Goal: Information Seeking & Learning: Compare options

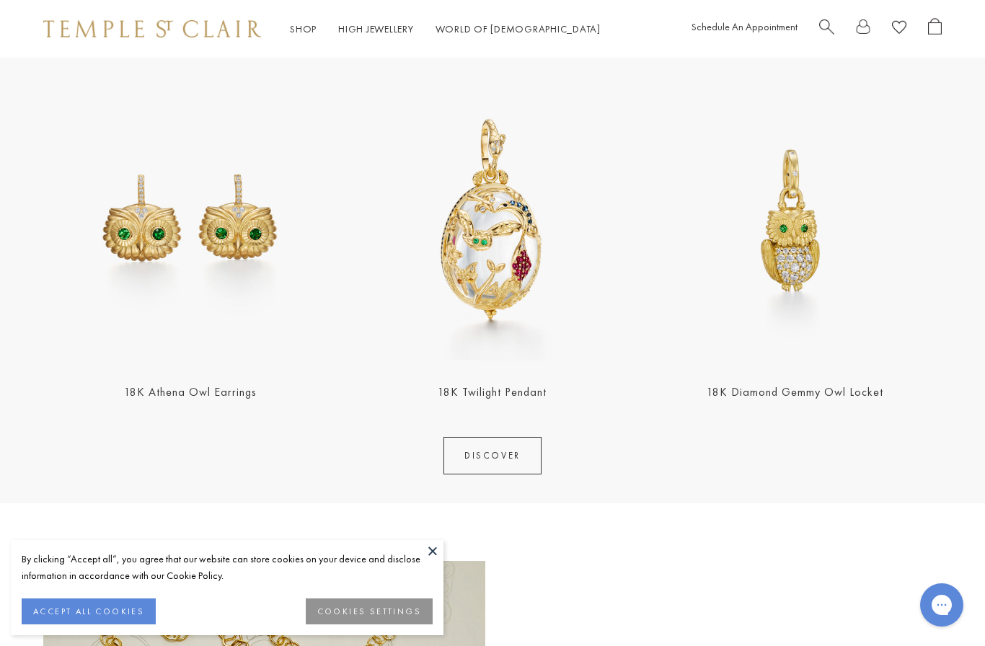
scroll to position [1578, 0]
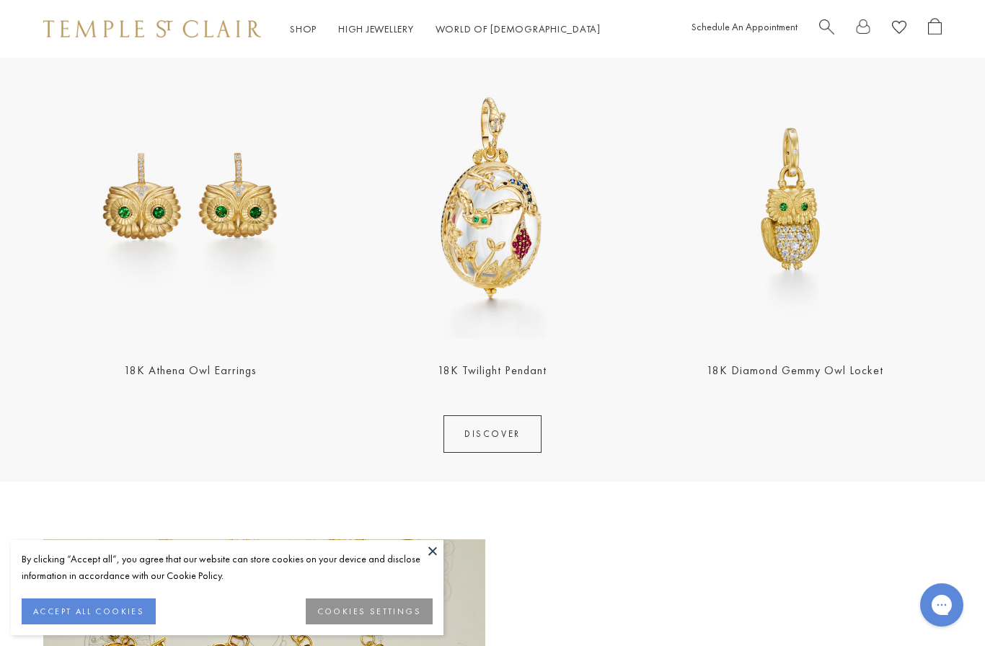
click at [87, 624] on button "ACCEPT ALL COOKIES" at bounding box center [89, 611] width 134 height 26
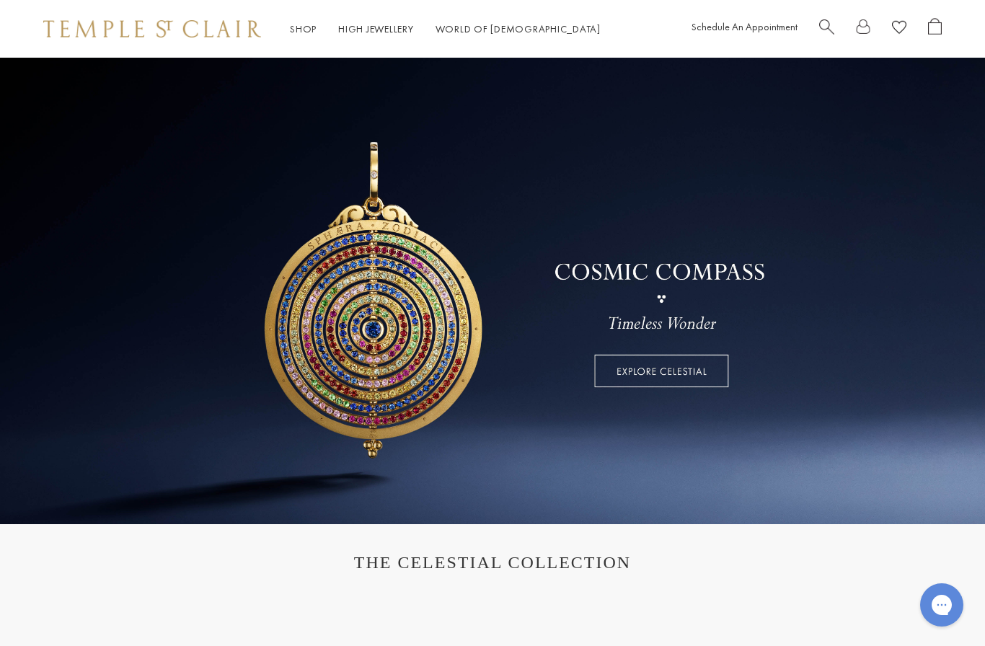
scroll to position [0, 0]
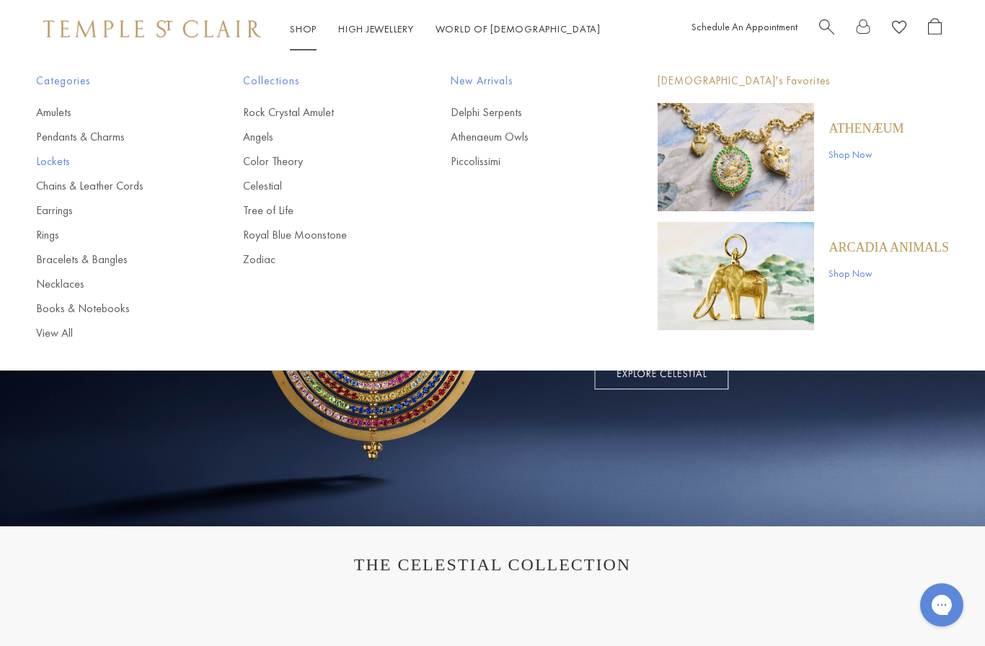
click at [53, 167] on link "Lockets" at bounding box center [110, 162] width 149 height 16
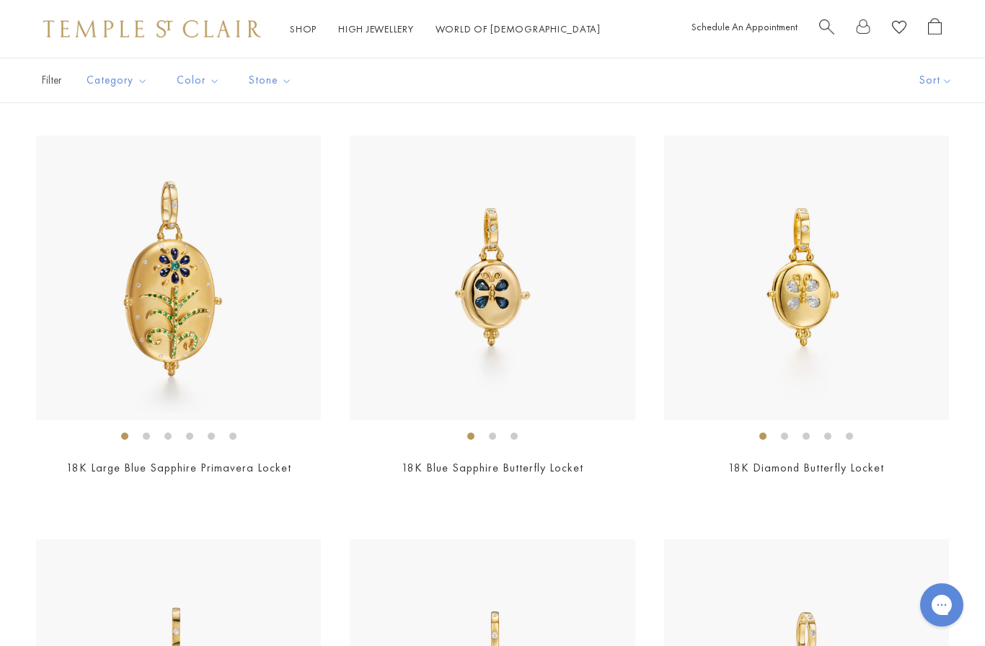
scroll to position [1663, 0]
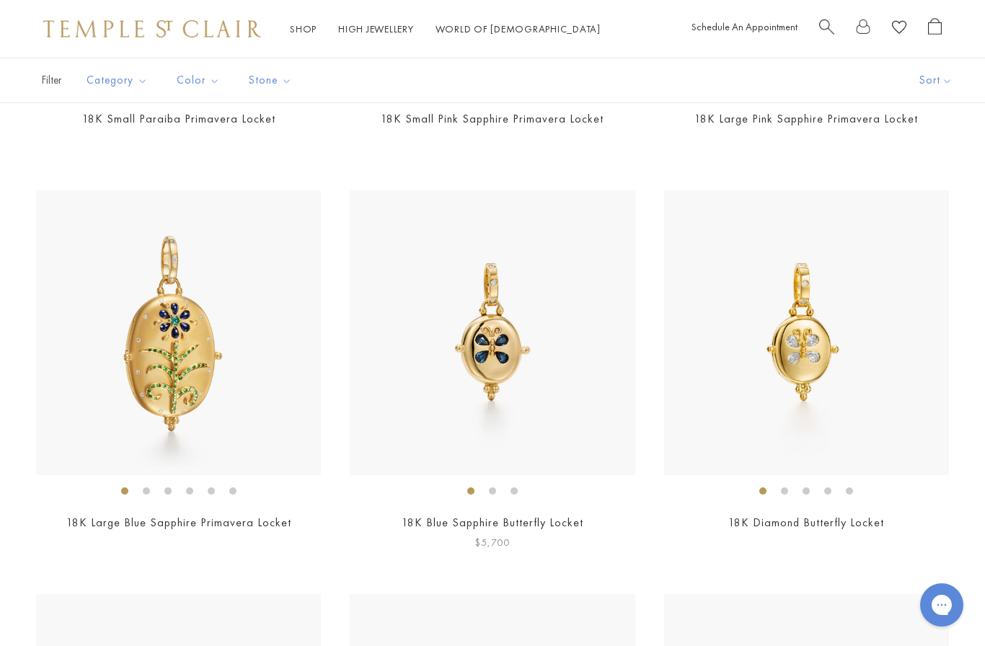
click at [503, 343] on img at bounding box center [492, 332] width 285 height 285
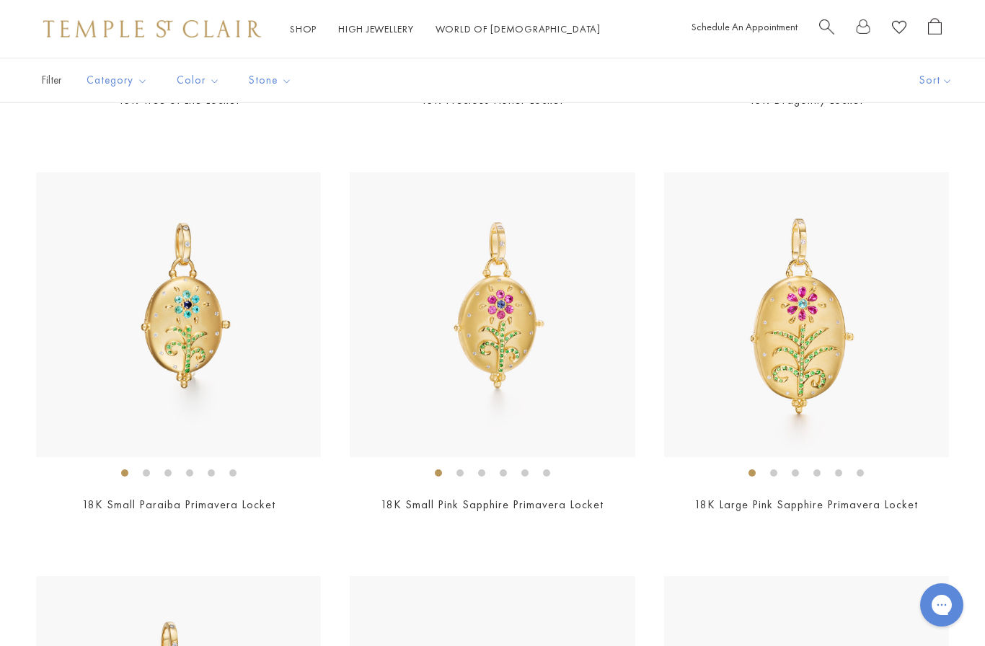
scroll to position [1274, 0]
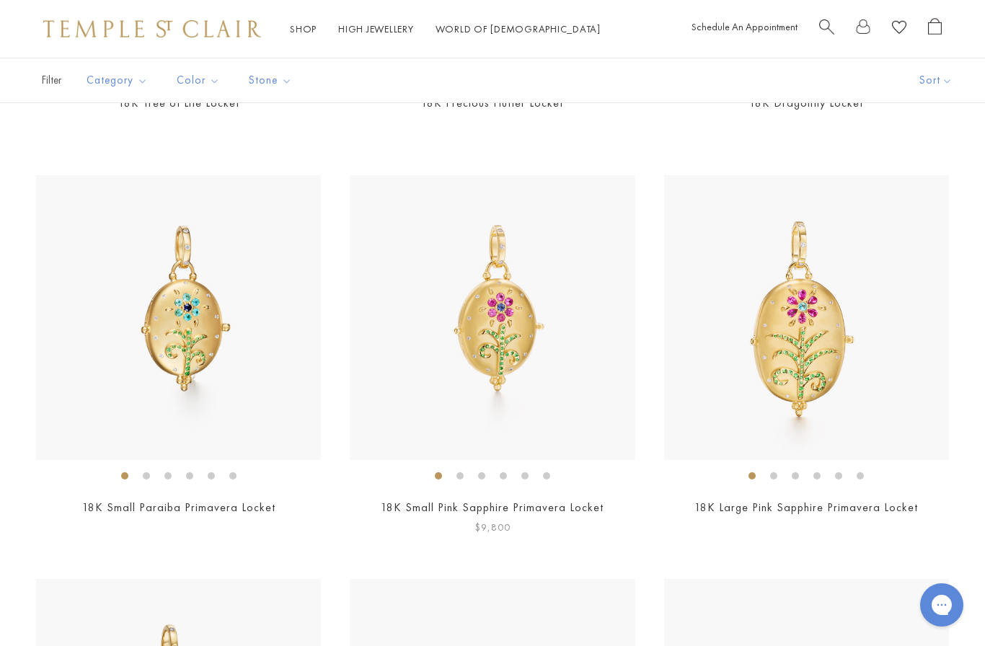
click at [498, 377] on img at bounding box center [492, 317] width 285 height 285
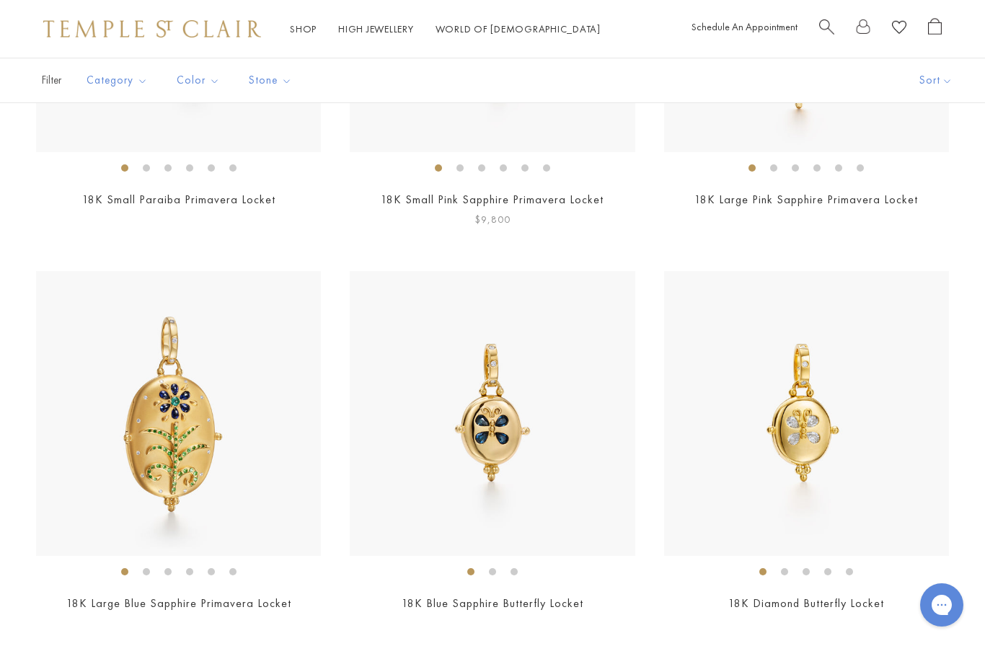
scroll to position [1587, 0]
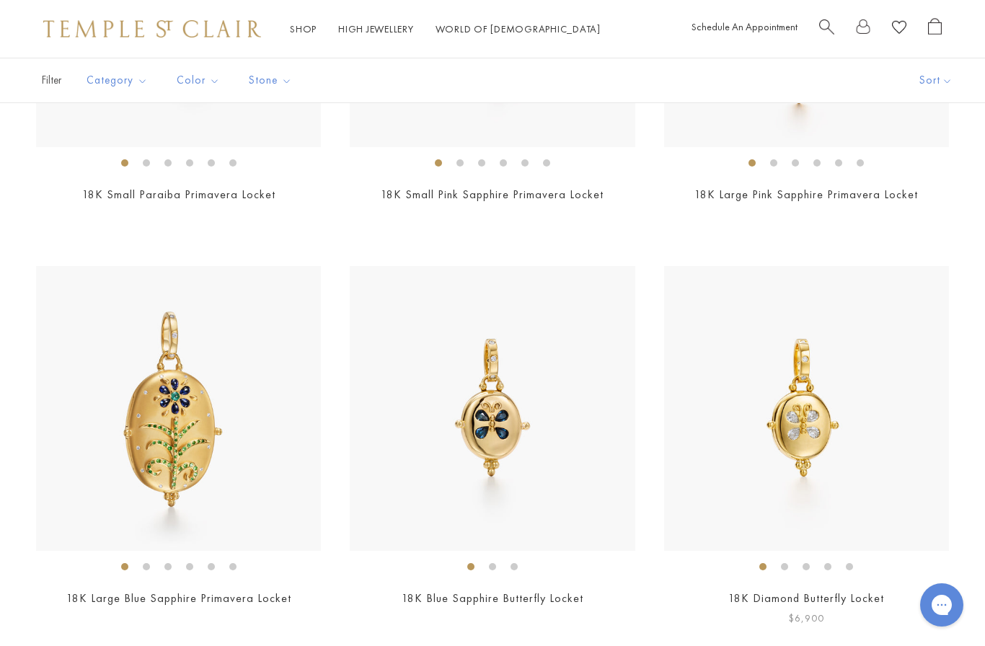
click at [789, 444] on img at bounding box center [806, 408] width 285 height 285
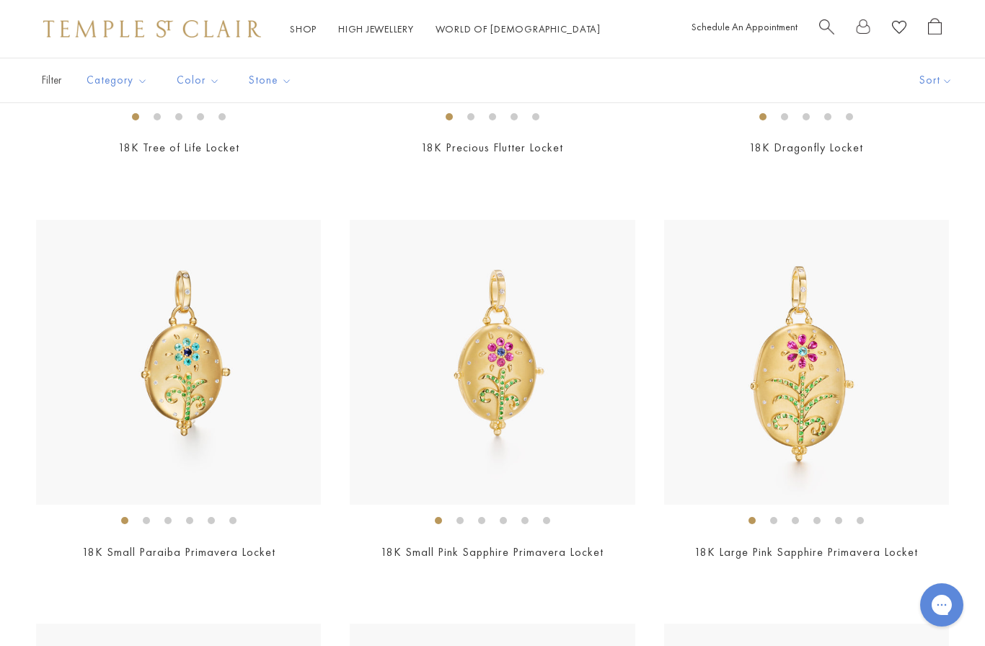
scroll to position [1210, 0]
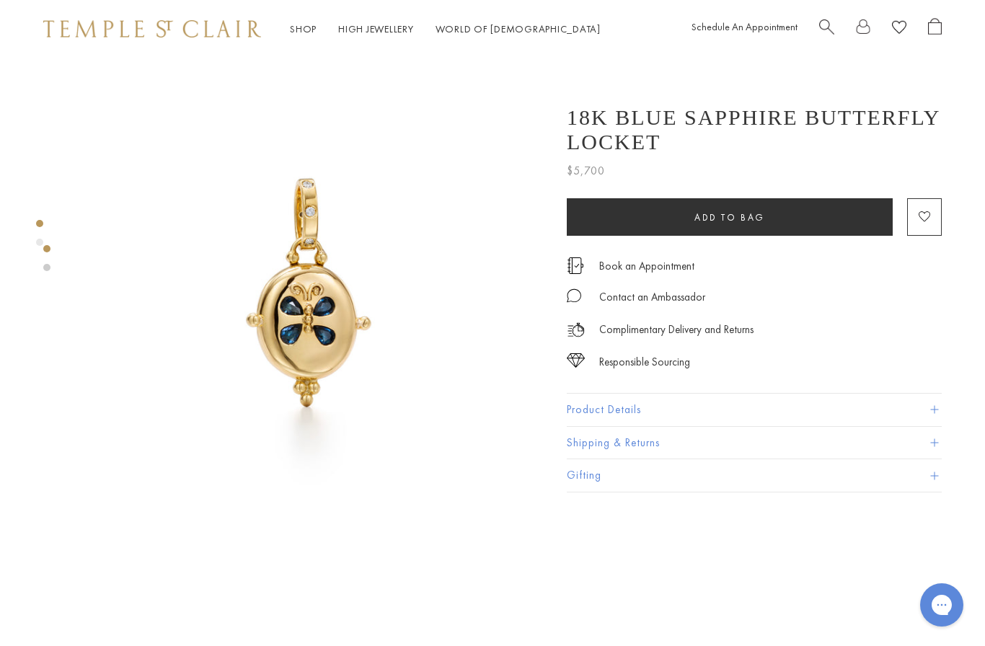
click at [934, 404] on button "Product Details" at bounding box center [754, 410] width 375 height 32
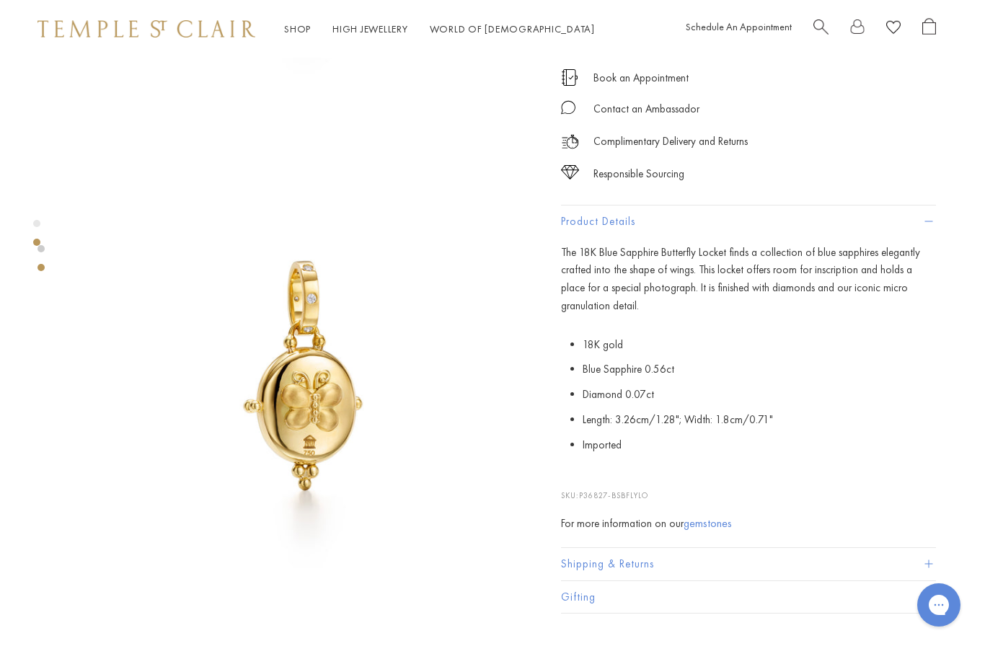
scroll to position [411, 3]
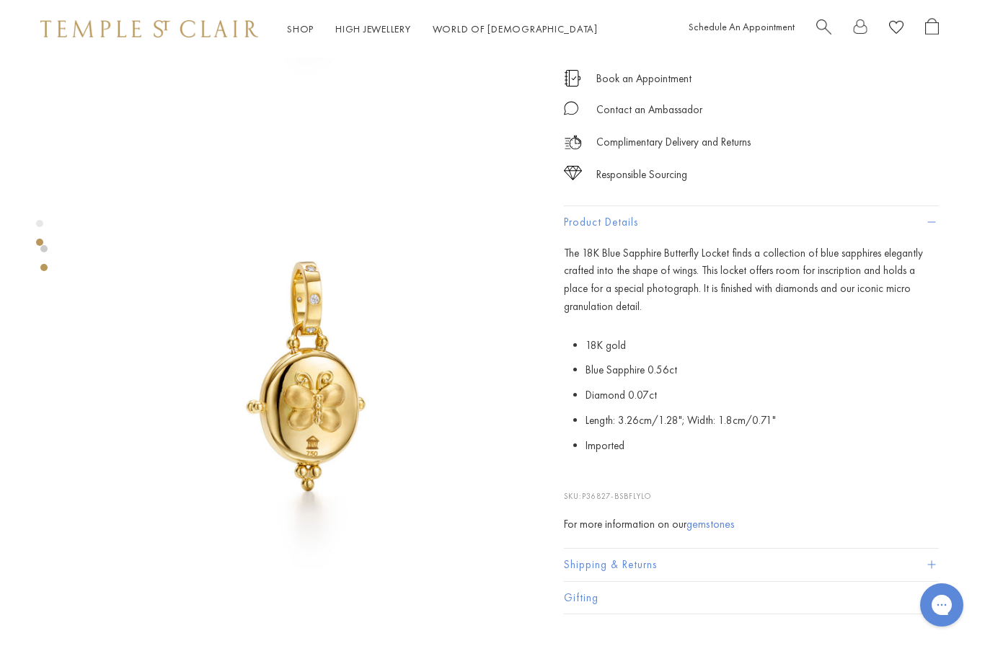
click at [322, 404] on img at bounding box center [305, 377] width 473 height 473
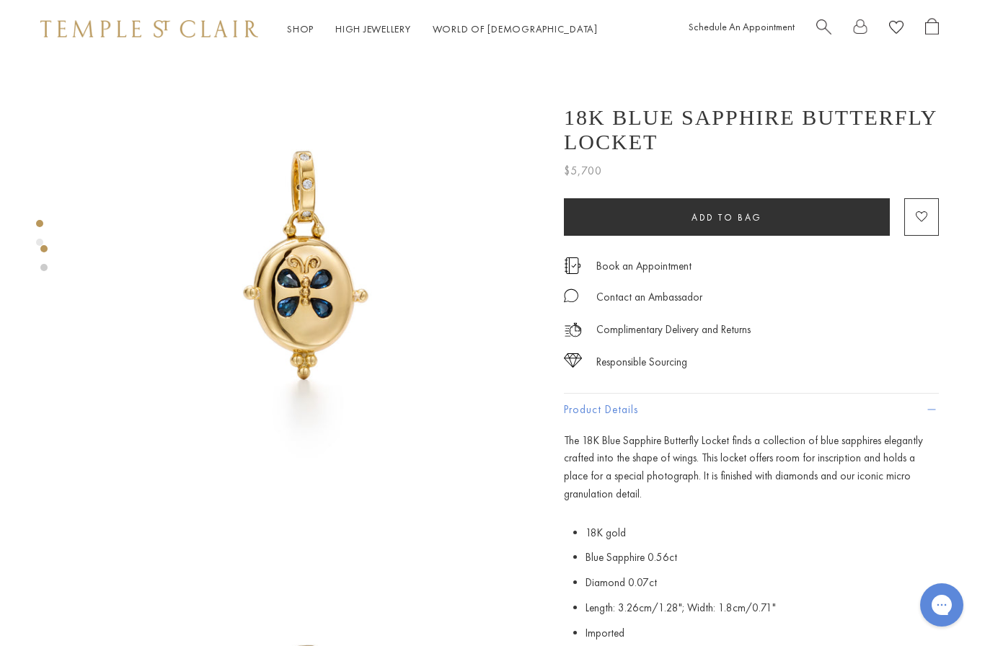
scroll to position [0, 3]
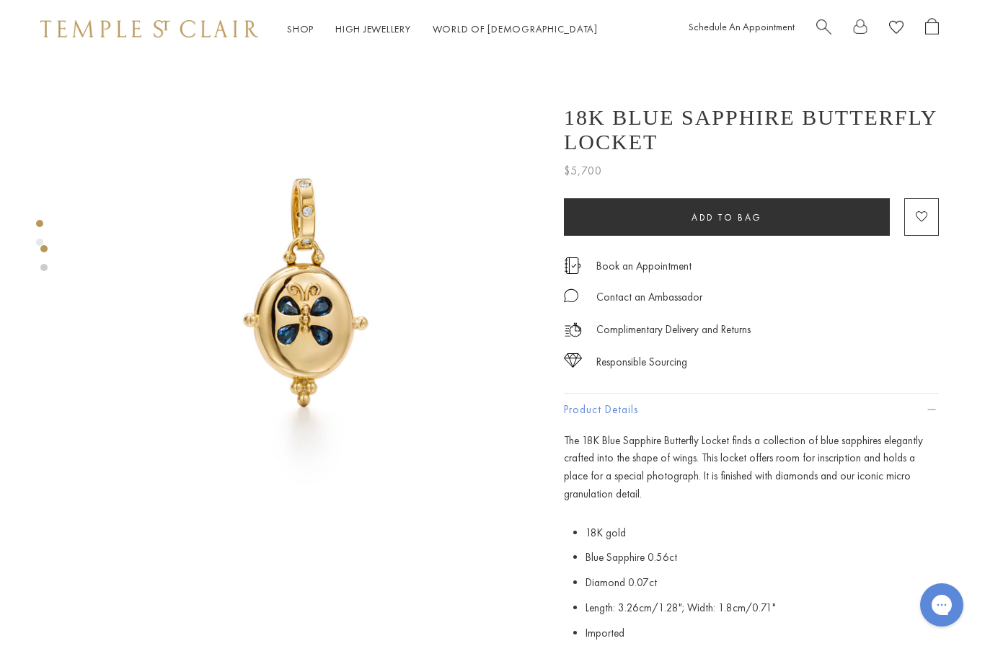
click at [293, 283] on img at bounding box center [305, 294] width 473 height 473
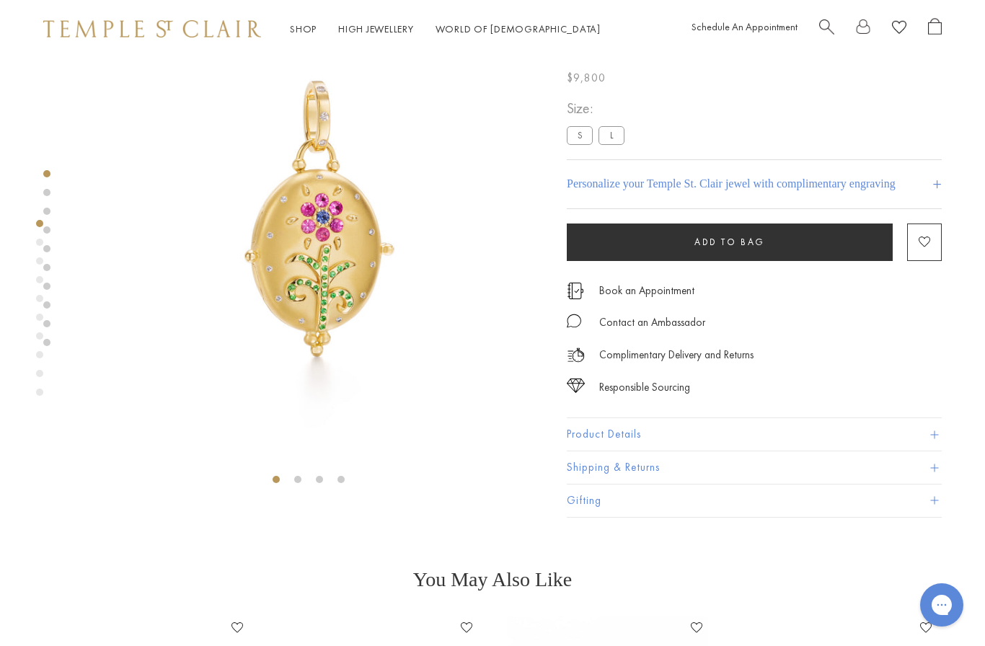
scroll to position [58, 0]
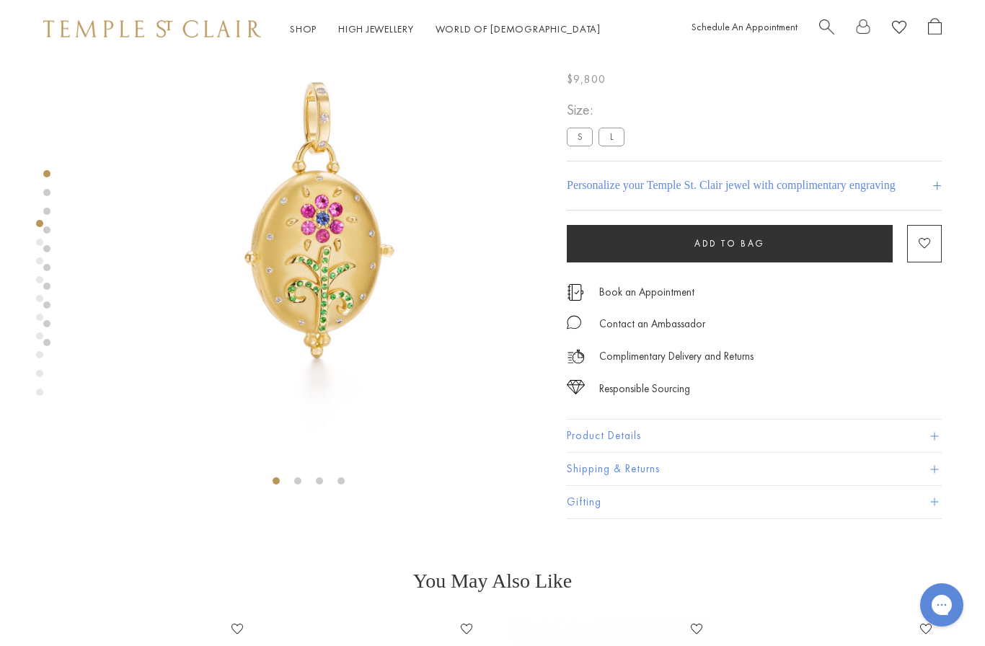
click at [939, 436] on button "Product Details" at bounding box center [754, 436] width 375 height 32
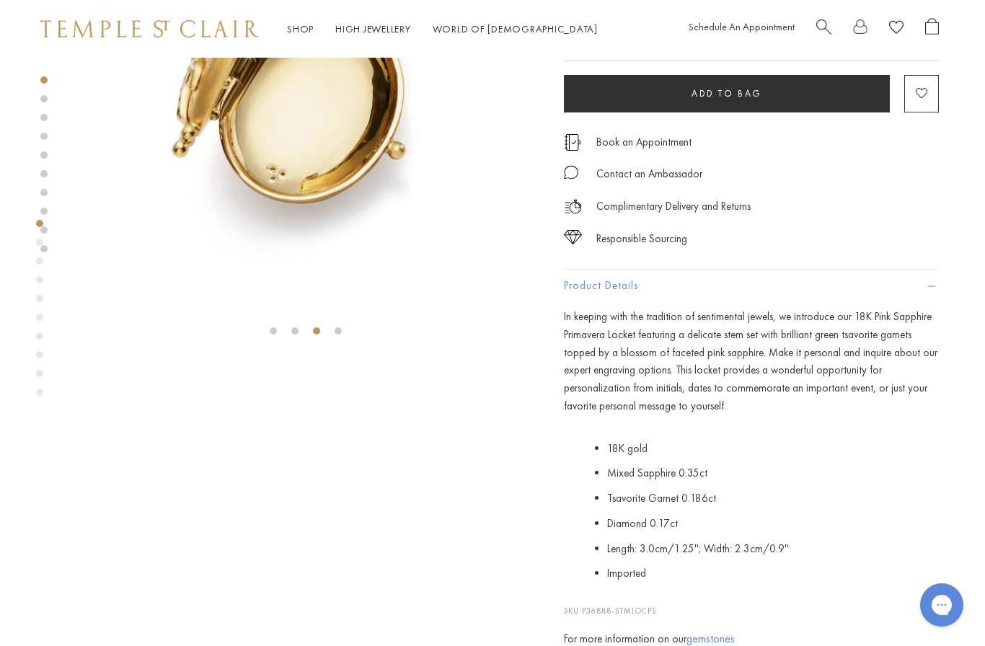
scroll to position [0, 3]
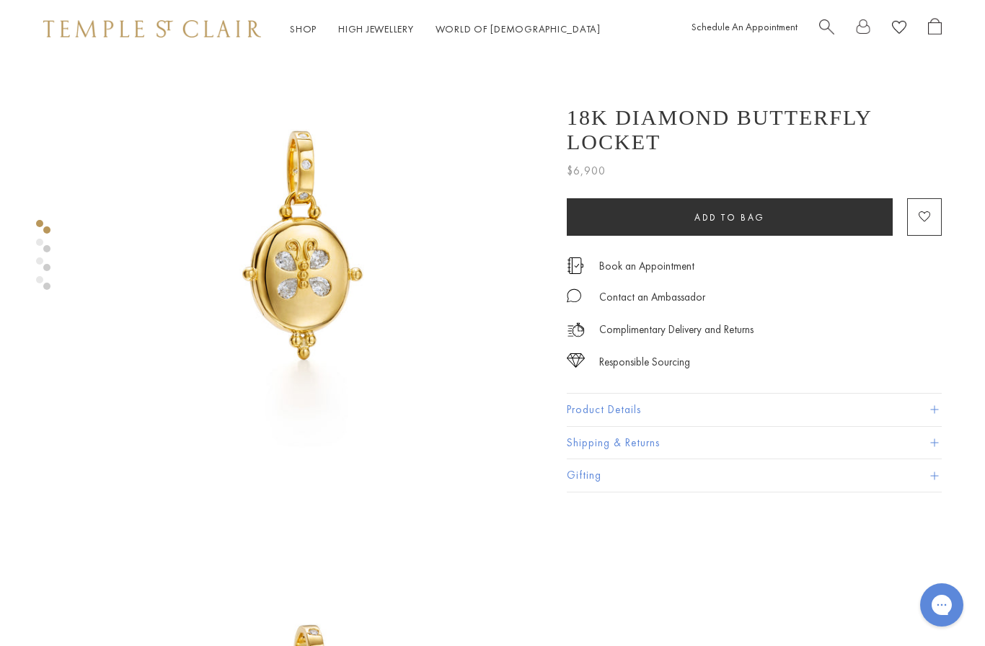
scroll to position [48, 0]
click at [941, 394] on button "Product Details" at bounding box center [754, 410] width 375 height 32
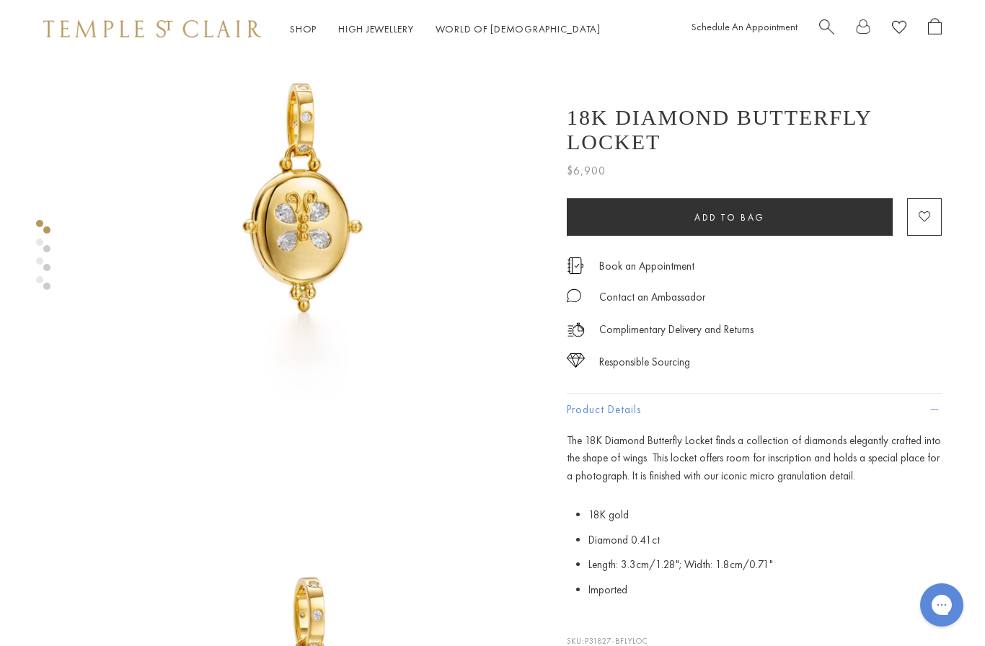
scroll to position [0, 0]
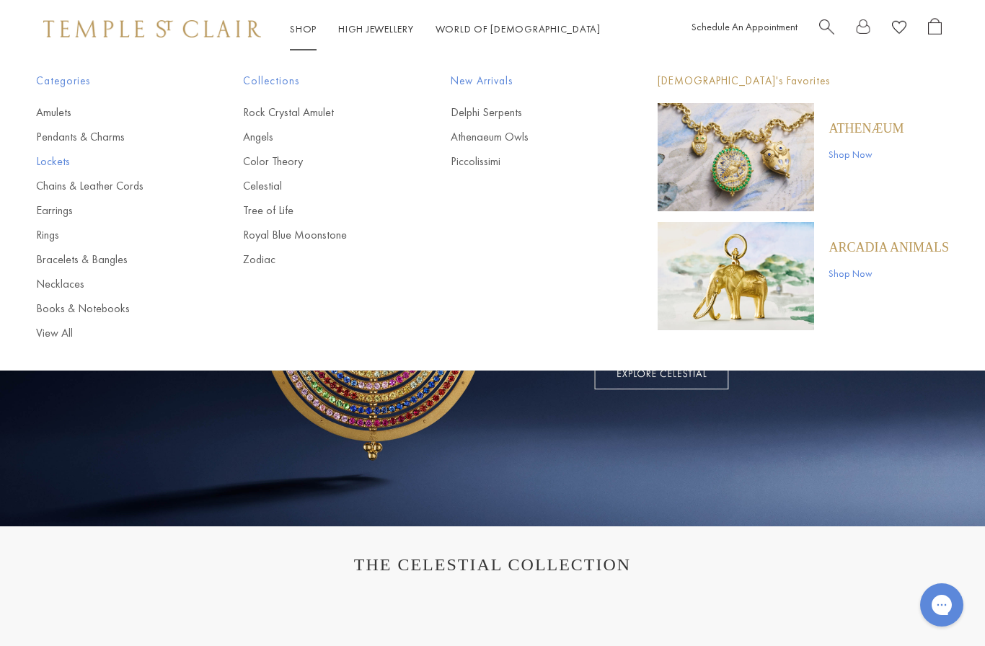
click at [64, 160] on link "Lockets" at bounding box center [110, 162] width 149 height 16
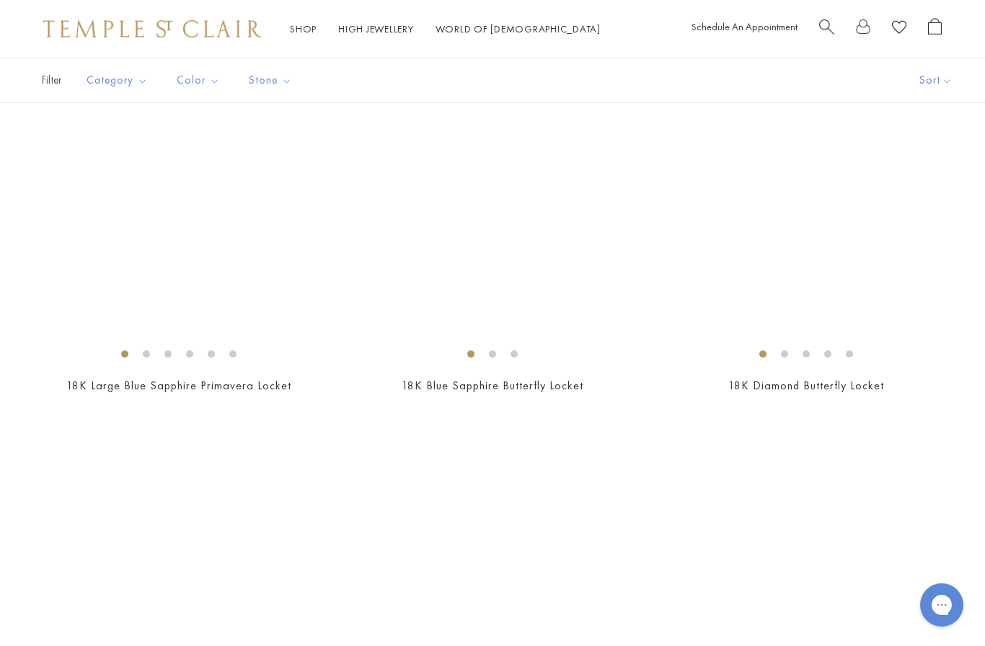
scroll to position [1771, 0]
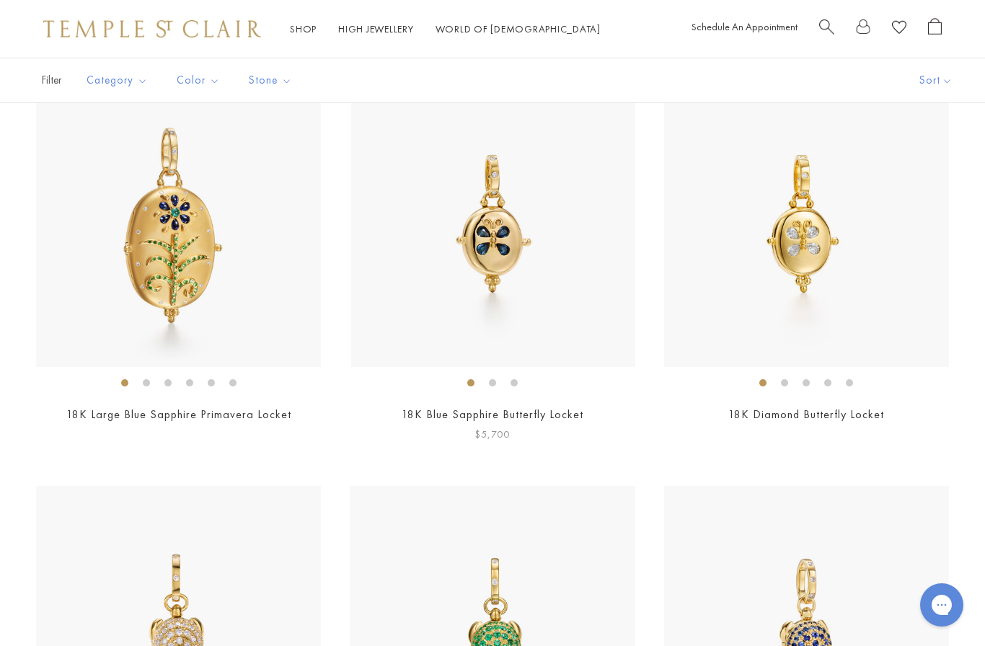
click at [513, 236] on img at bounding box center [493, 224] width 285 height 285
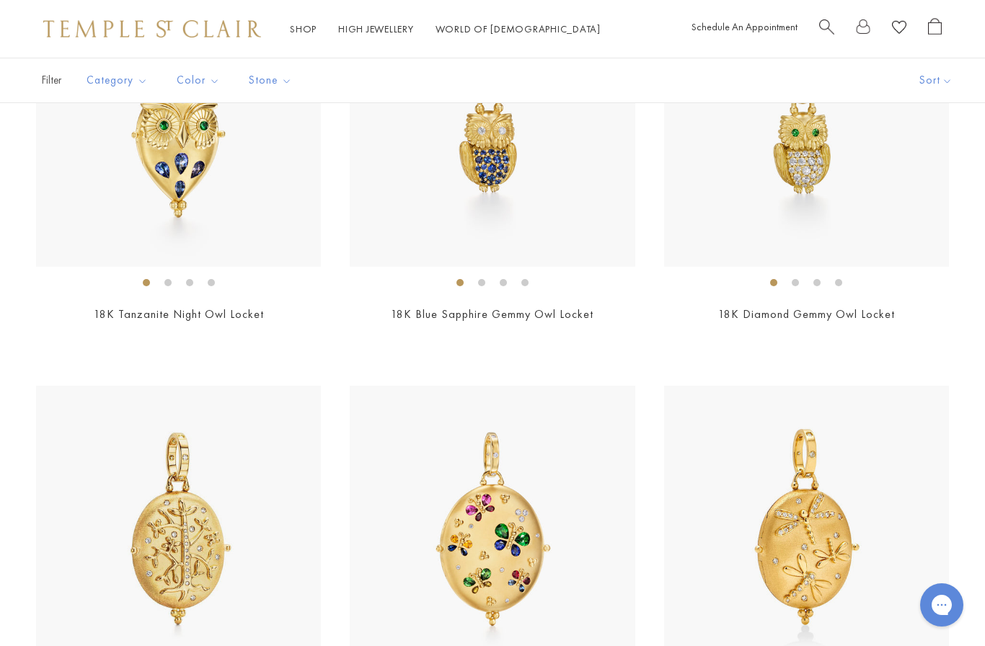
scroll to position [646, 0]
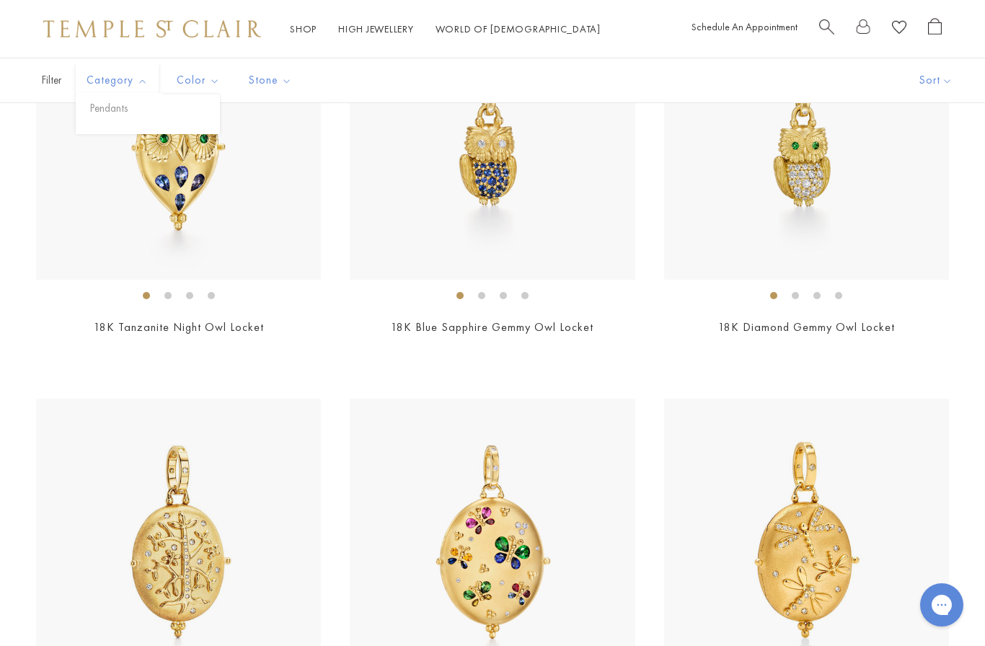
click at [340, 101] on div "Filter Sort Category Pendants Color Blue Gold Green Multicolored Pink Stone" at bounding box center [492, 80] width 985 height 45
click at [124, 81] on span "Category" at bounding box center [118, 80] width 79 height 18
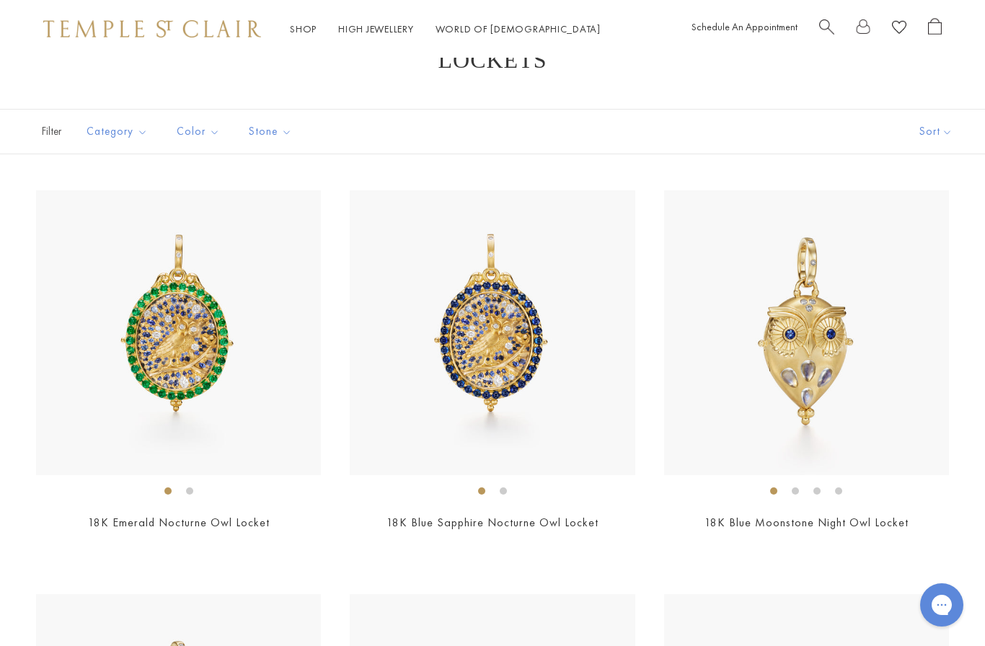
scroll to position [0, 0]
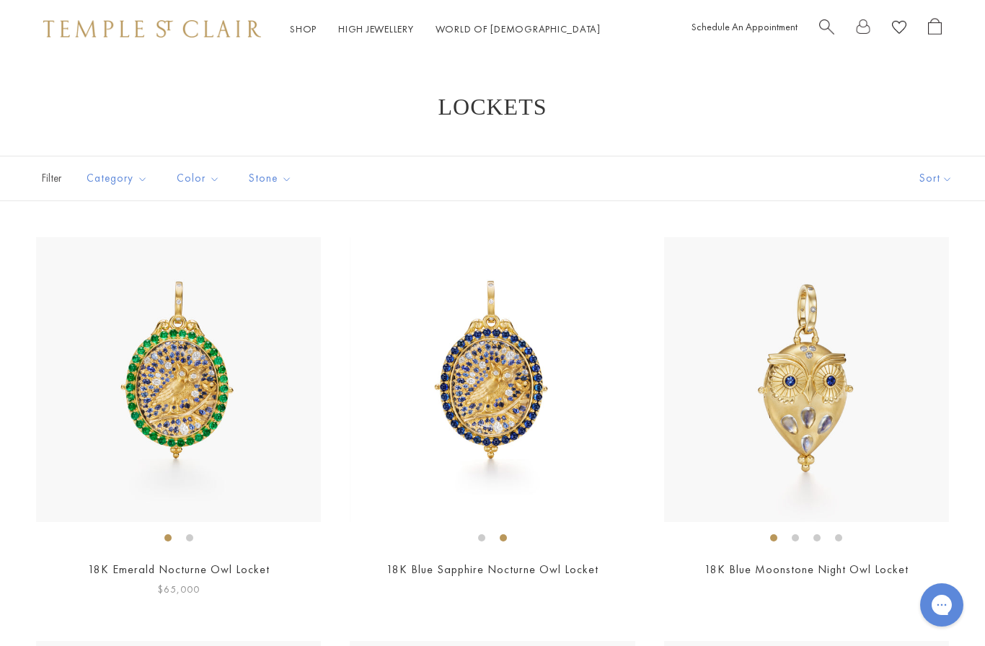
click at [75, 279] on img at bounding box center [178, 379] width 285 height 285
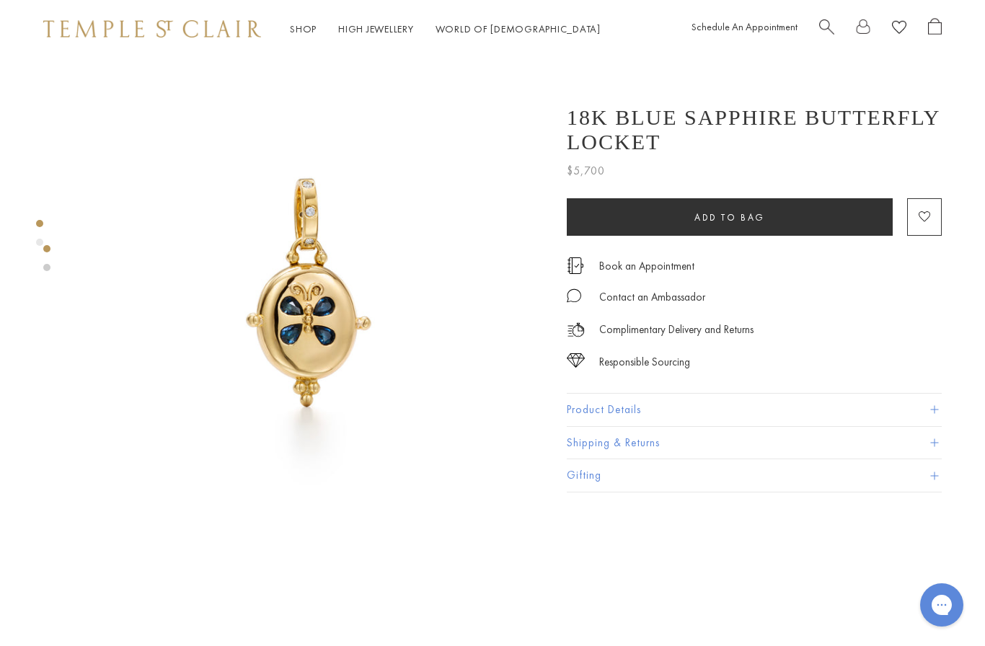
click at [924, 410] on button "Product Details" at bounding box center [754, 410] width 375 height 32
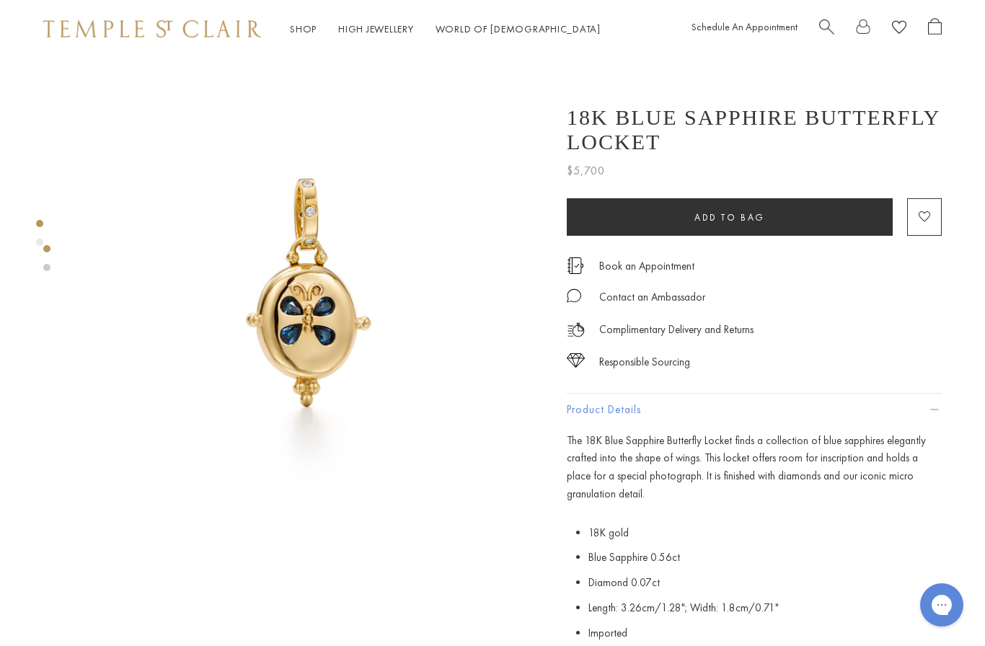
scroll to position [0, 3]
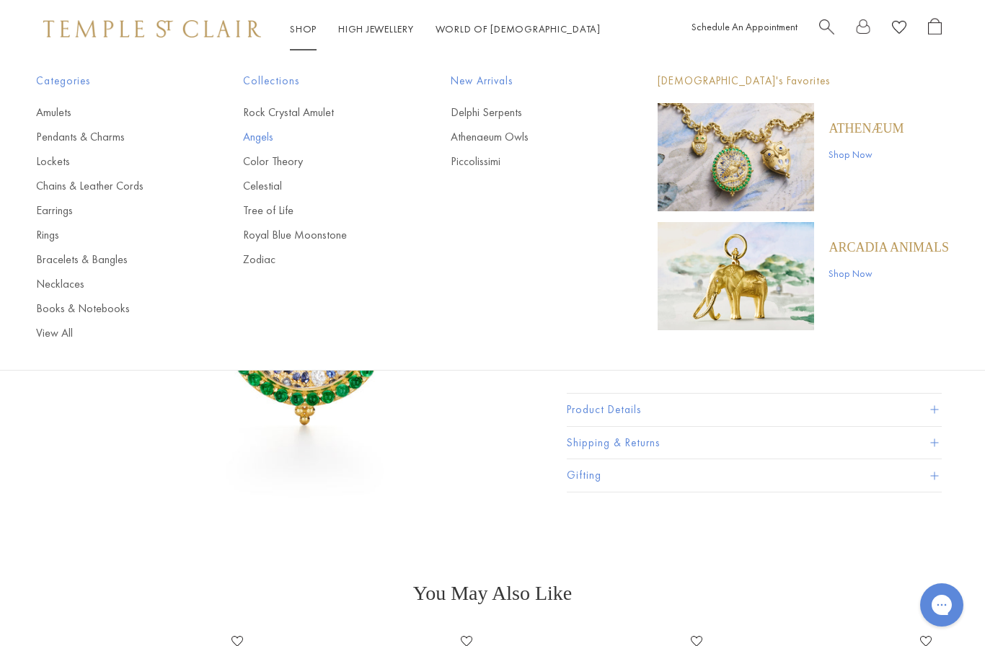
click at [262, 136] on link "Angels" at bounding box center [317, 137] width 149 height 16
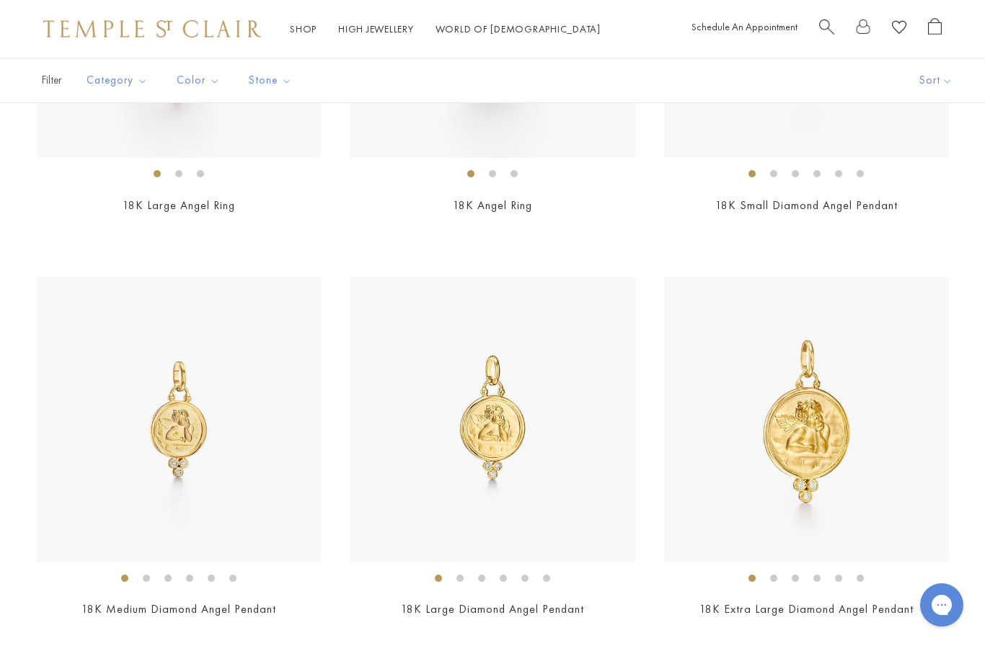
scroll to position [990, 0]
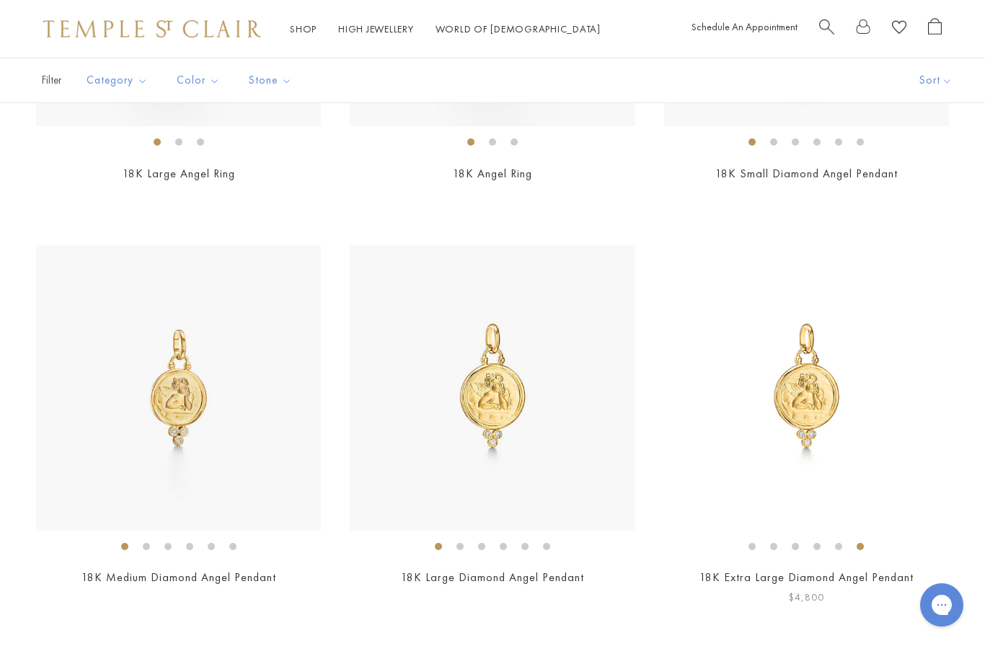
click at [836, 411] on img at bounding box center [806, 387] width 285 height 285
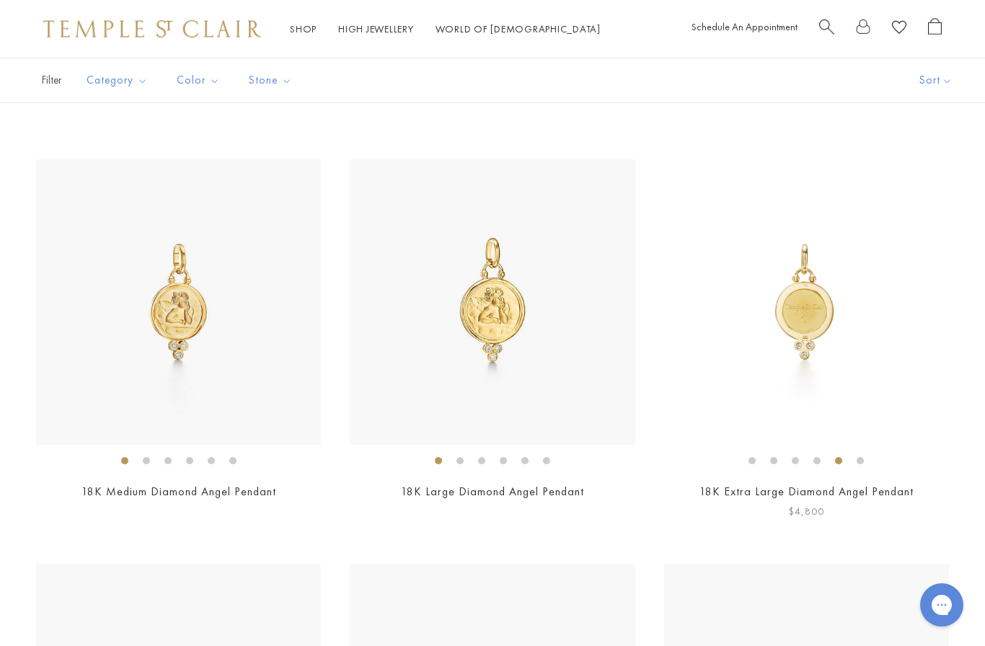
scroll to position [1050, 0]
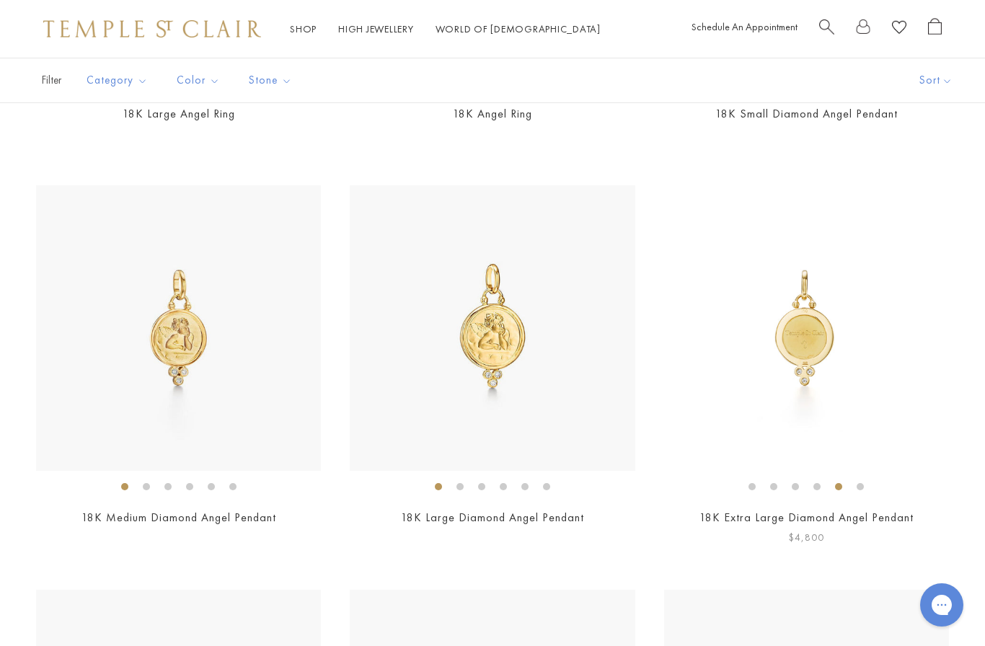
click at [815, 356] on img at bounding box center [806, 327] width 285 height 285
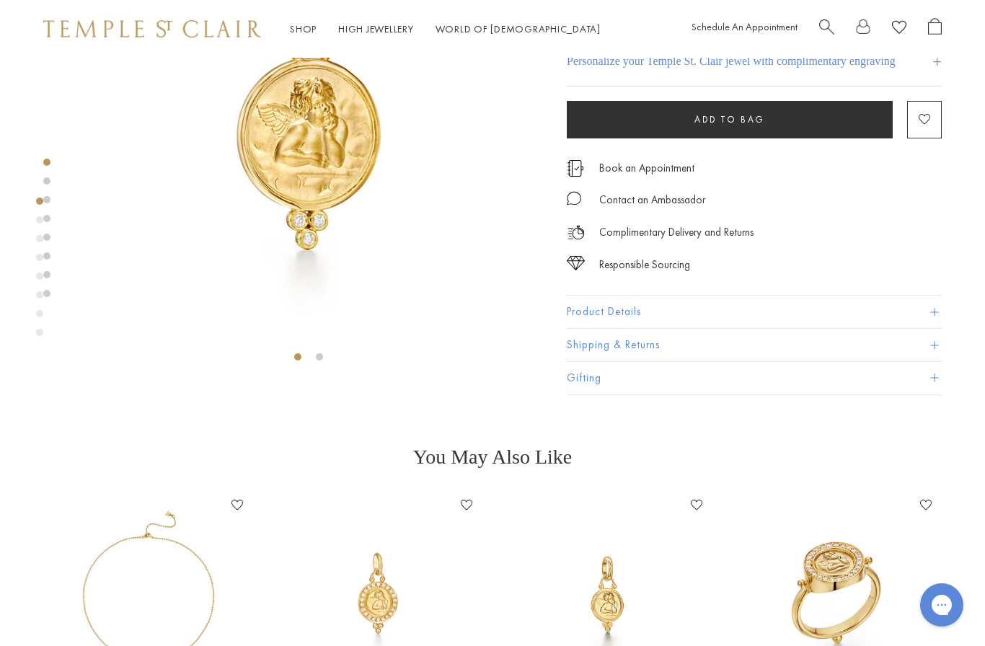
scroll to position [197, 0]
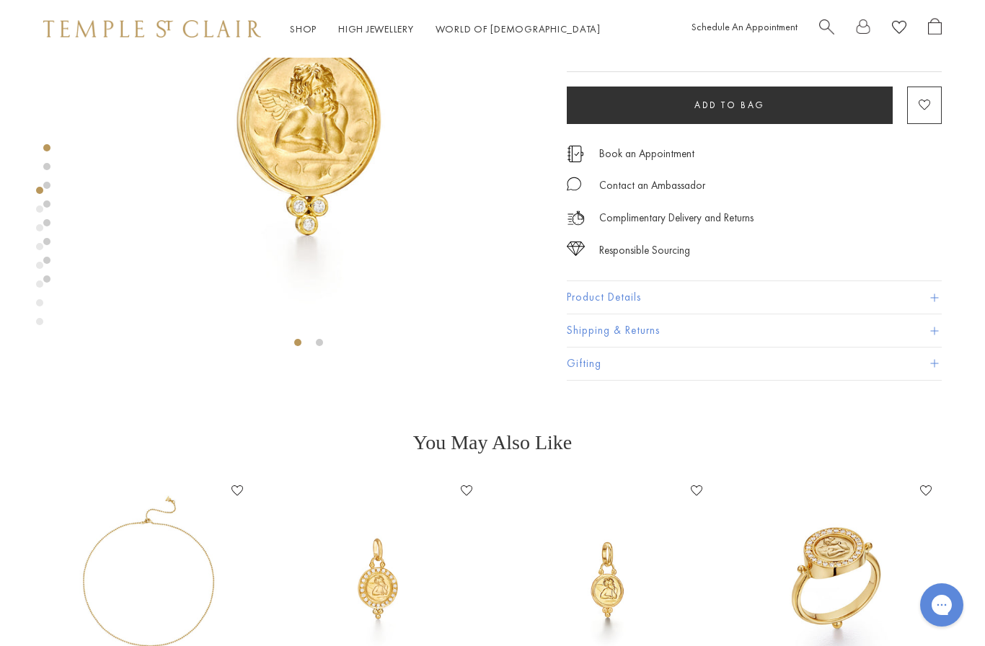
click at [935, 299] on span at bounding box center [934, 297] width 8 height 8
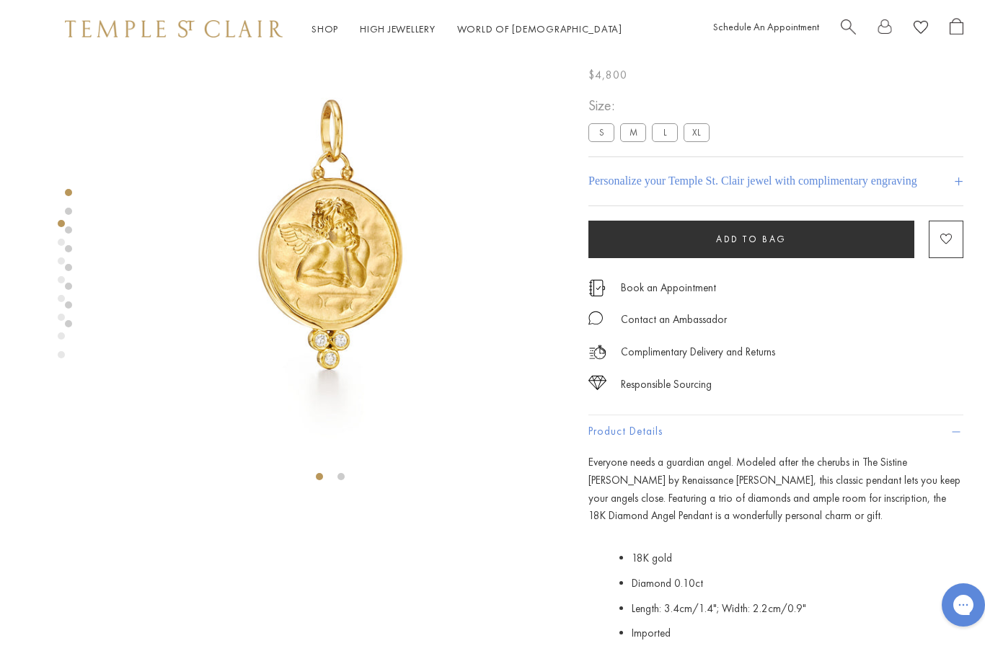
scroll to position [0, 0]
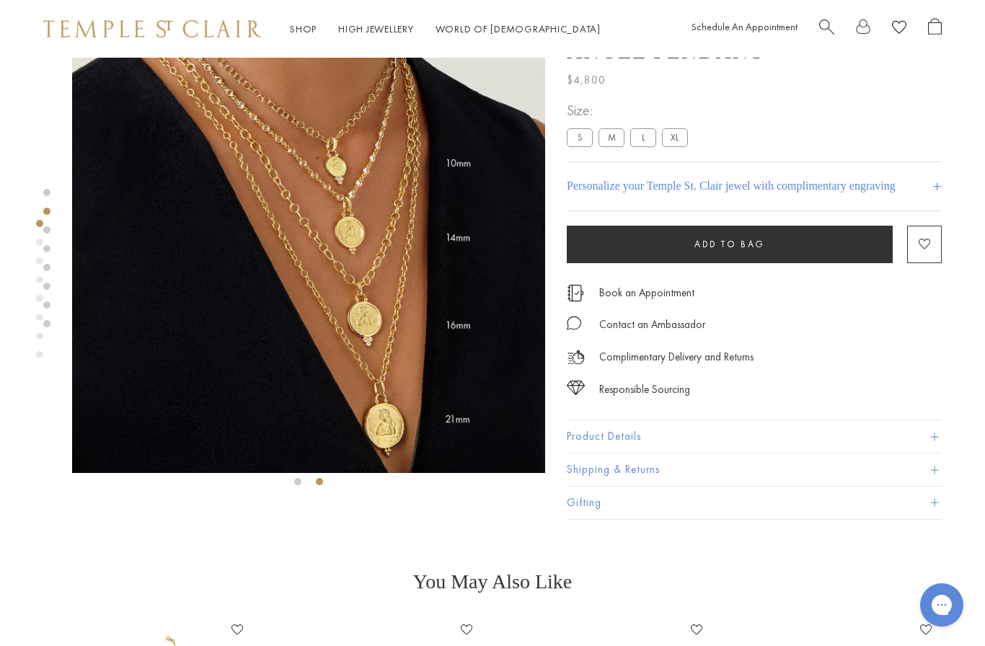
click at [638, 139] on label "L" at bounding box center [643, 137] width 26 height 18
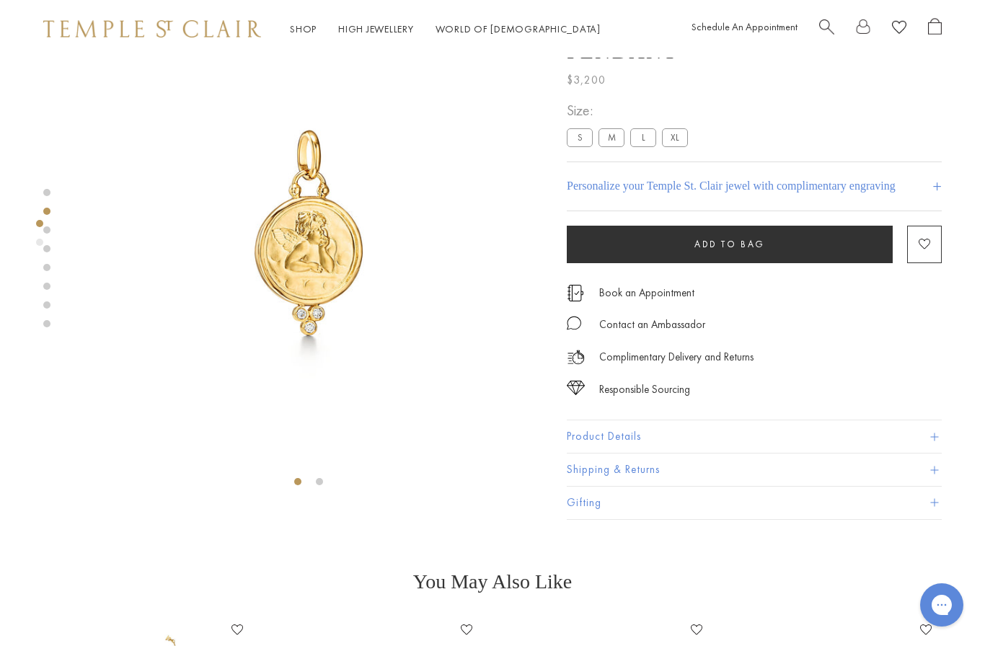
click at [680, 140] on label "XL" at bounding box center [675, 137] width 26 height 18
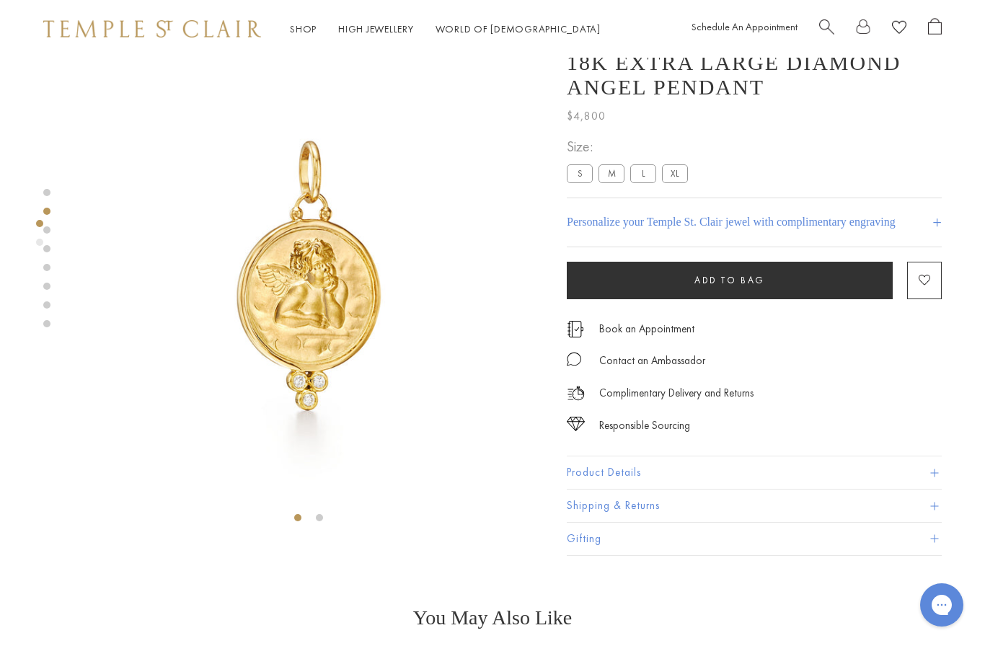
scroll to position [13, 0]
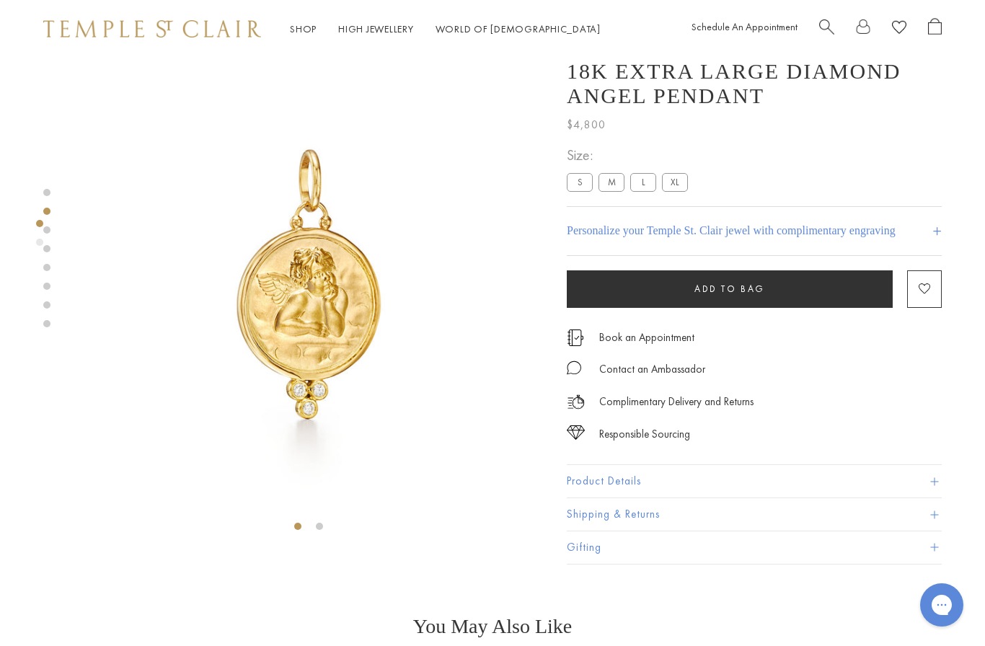
click at [610, 185] on label "M" at bounding box center [611, 182] width 26 height 18
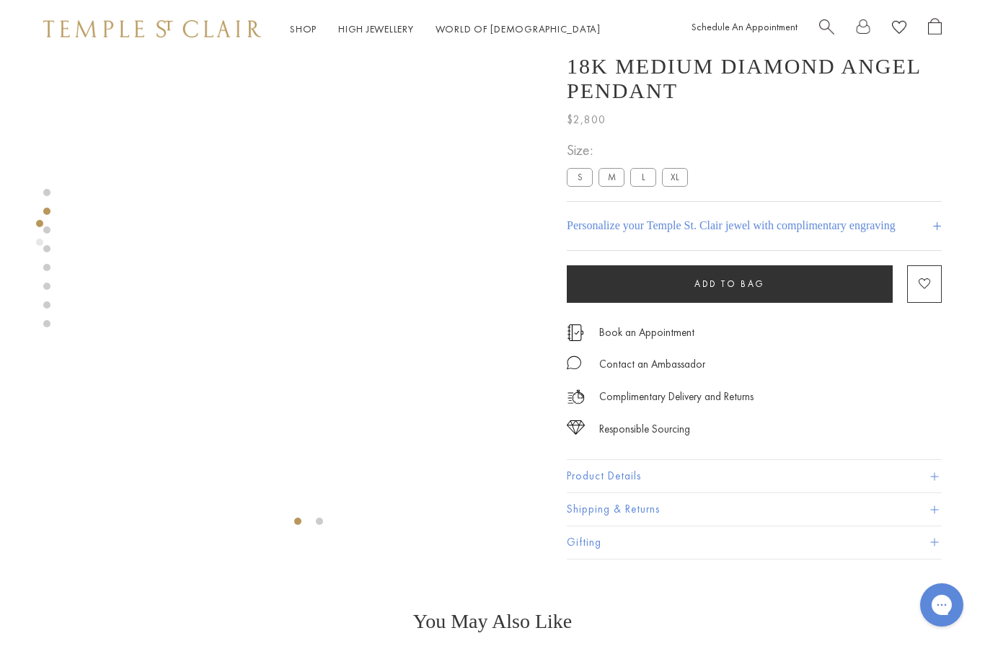
scroll to position [14, 0]
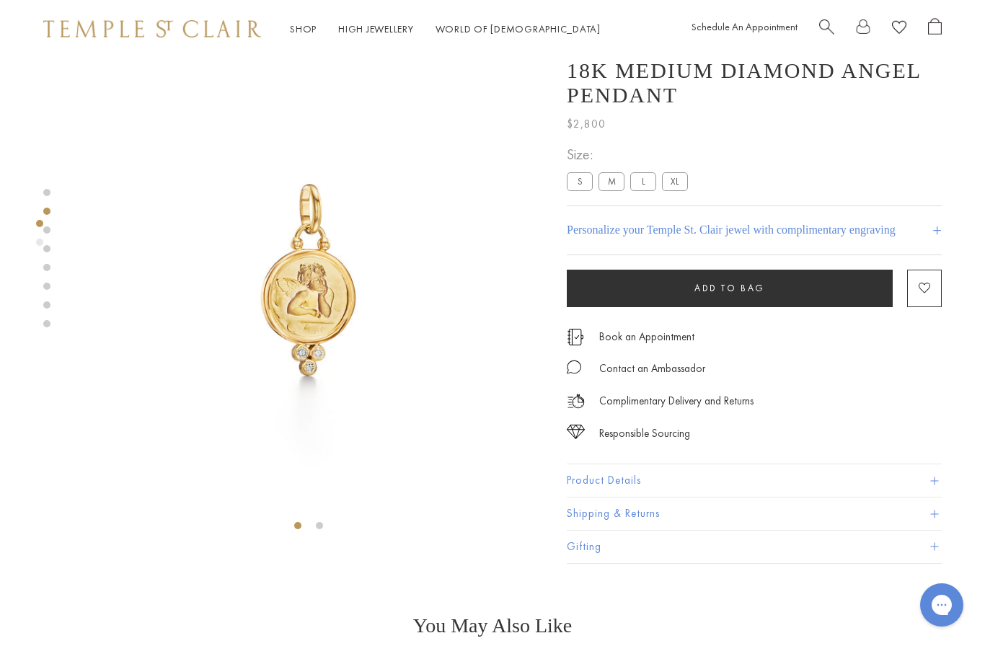
click at [646, 183] on label "L" at bounding box center [643, 181] width 26 height 18
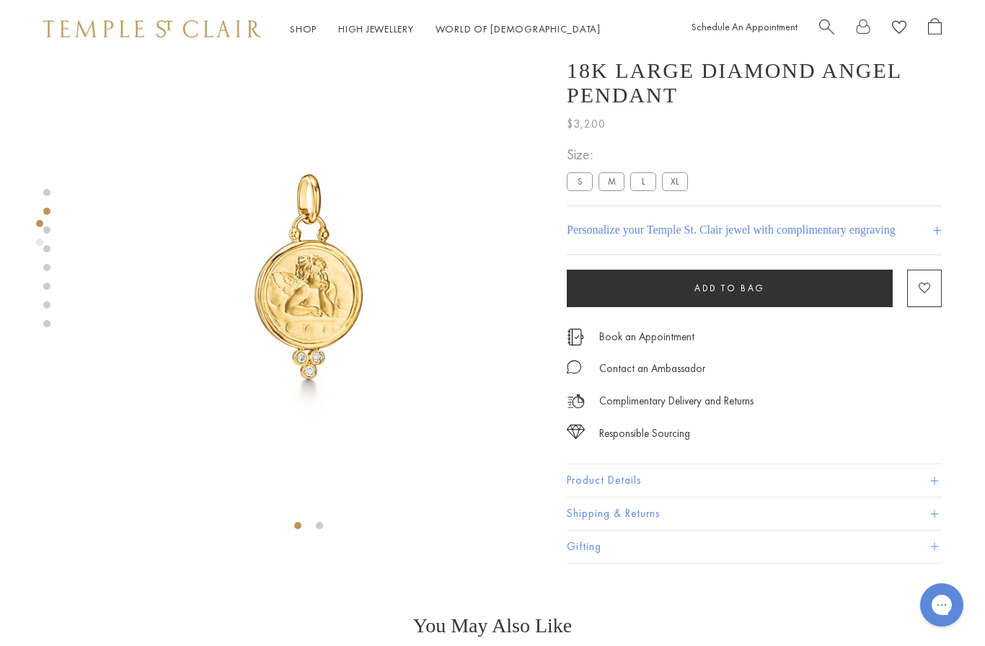
scroll to position [51, 0]
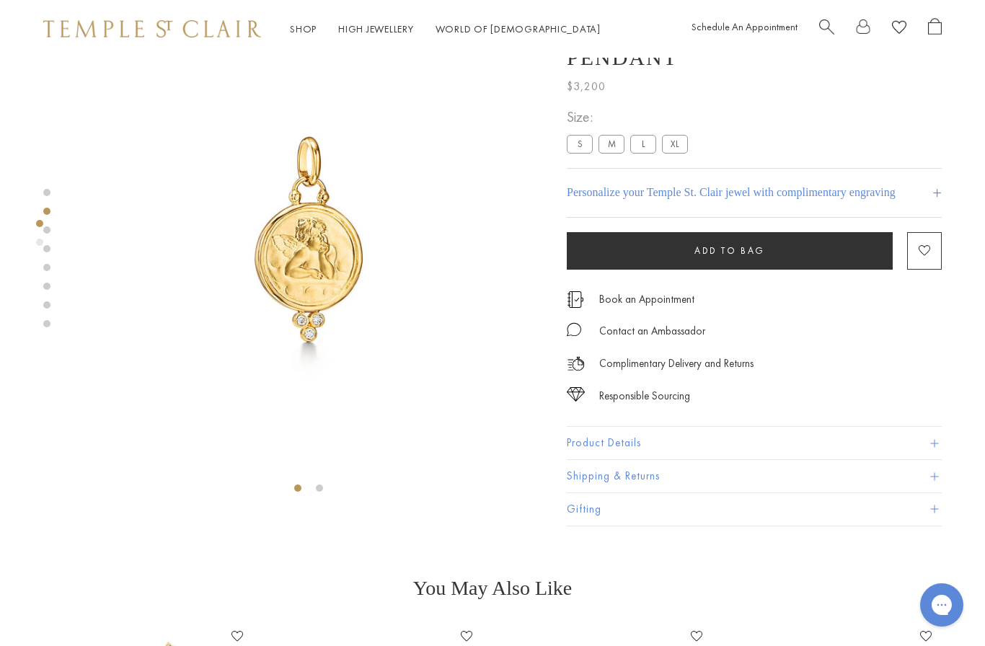
click at [681, 177] on div "Personalize your Temple St. Clair jewel with complimentary engraving +" at bounding box center [754, 193] width 375 height 50
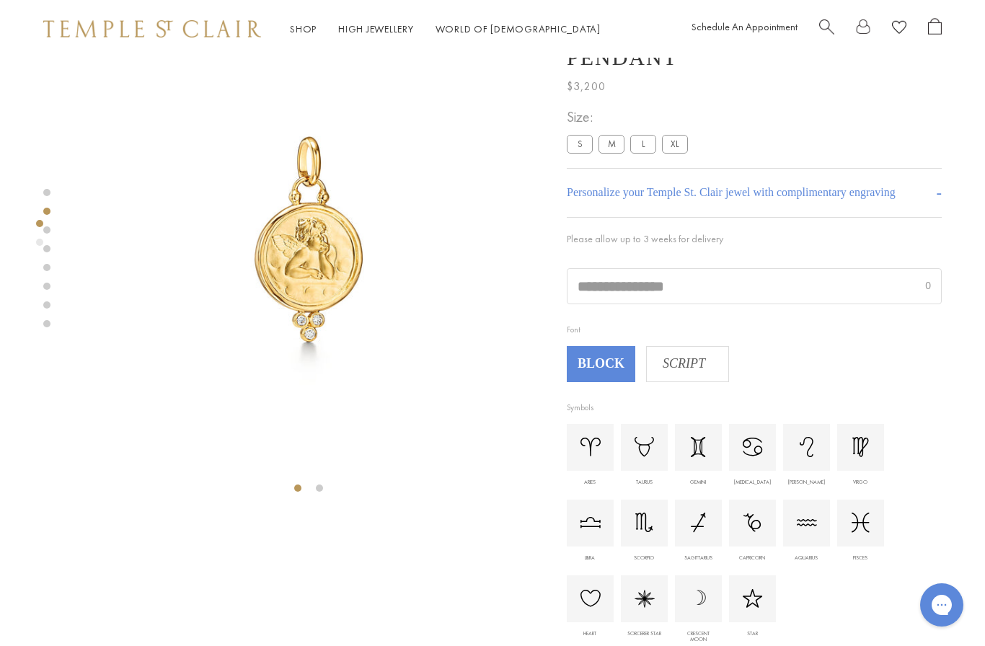
click at [677, 148] on label "XL" at bounding box center [675, 144] width 26 height 18
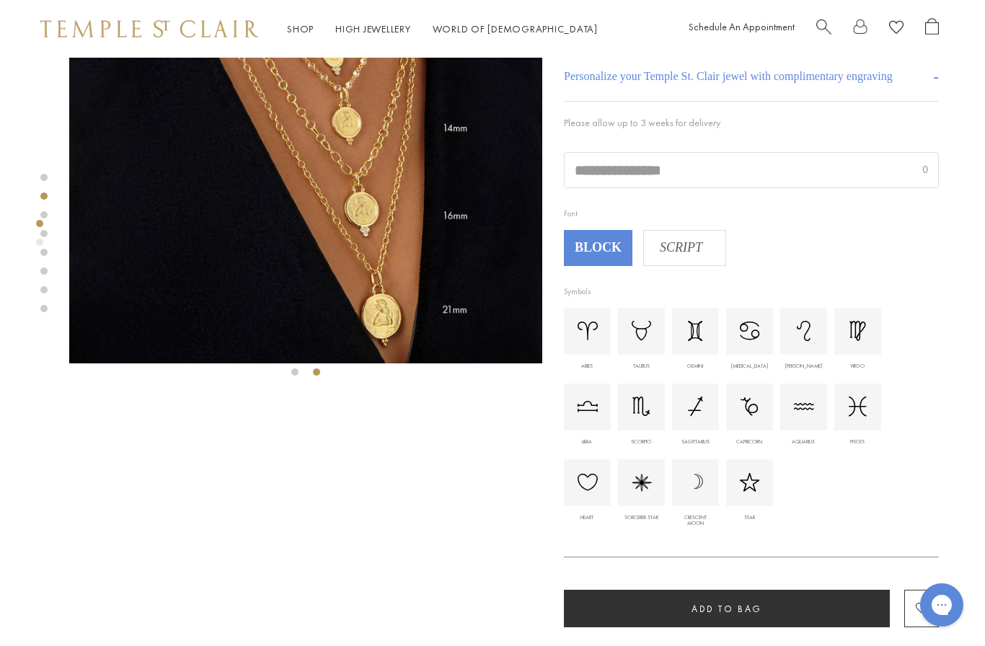
scroll to position [167, 3]
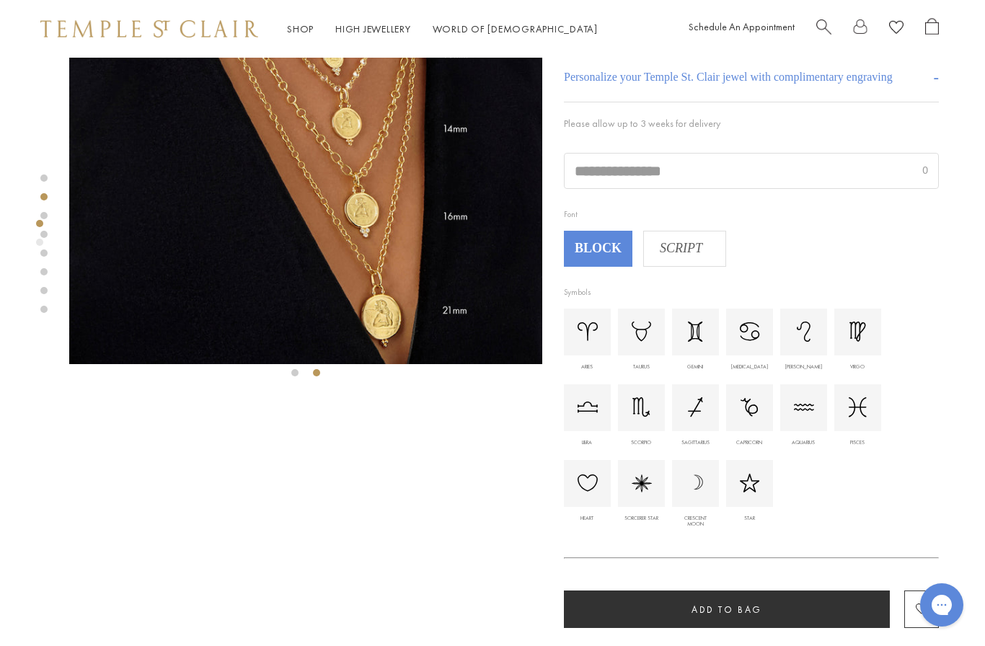
click at [675, 249] on span "SCRIPT" at bounding box center [681, 249] width 74 height 22
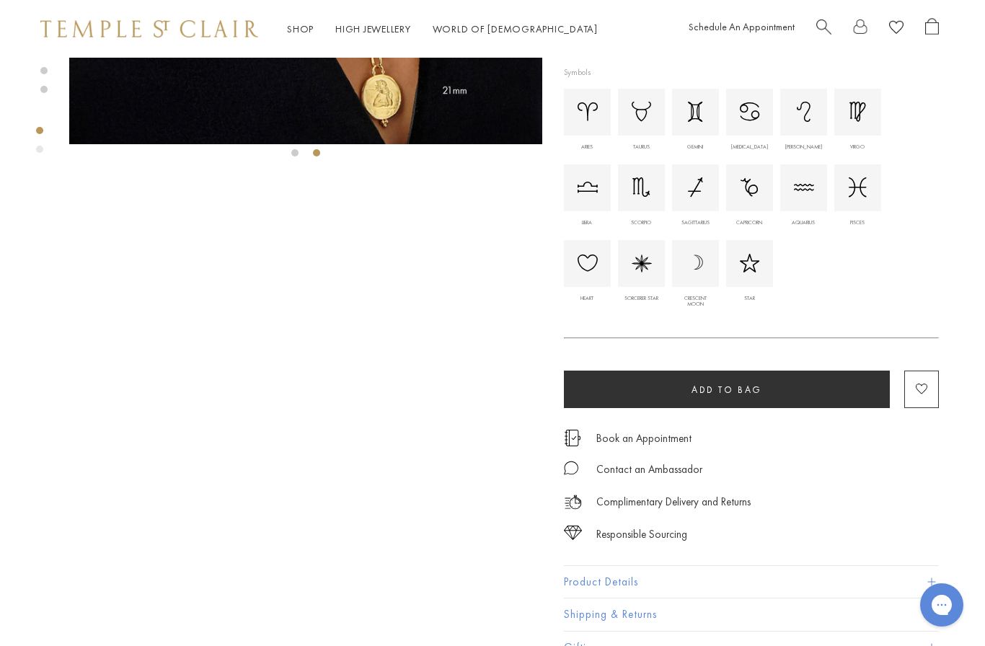
scroll to position [415, 3]
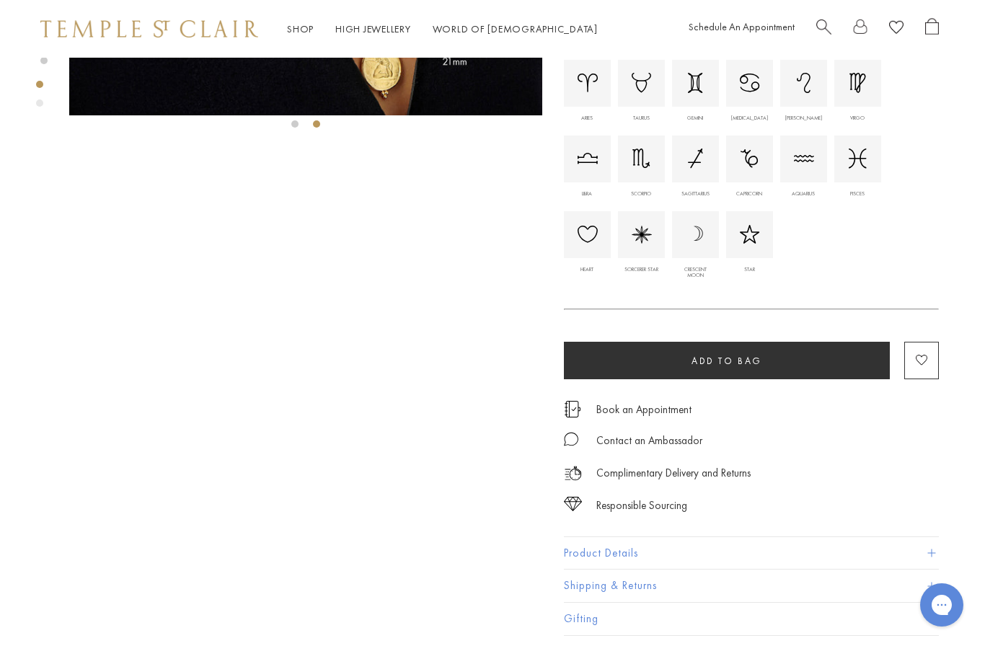
click at [937, 545] on button "Product Details" at bounding box center [751, 553] width 375 height 32
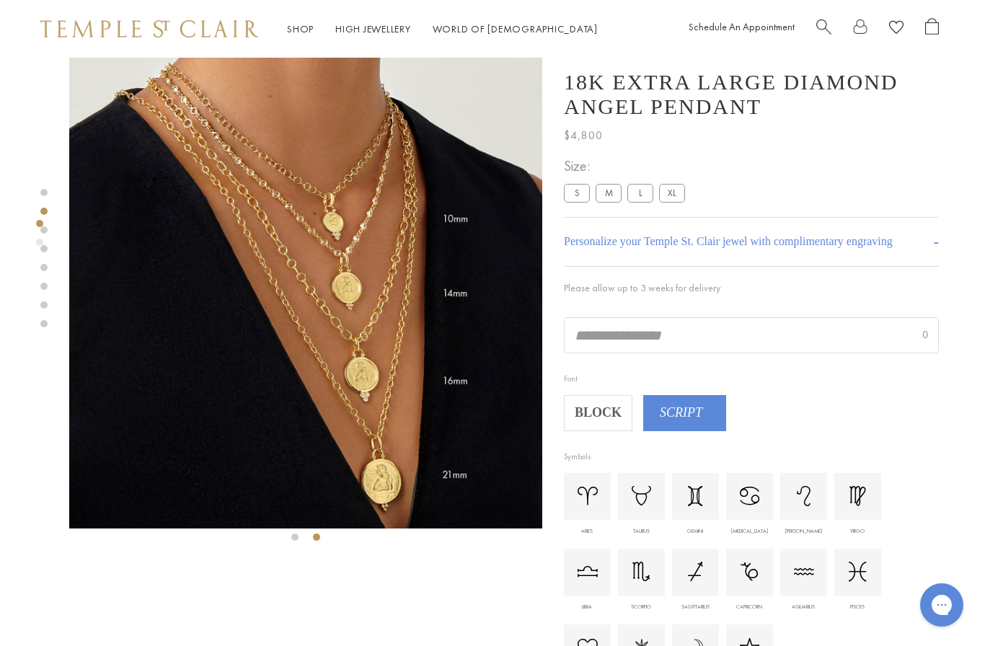
scroll to position [0, 3]
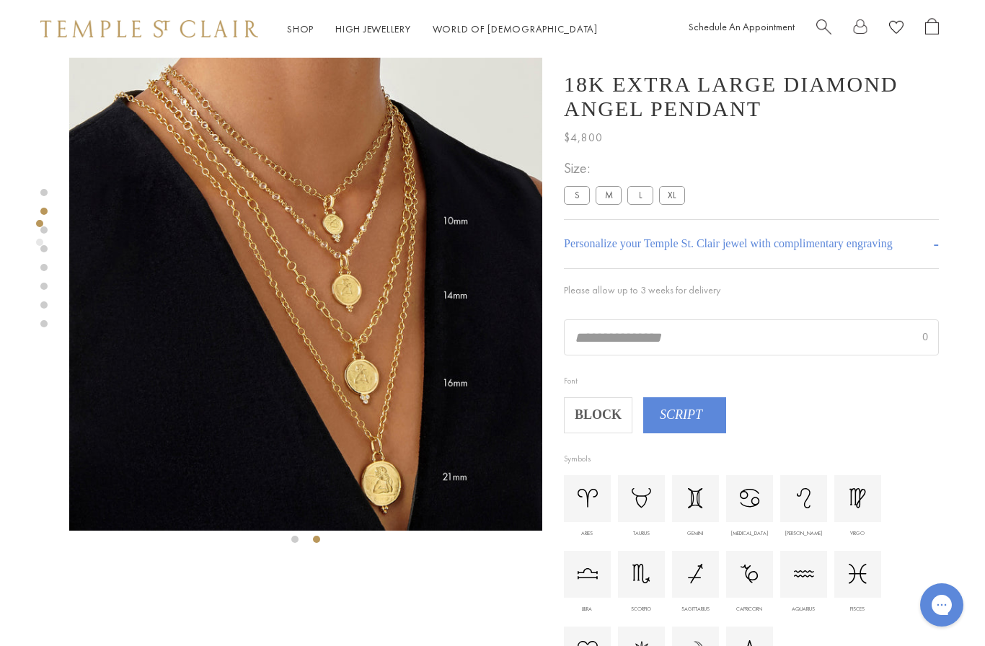
click at [640, 195] on label "L" at bounding box center [640, 195] width 26 height 18
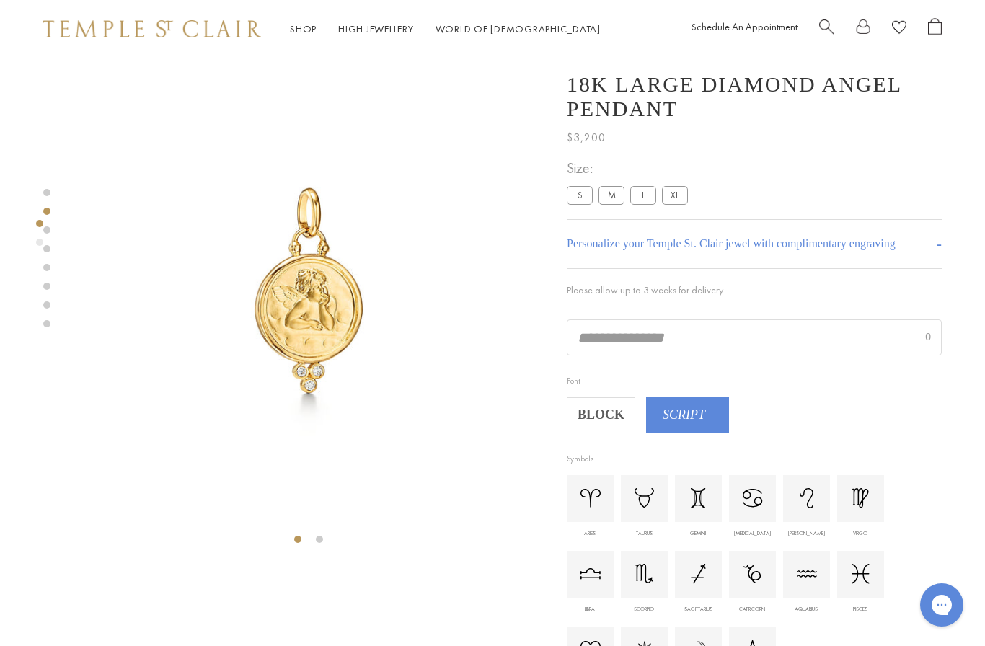
click at [620, 195] on label "M" at bounding box center [611, 195] width 26 height 18
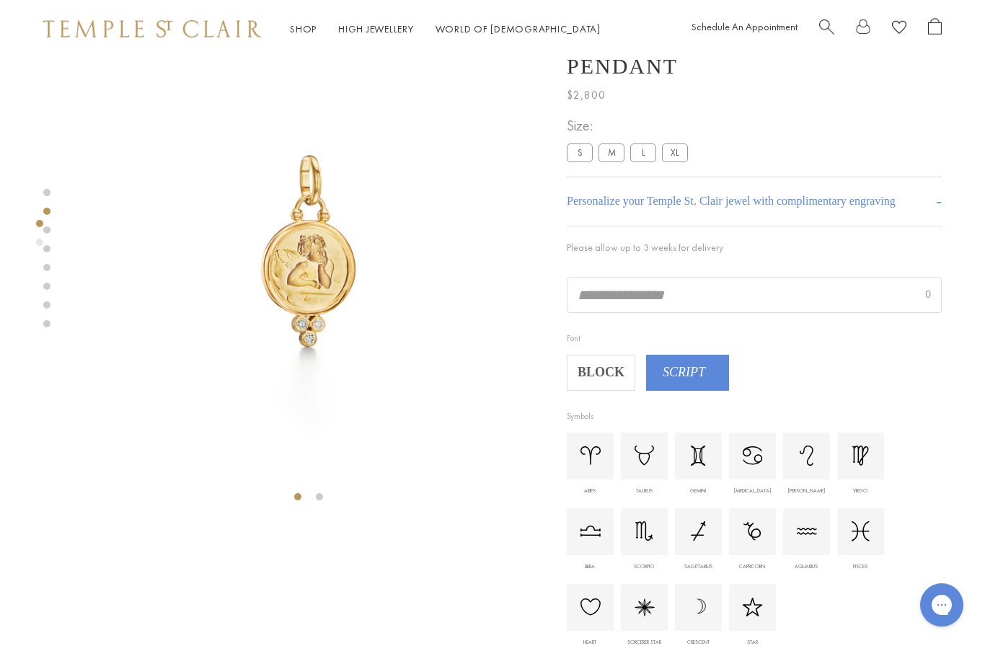
scroll to position [23, 0]
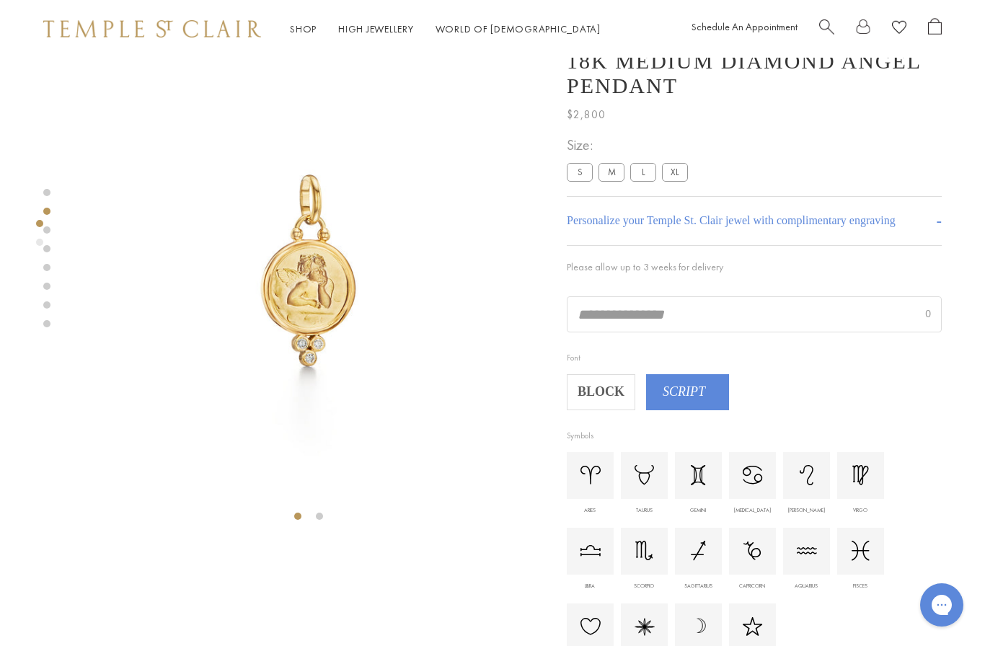
click at [635, 177] on label "L" at bounding box center [643, 172] width 26 height 18
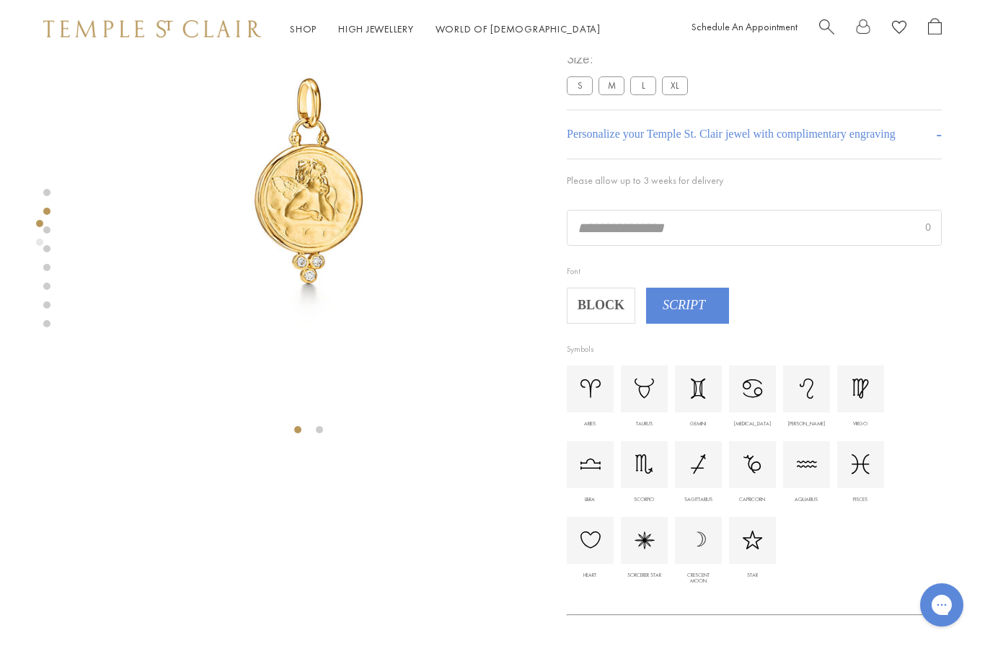
scroll to position [87, 0]
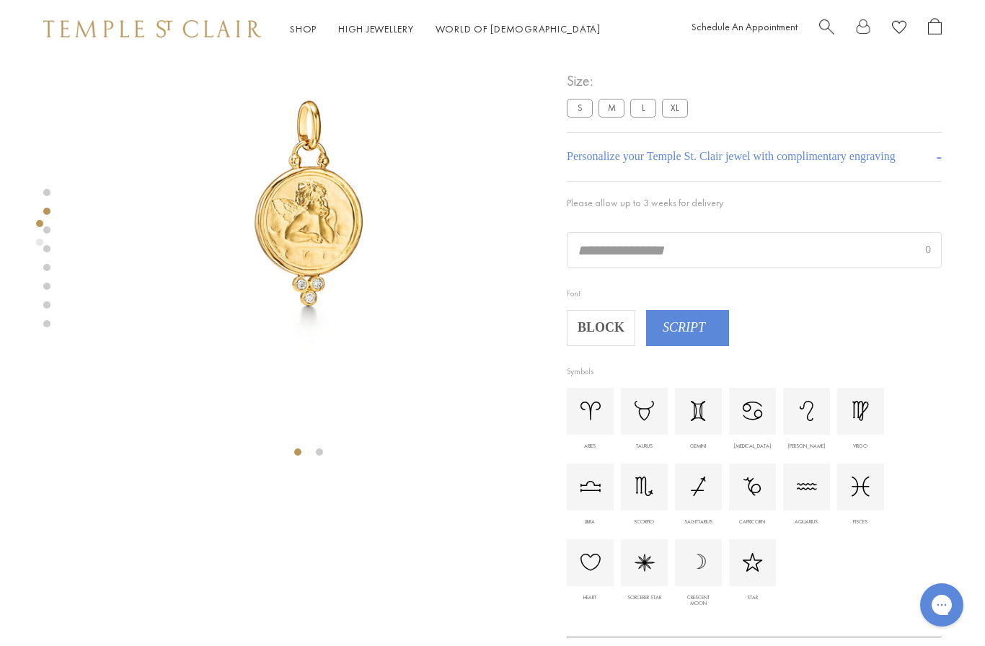
click at [668, 110] on label "XL" at bounding box center [675, 108] width 26 height 18
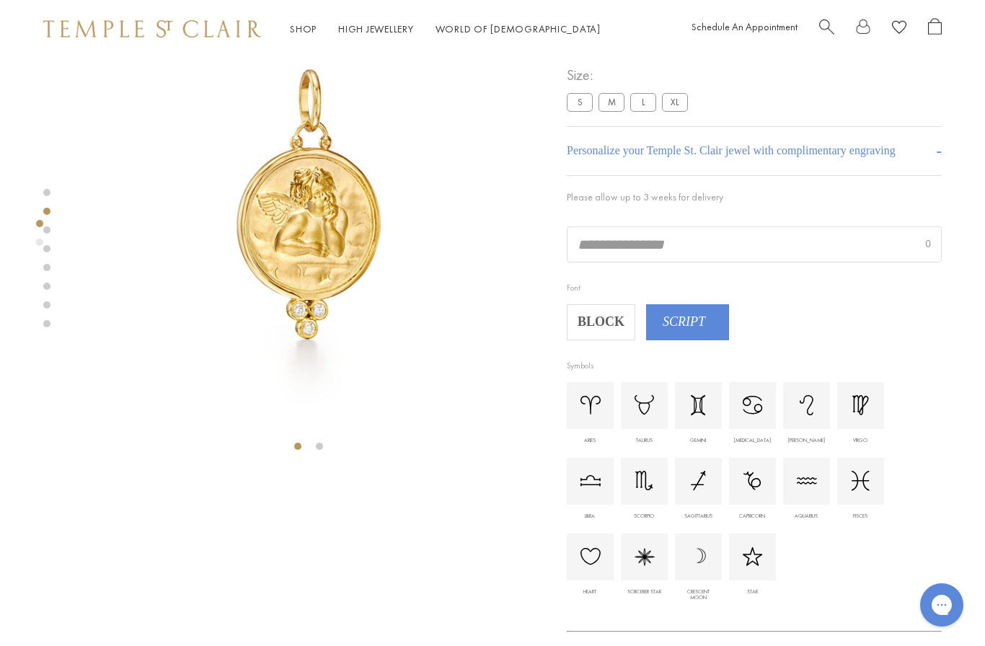
scroll to position [66, 0]
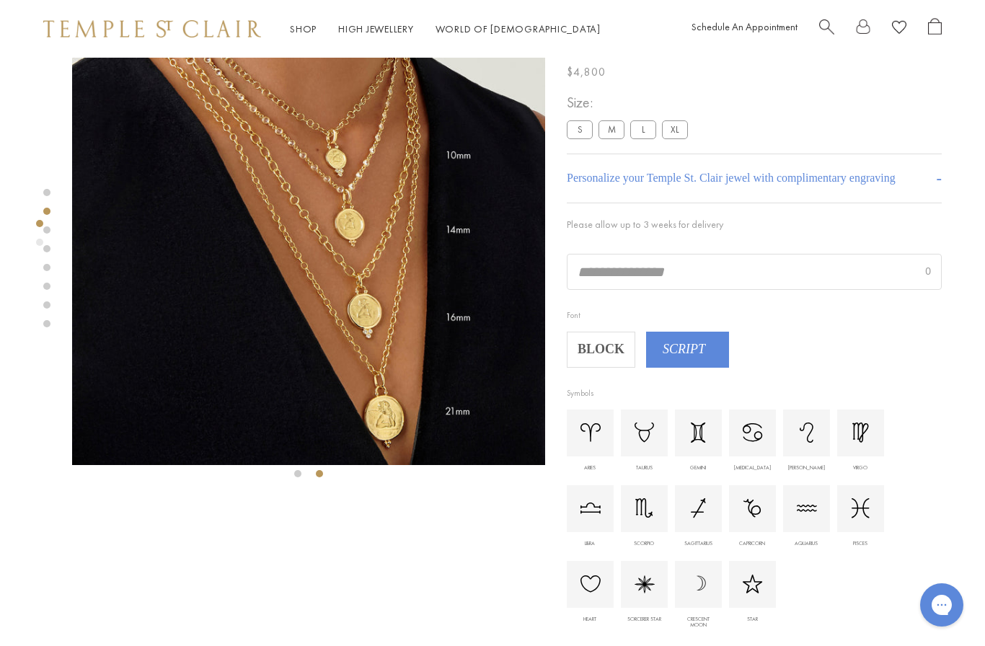
click at [981, 532] on div "18K Extra Large Diamond Angel Pendant $4,800 Everyone needs a guardian angel. M…" at bounding box center [776, 623] width 418 height 1262
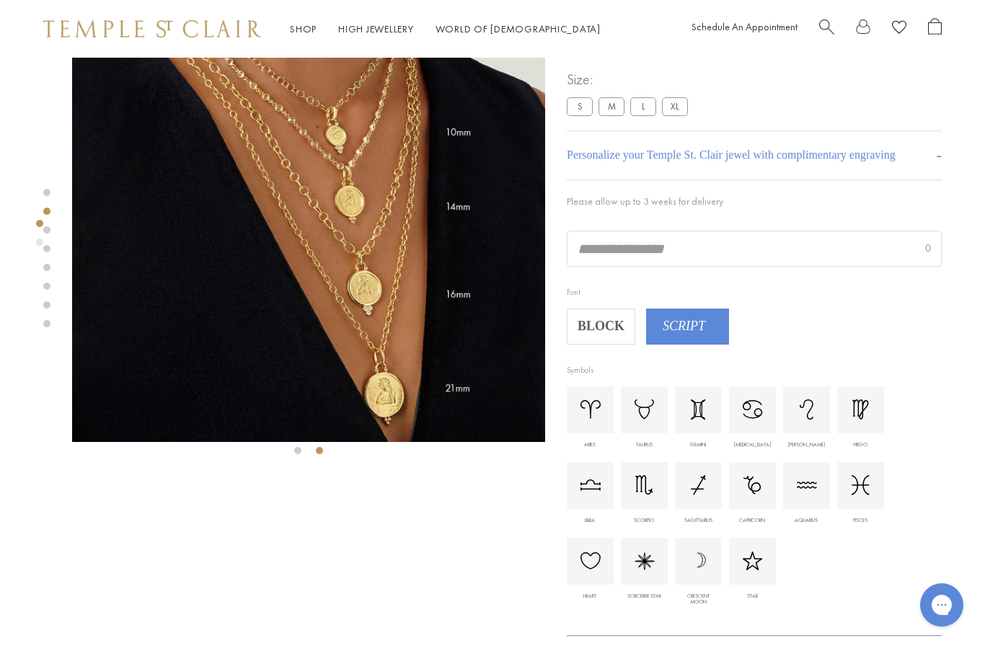
scroll to position [87, 0]
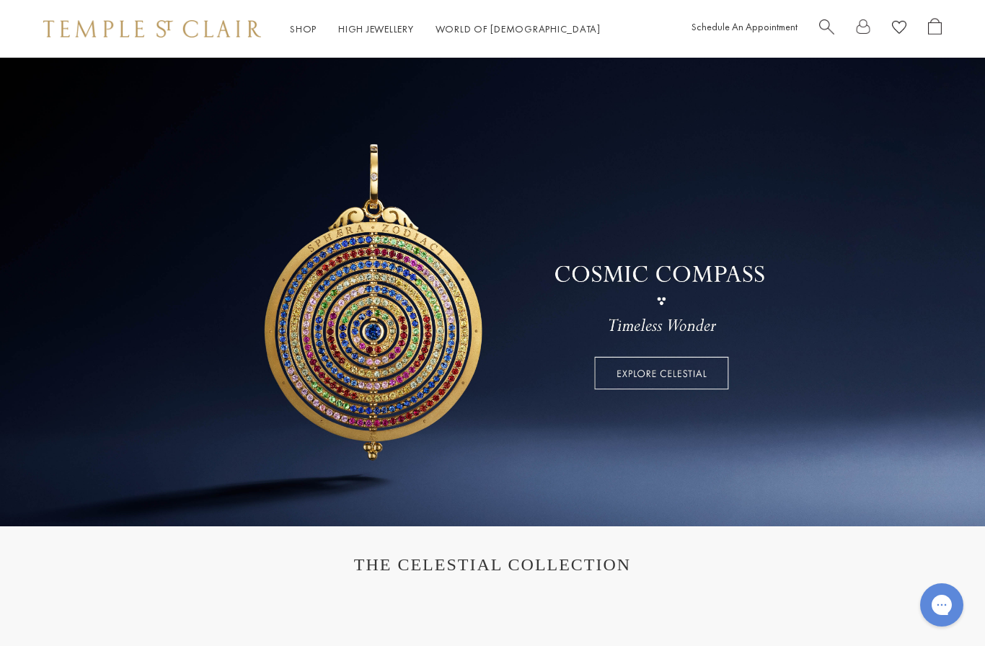
click at [314, 17] on div "Shop Shop Categories Amulets Pendants & Charms Lockets Chains & Leather Cords E…" at bounding box center [492, 29] width 985 height 58
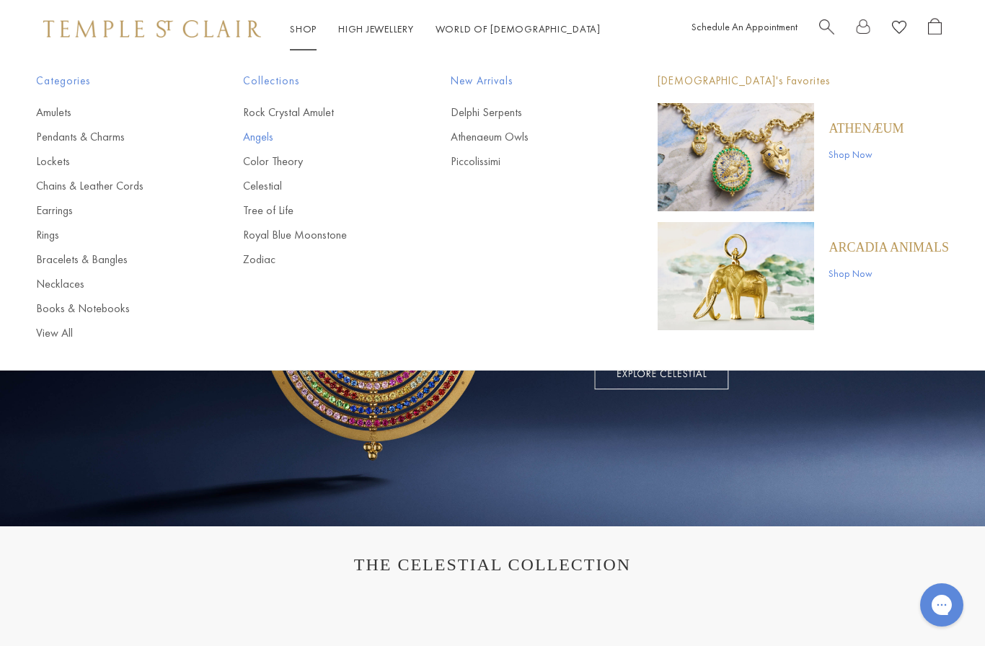
click at [263, 136] on link "Angels" at bounding box center [317, 137] width 149 height 16
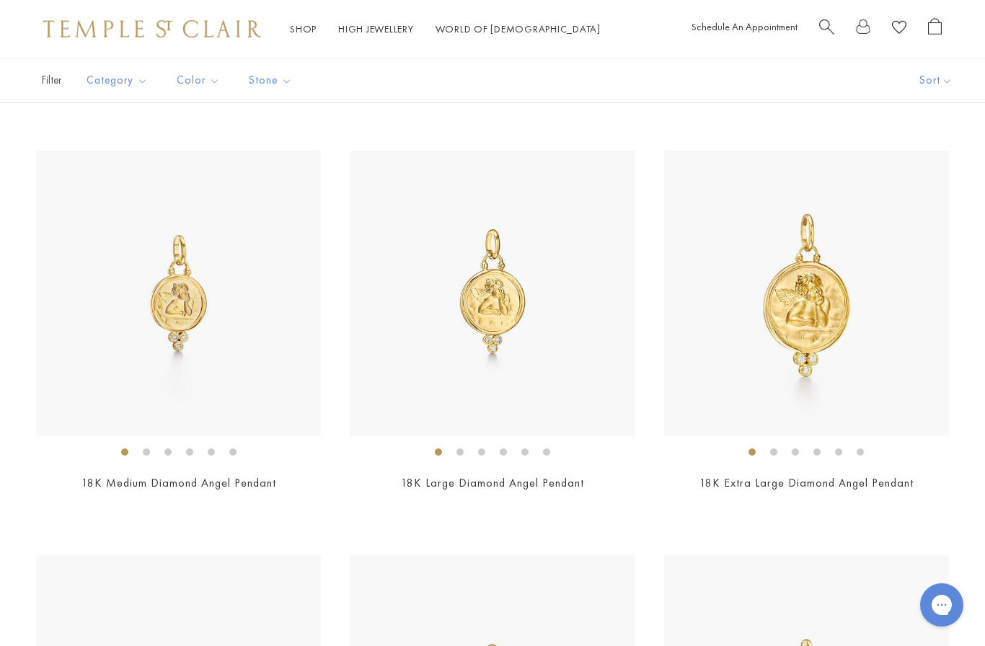
scroll to position [1091, 0]
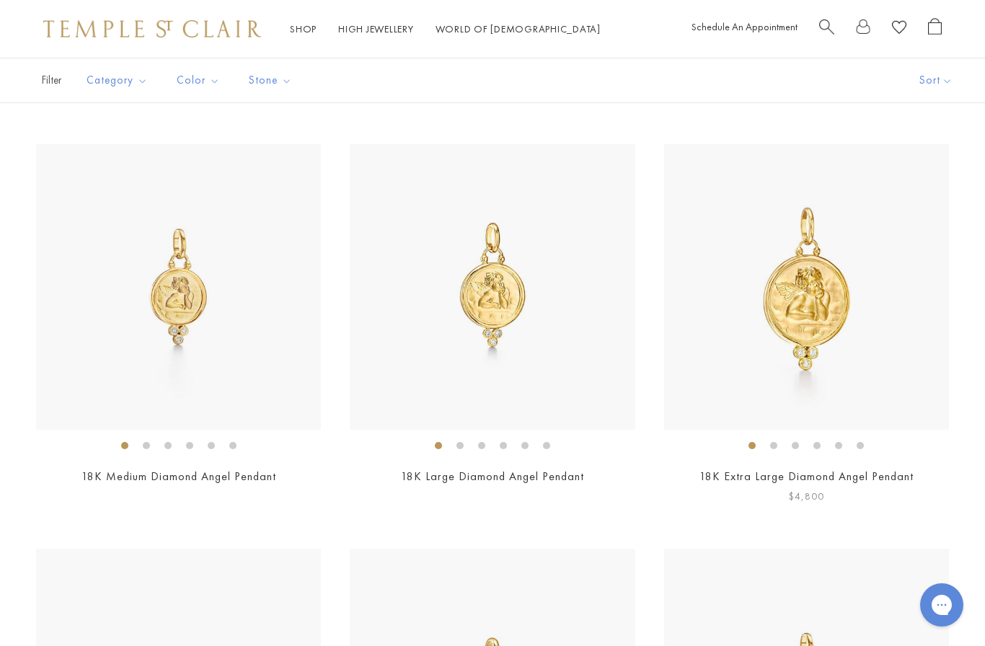
click at [828, 341] on img at bounding box center [806, 286] width 285 height 285
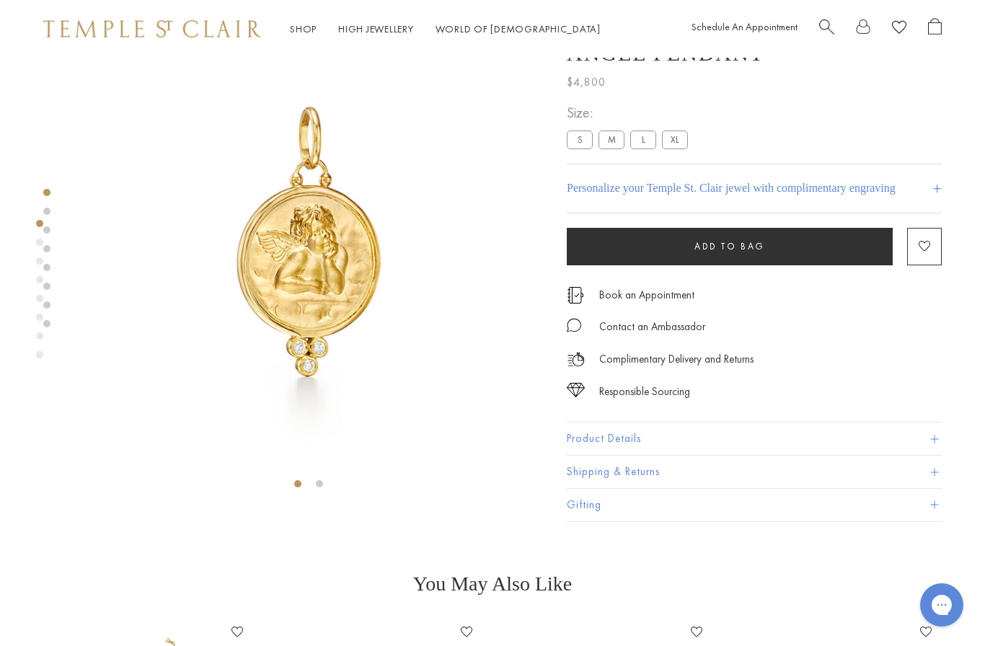
scroll to position [48, 0]
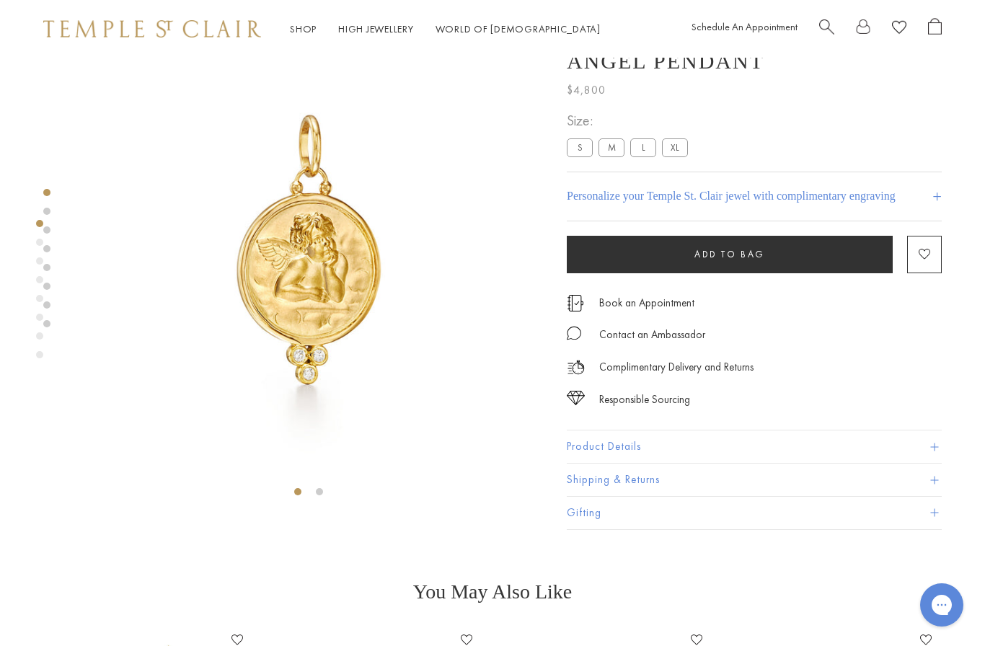
click at [937, 443] on span at bounding box center [934, 447] width 8 height 8
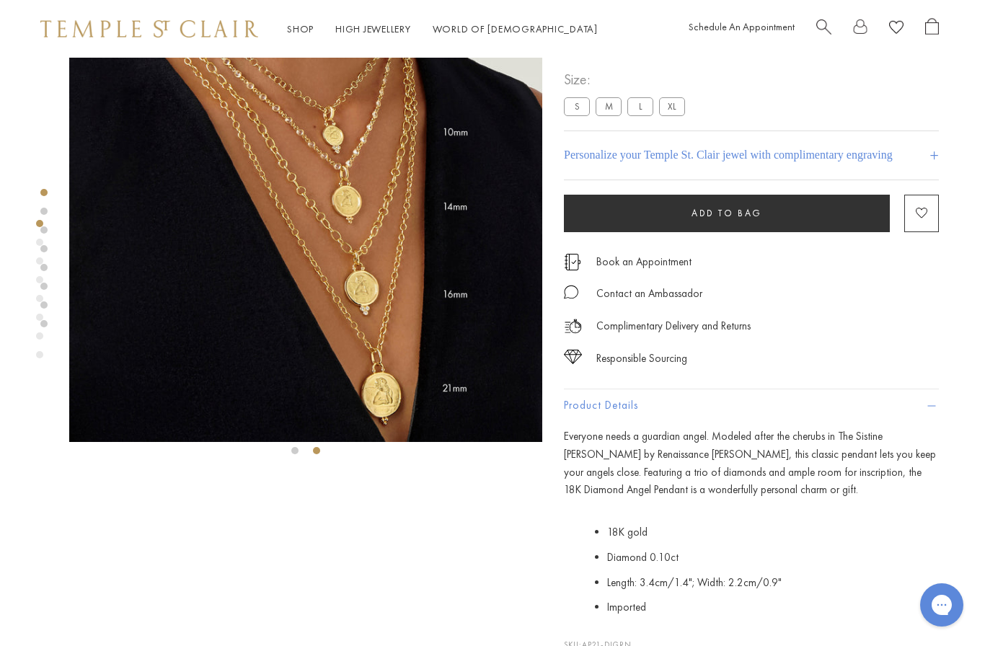
scroll to position [68, 3]
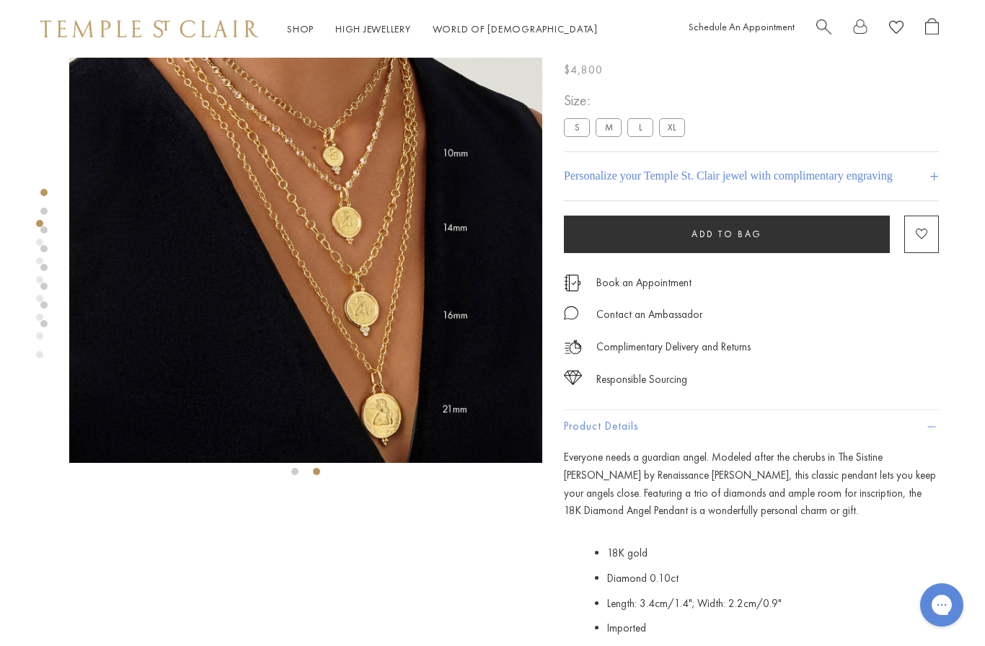
click at [643, 133] on label "L" at bounding box center [640, 127] width 26 height 18
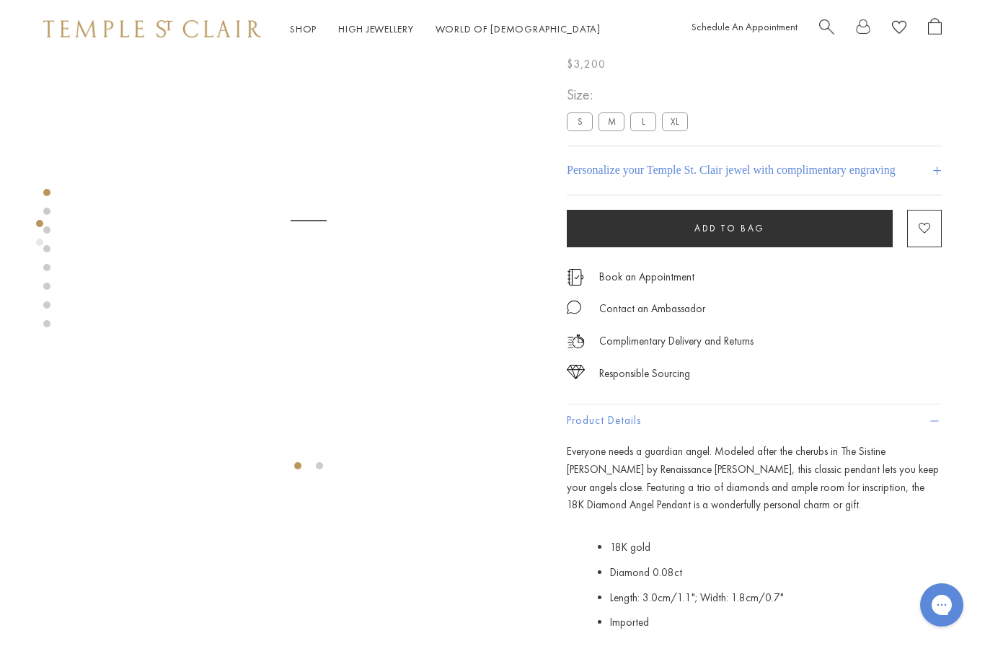
scroll to position [72, 0]
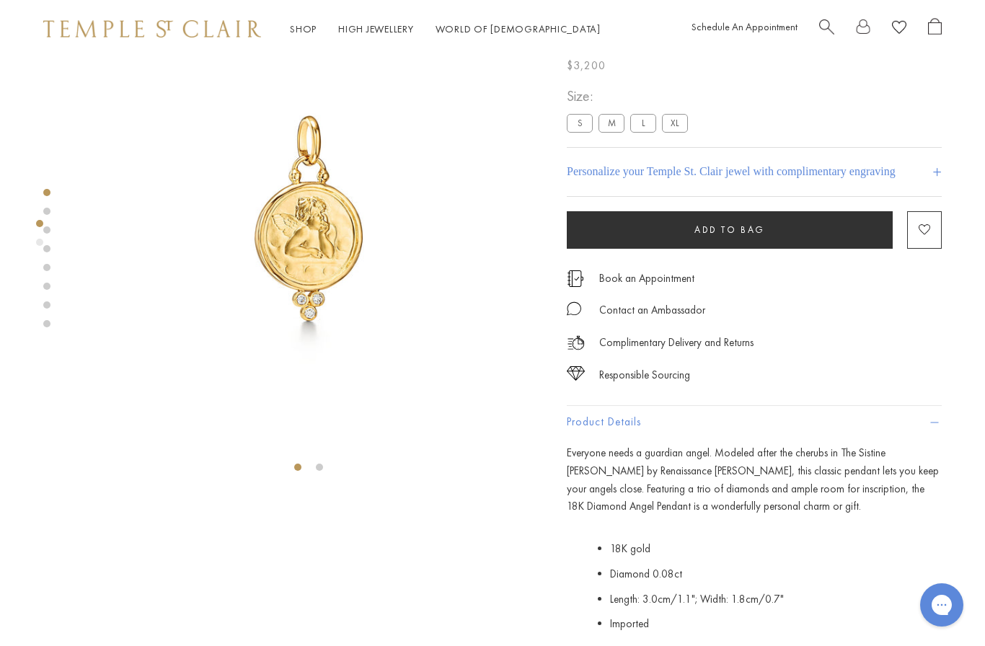
click at [669, 132] on label "XL" at bounding box center [675, 123] width 26 height 18
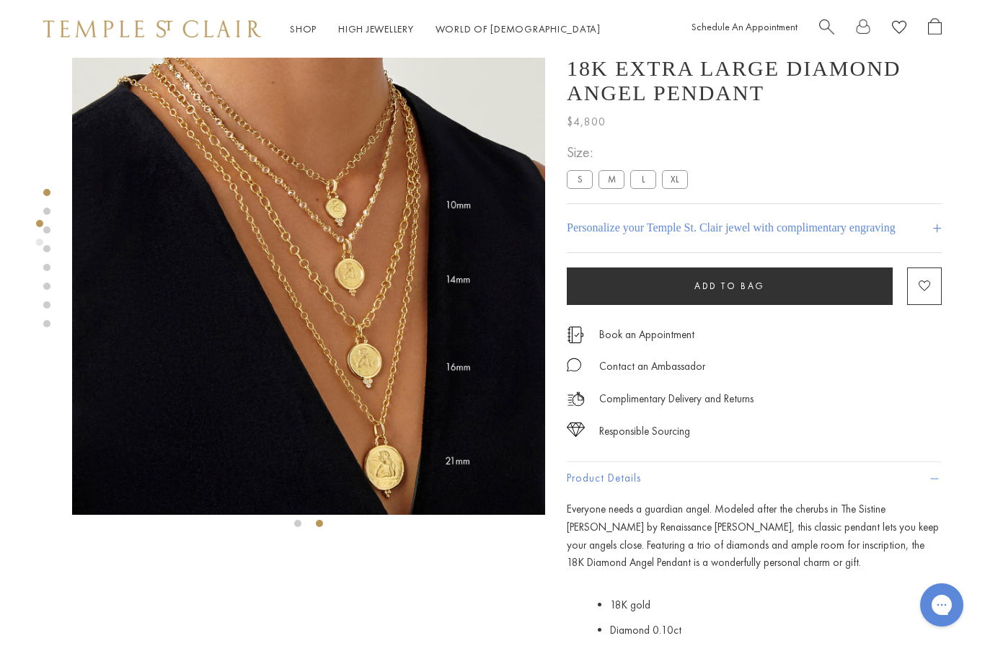
scroll to position [13, 0]
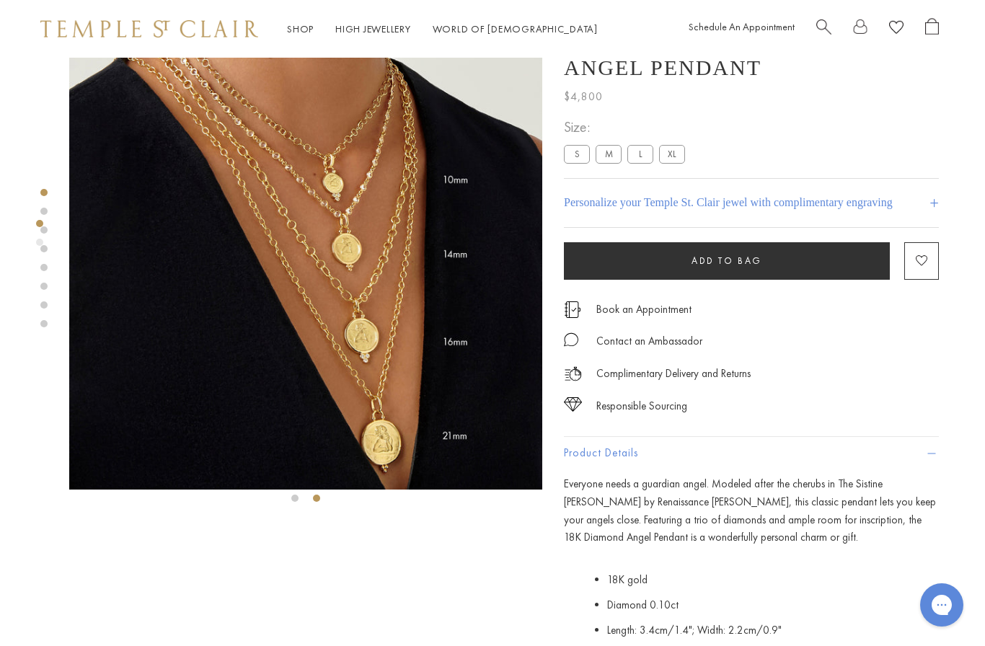
scroll to position [0, 3]
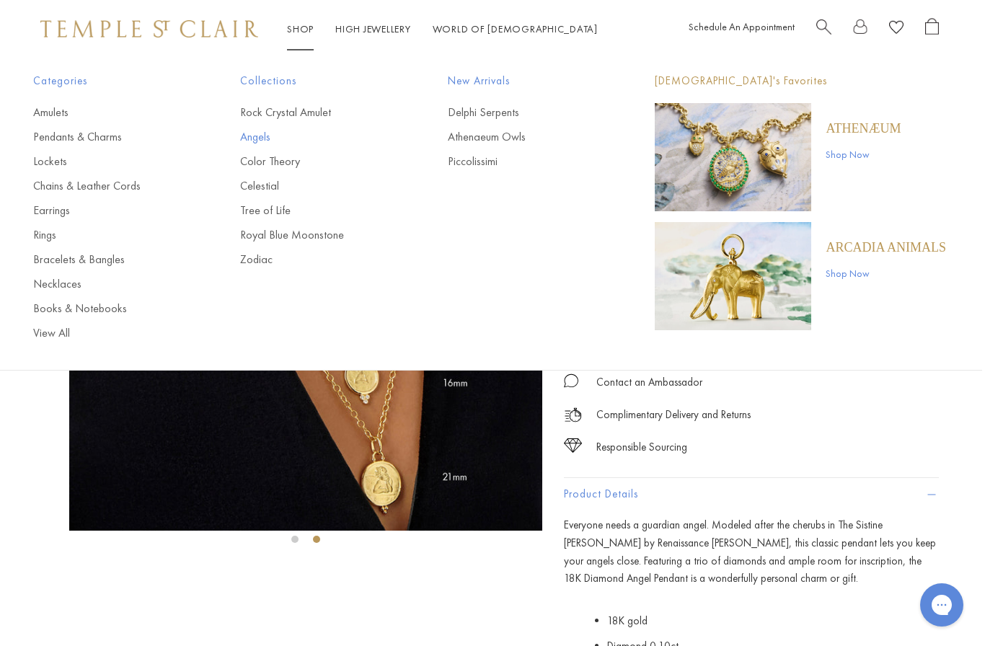
click at [257, 136] on link "Angels" at bounding box center [314, 137] width 149 height 16
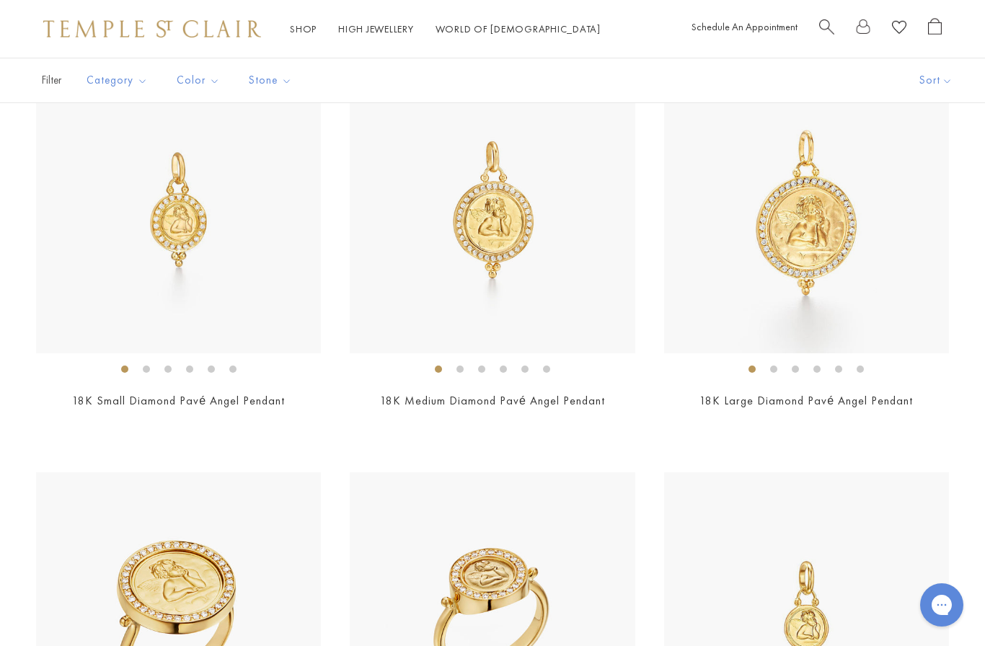
scroll to position [336, 0]
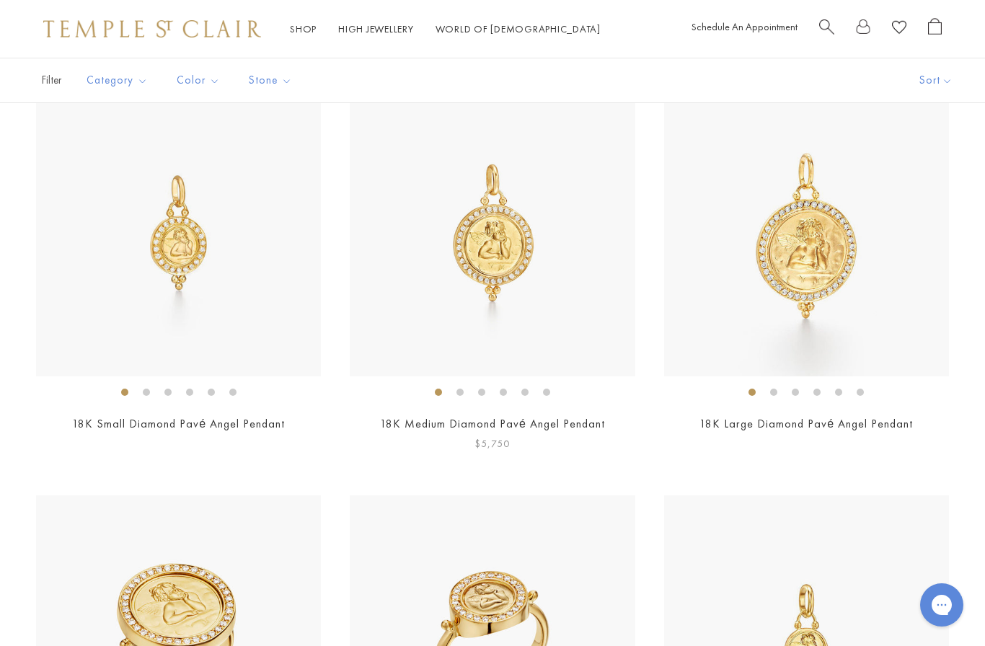
click at [518, 293] on img at bounding box center [492, 234] width 285 height 285
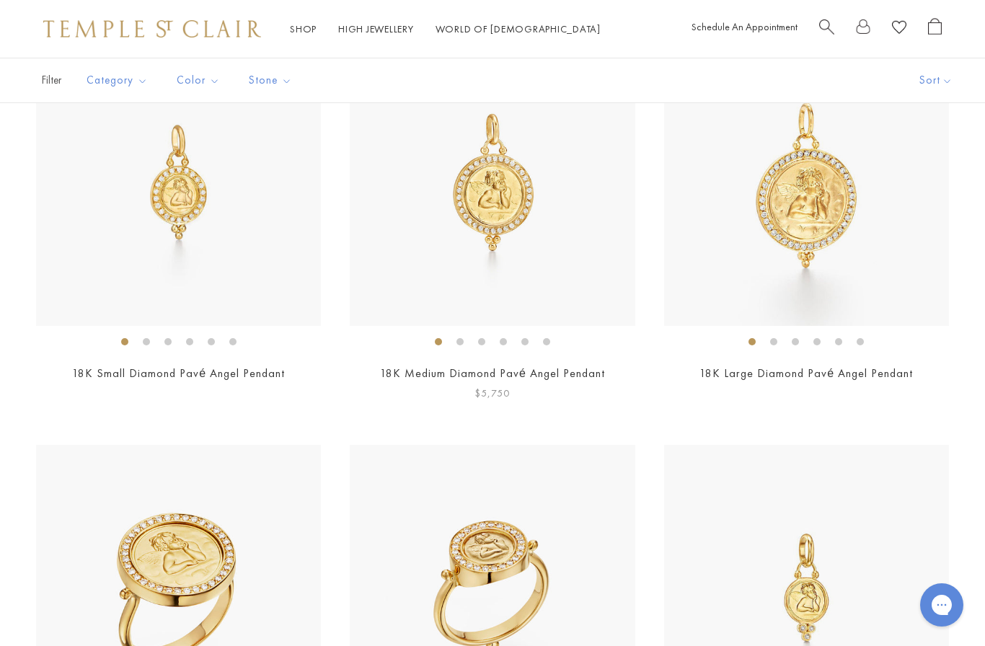
scroll to position [400, 0]
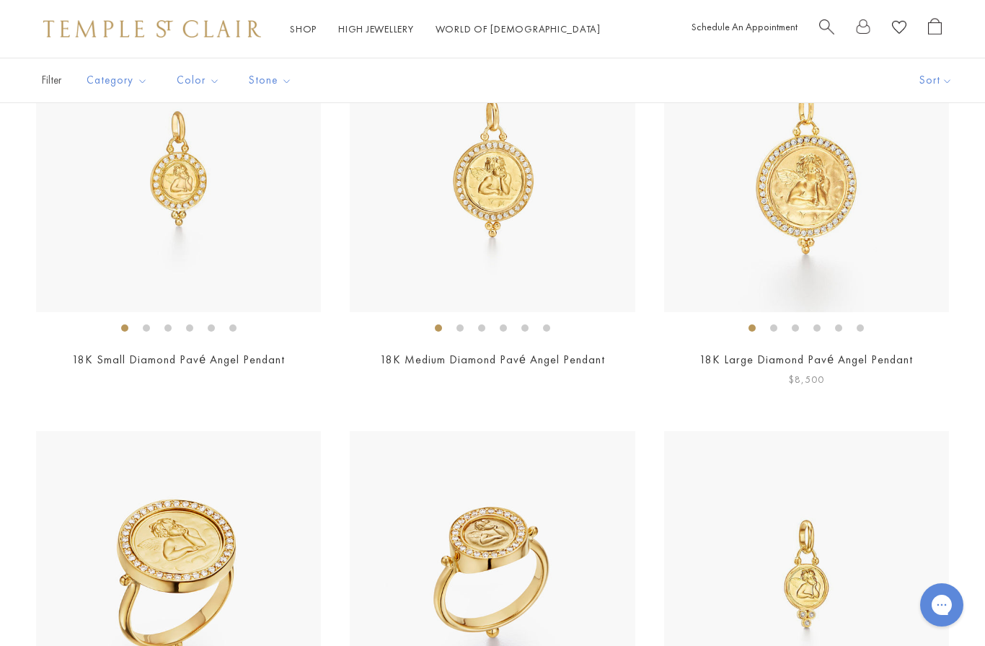
click at [823, 264] on img at bounding box center [806, 169] width 285 height 285
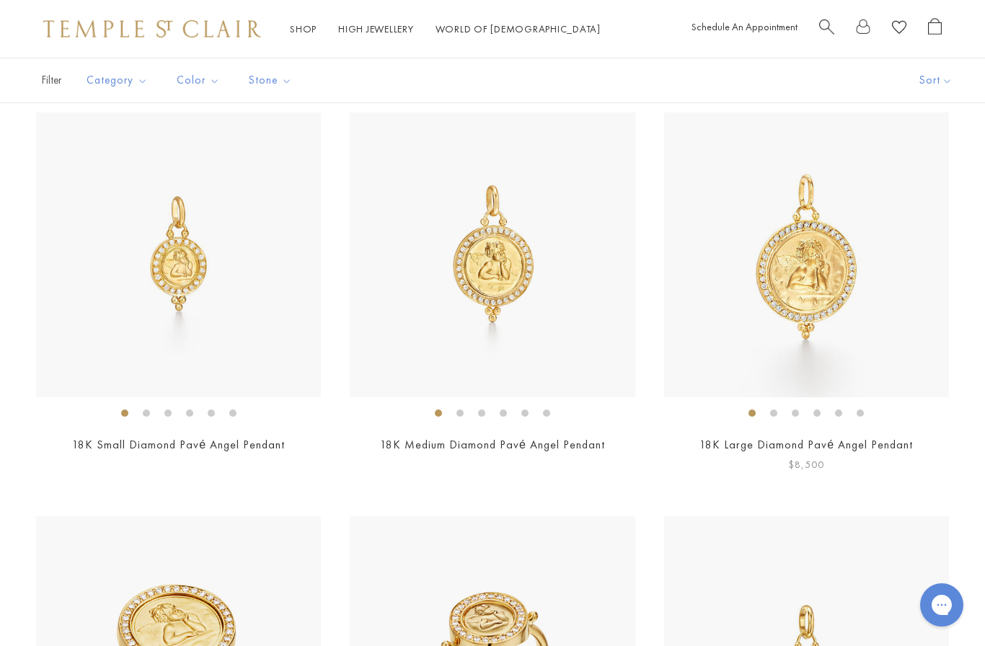
scroll to position [319, 0]
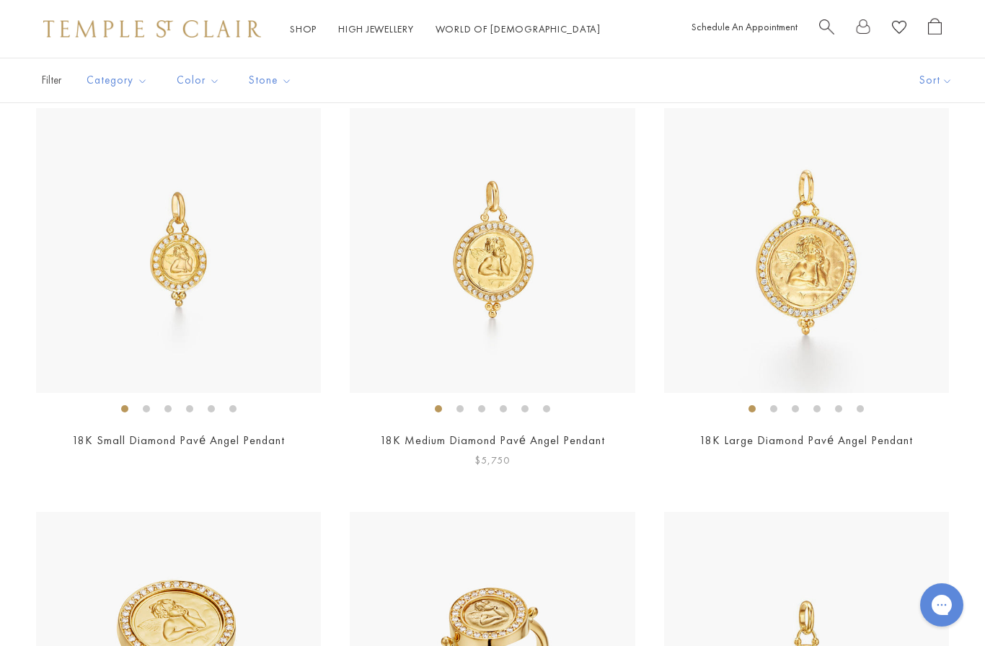
click at [502, 279] on img at bounding box center [492, 250] width 285 height 285
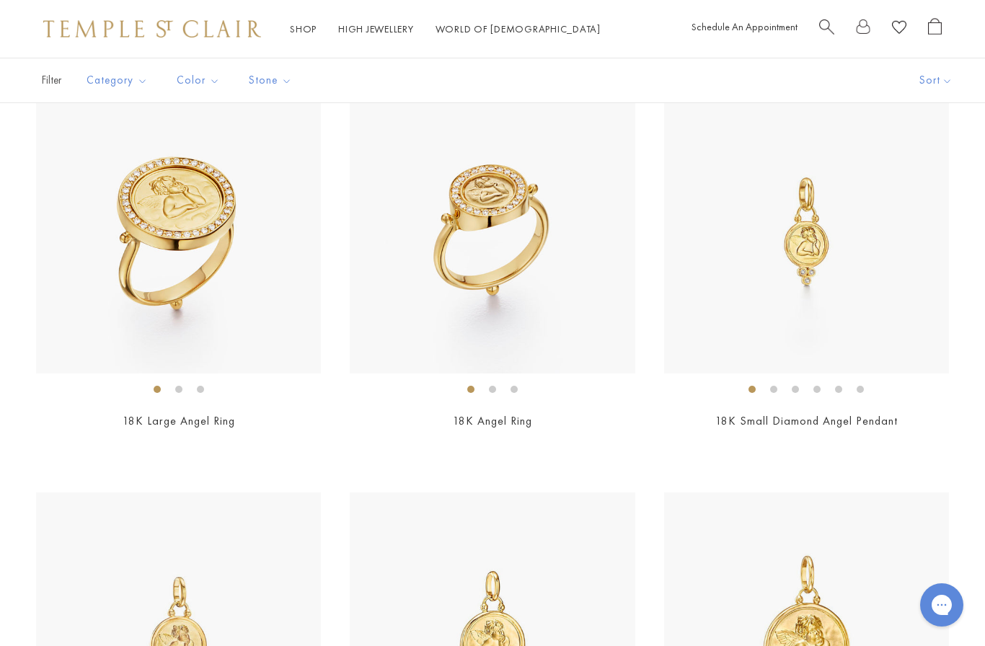
scroll to position [735, 0]
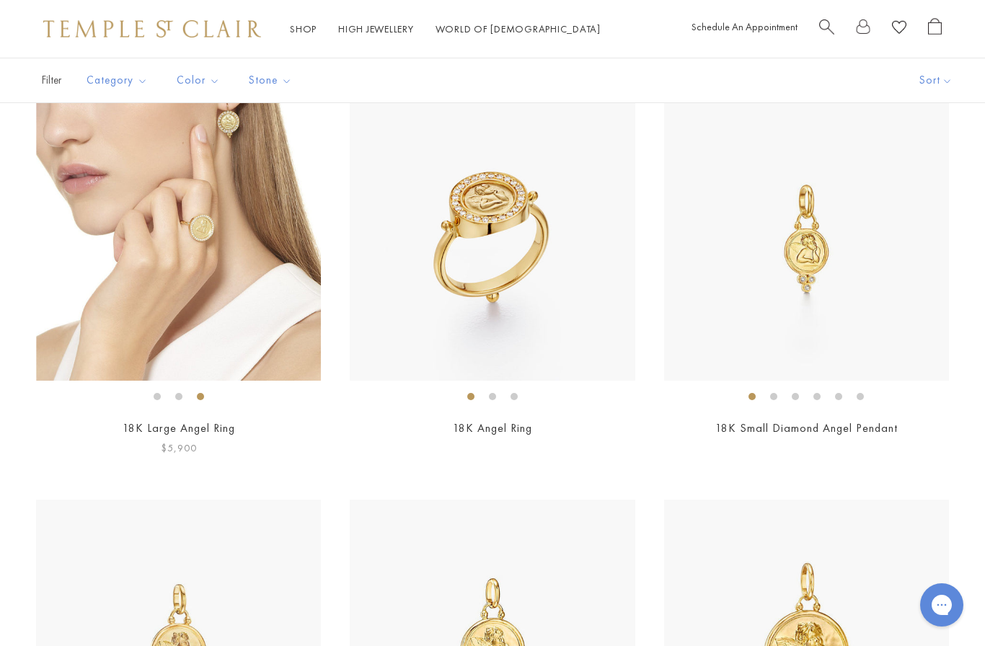
click at [140, 286] on img at bounding box center [178, 238] width 285 height 285
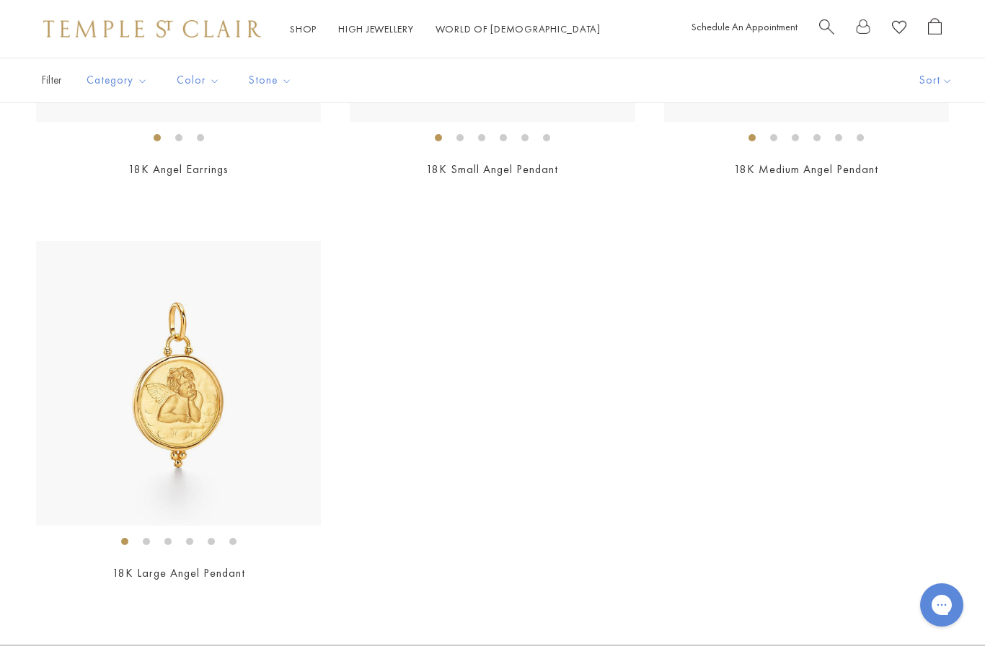
scroll to position [1814, 0]
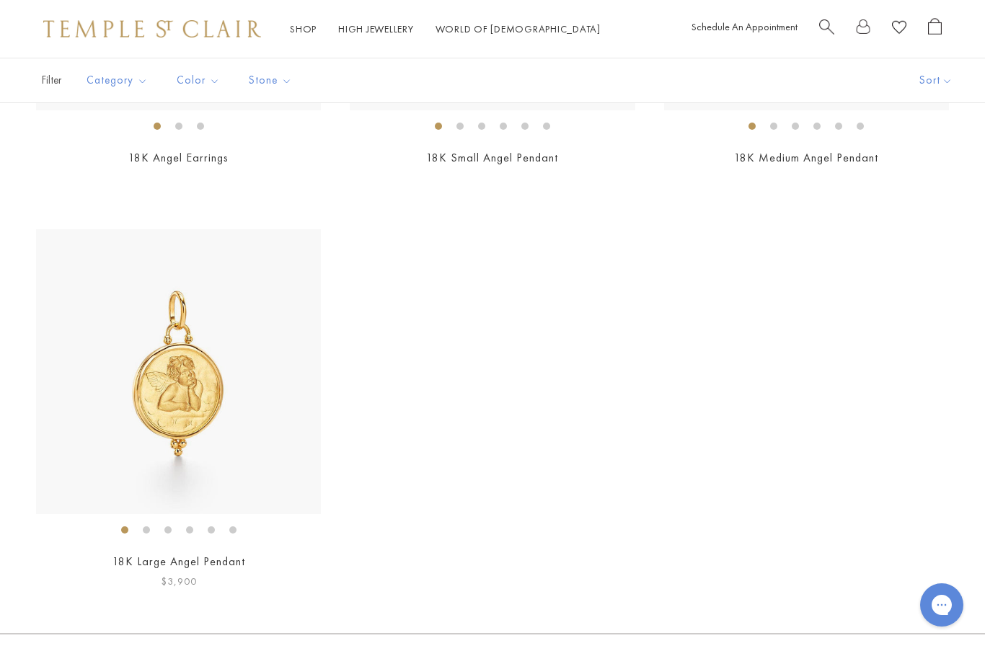
click at [171, 405] on img at bounding box center [178, 371] width 285 height 285
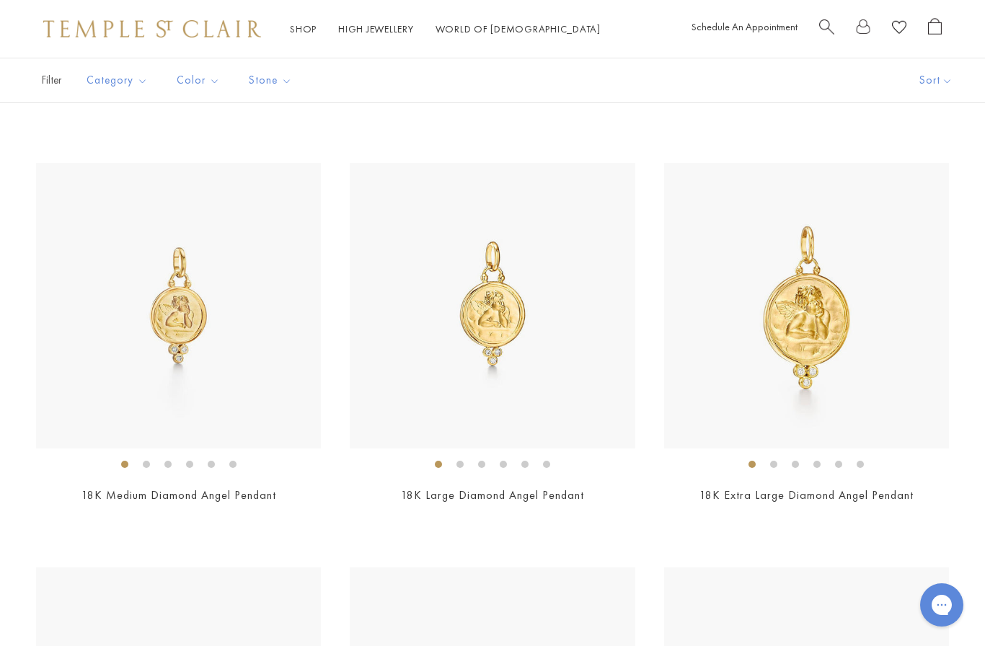
scroll to position [1048, 0]
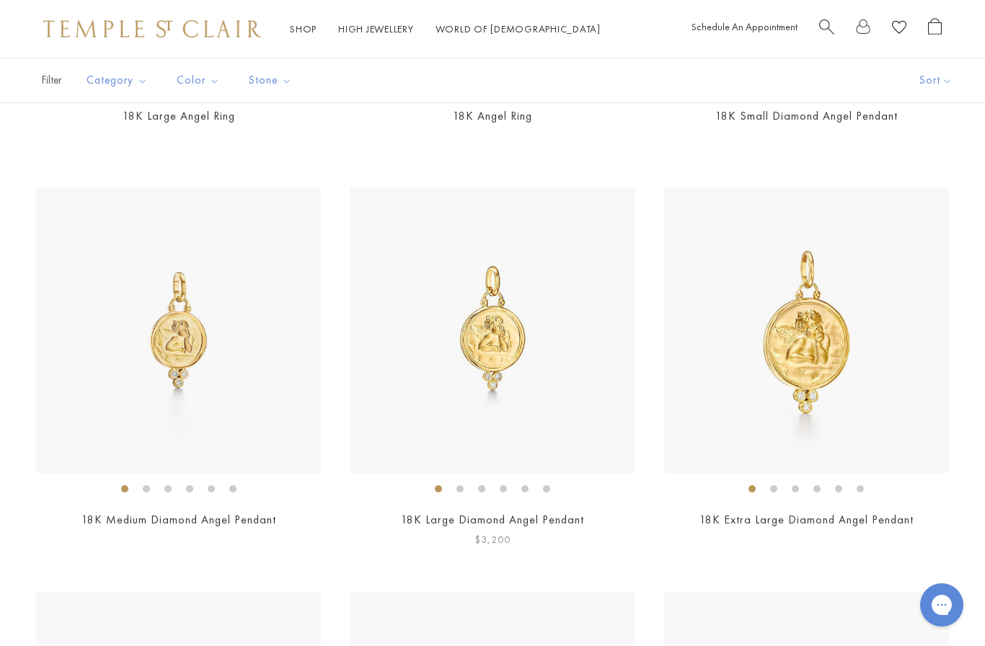
click at [490, 400] on img at bounding box center [492, 329] width 285 height 285
click at [874, 405] on img at bounding box center [806, 329] width 285 height 285
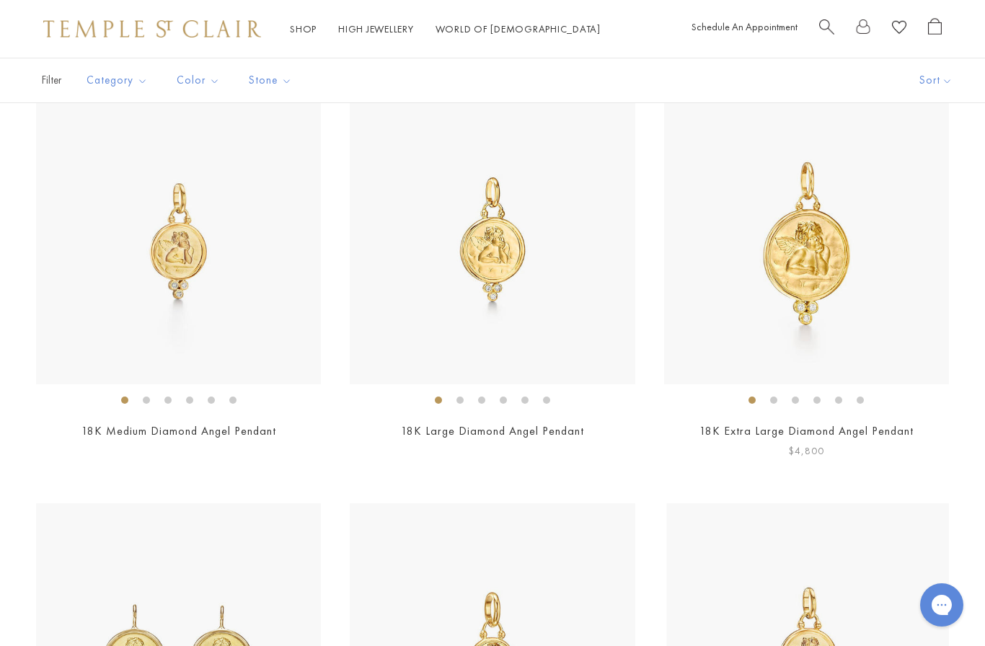
scroll to position [1142, 0]
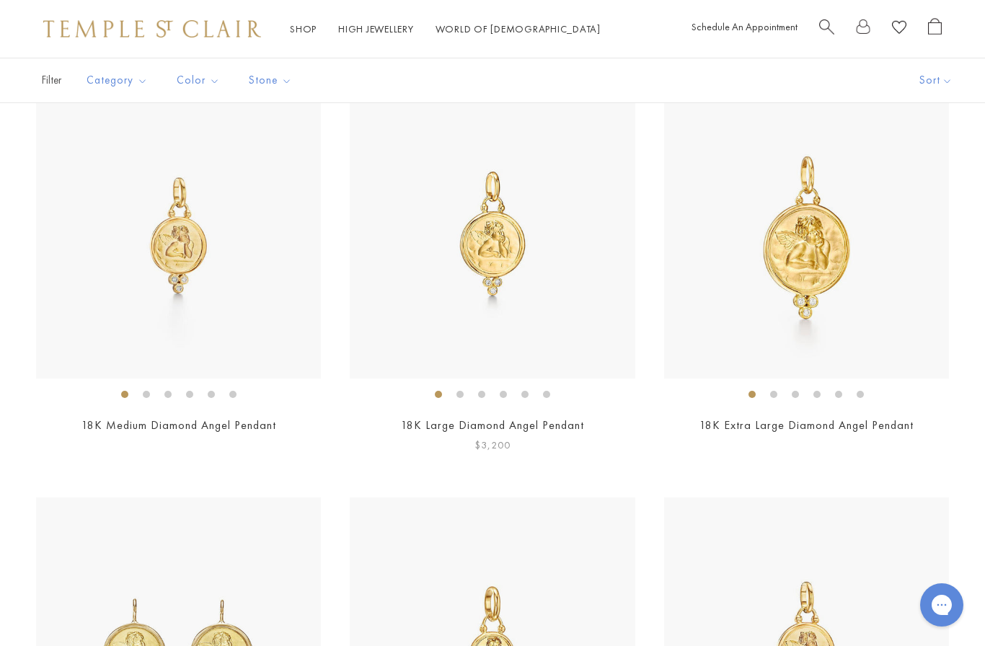
click at [499, 267] on img at bounding box center [492, 235] width 285 height 285
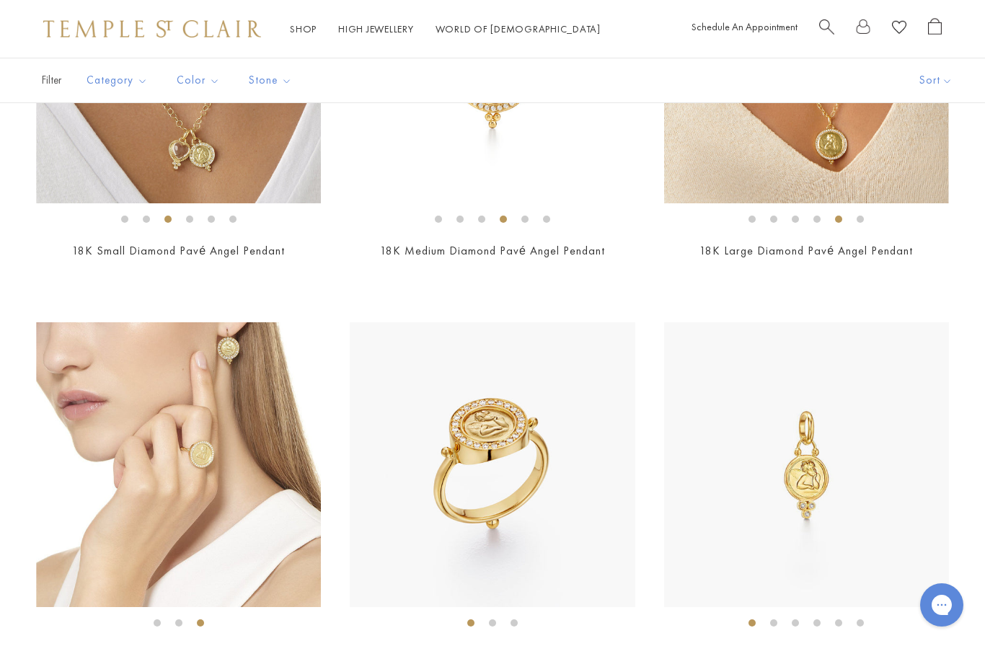
scroll to position [478, 0]
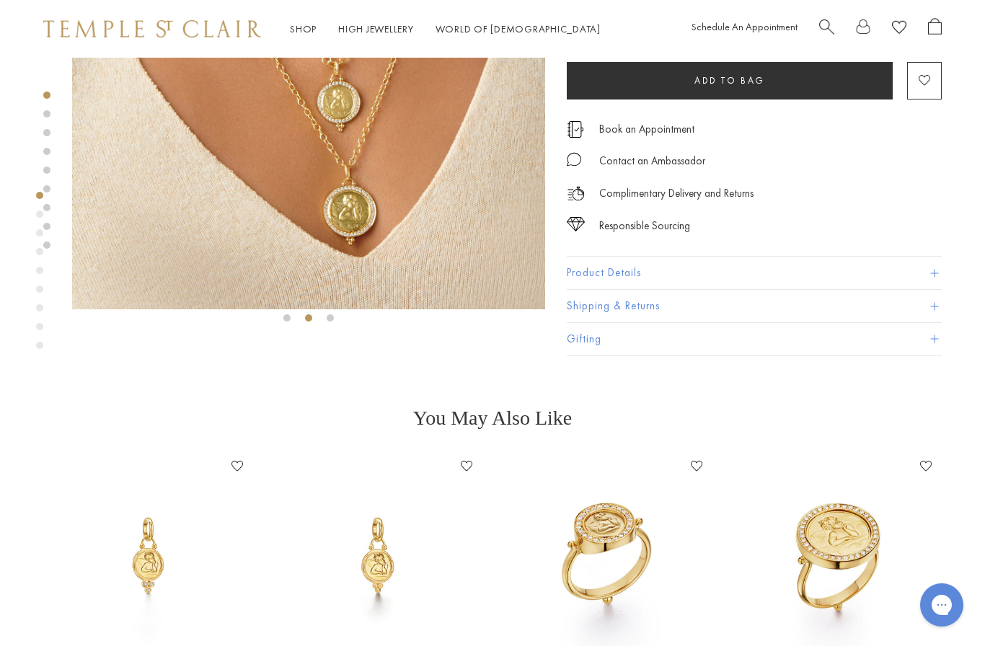
scroll to position [228, 0]
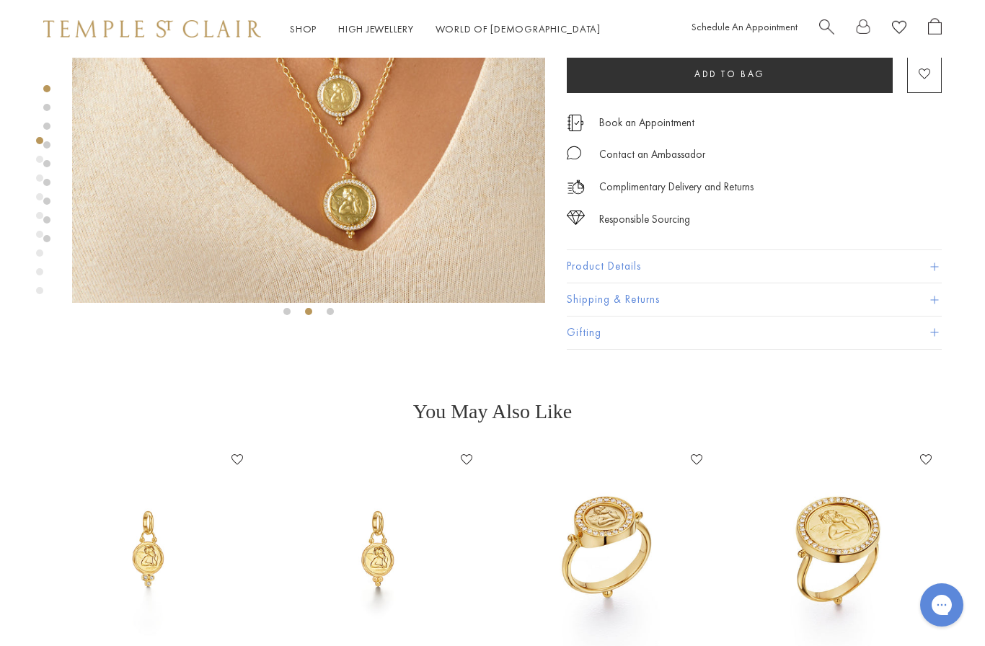
click at [922, 270] on button "Product Details" at bounding box center [754, 266] width 375 height 32
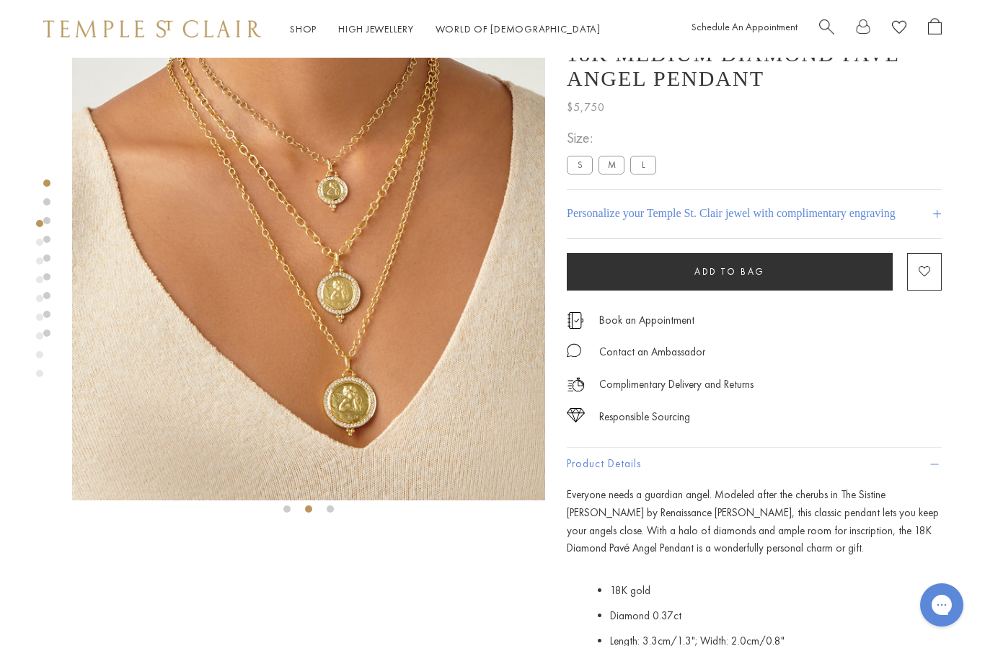
scroll to position [14, 0]
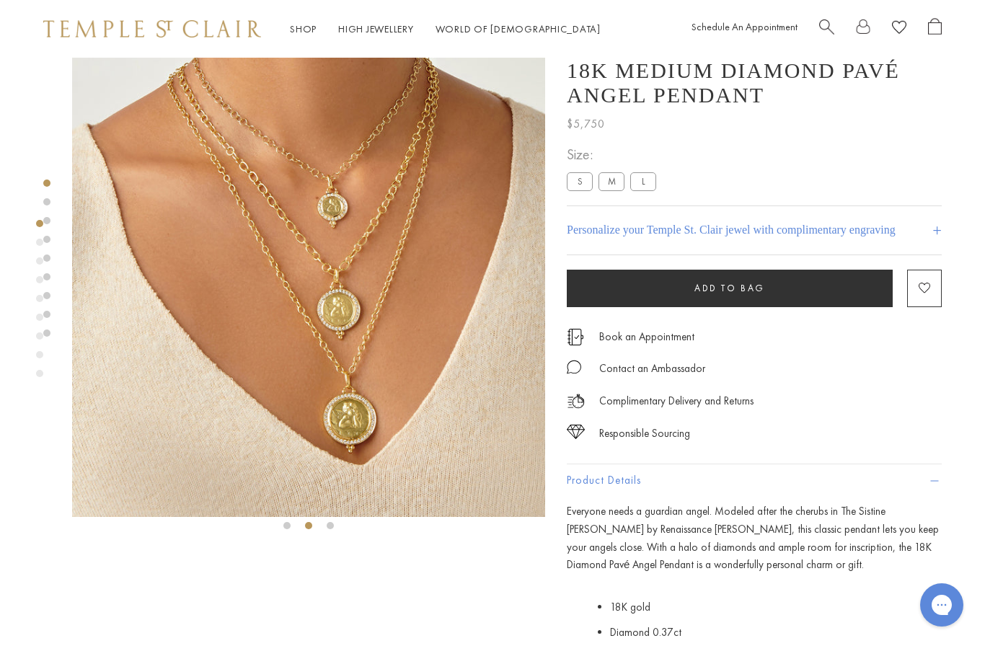
click at [637, 179] on label "L" at bounding box center [643, 181] width 26 height 18
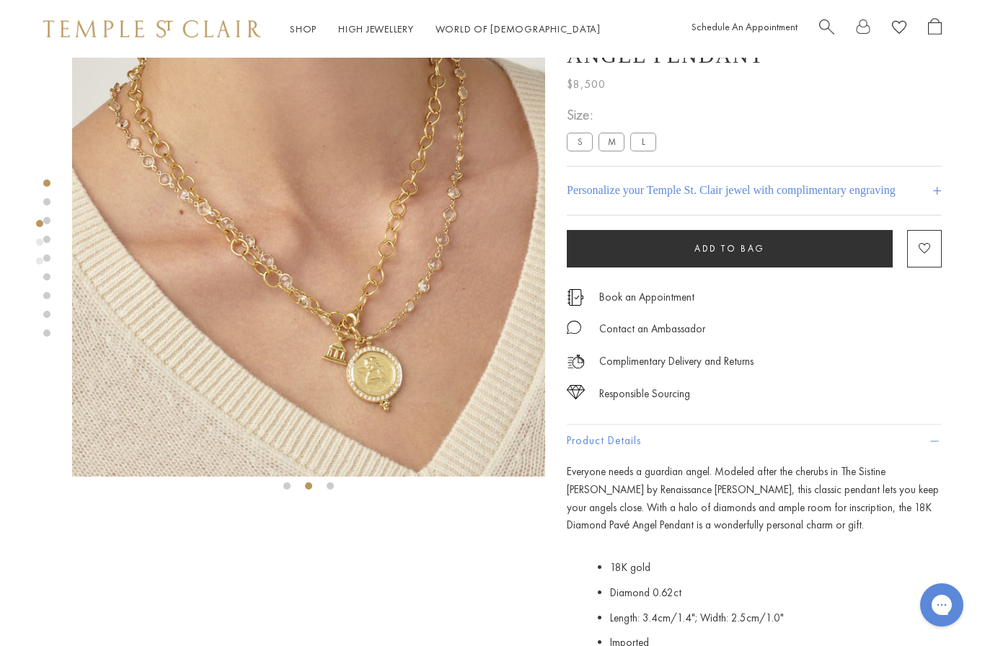
scroll to position [49, 0]
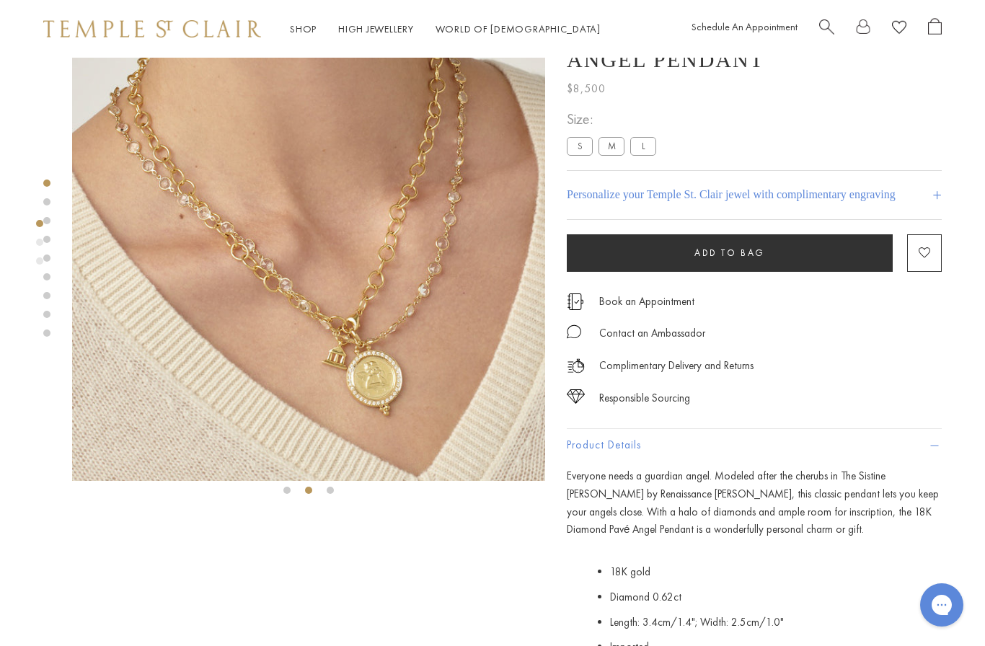
click at [612, 144] on label "M" at bounding box center [611, 146] width 26 height 18
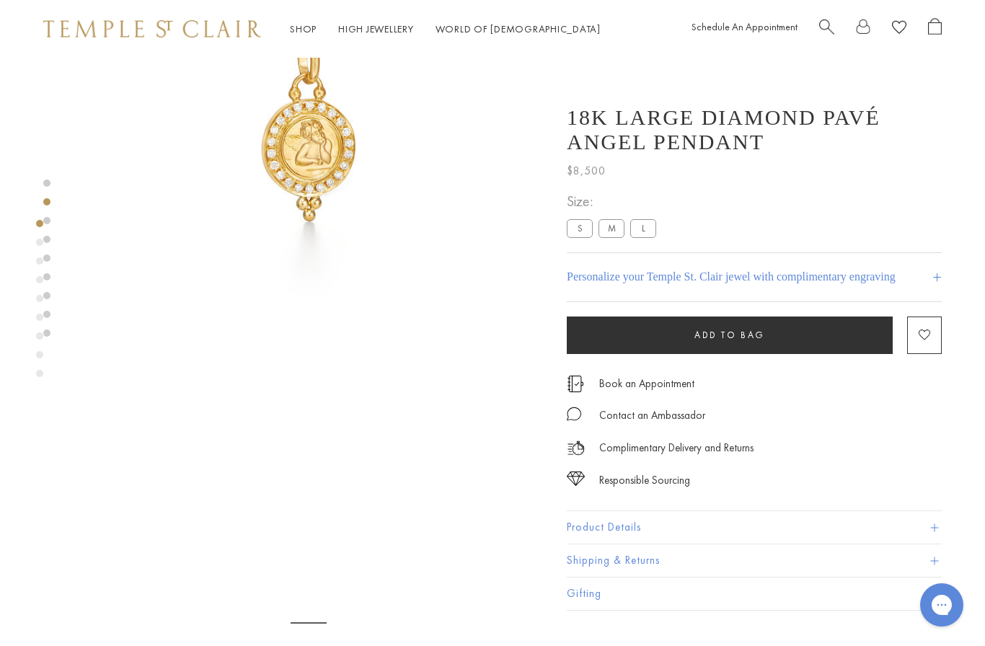
scroll to position [58, 0]
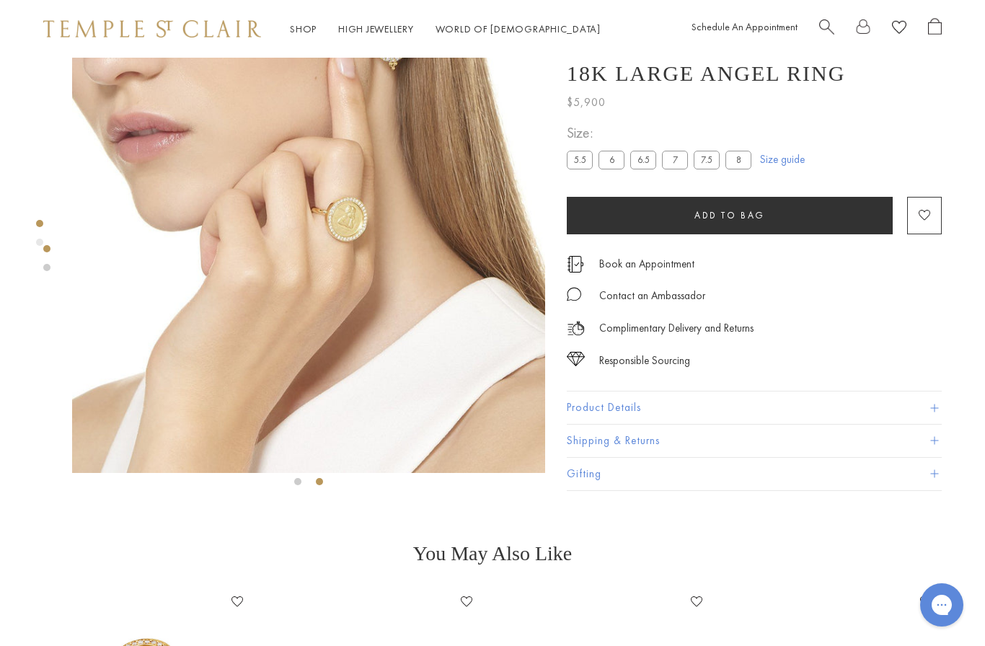
click at [934, 411] on span at bounding box center [934, 408] width 8 height 8
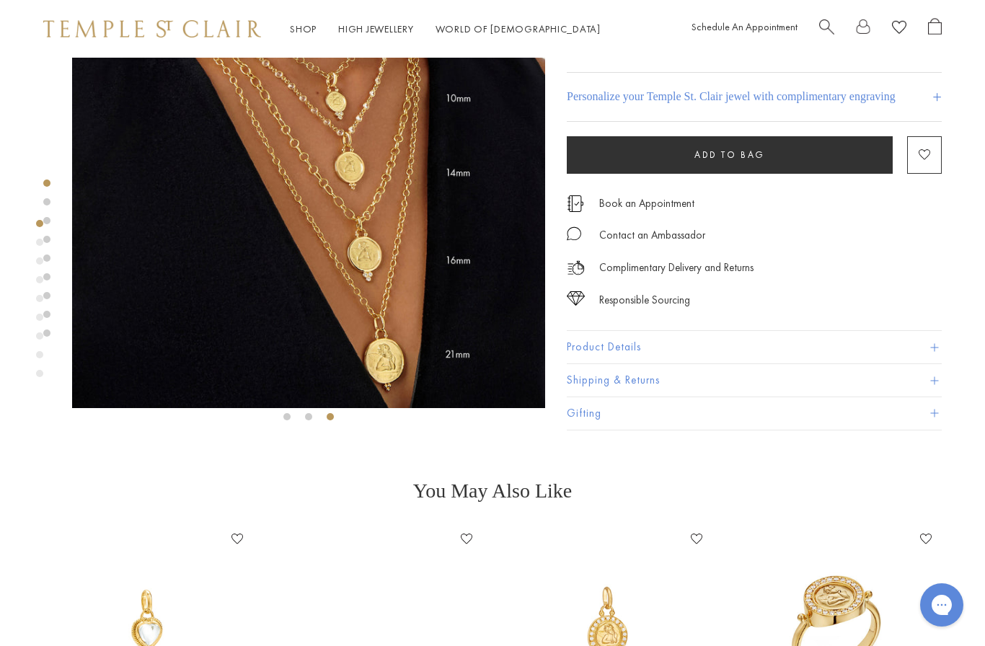
scroll to position [115, 0]
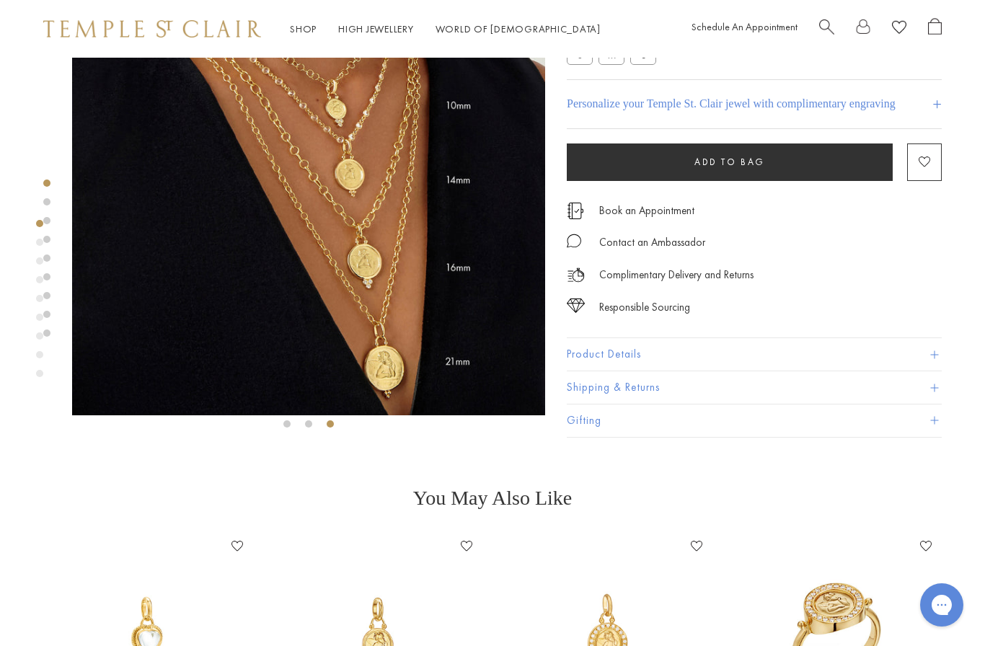
click at [38, 229] on div "Product gallery navigation" at bounding box center [39, 302] width 7 height 172
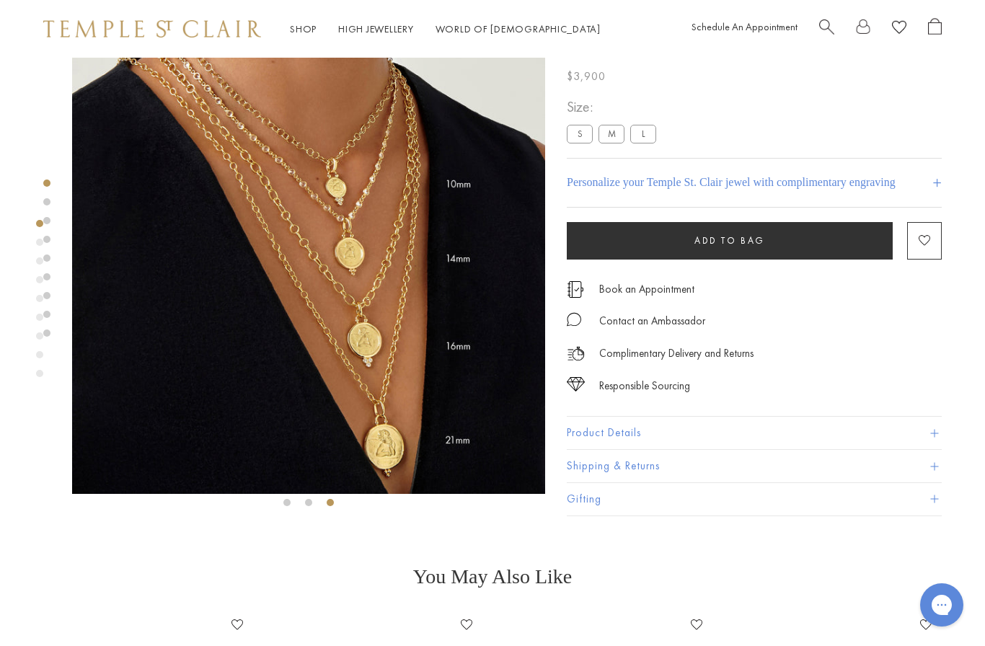
scroll to position [40, 0]
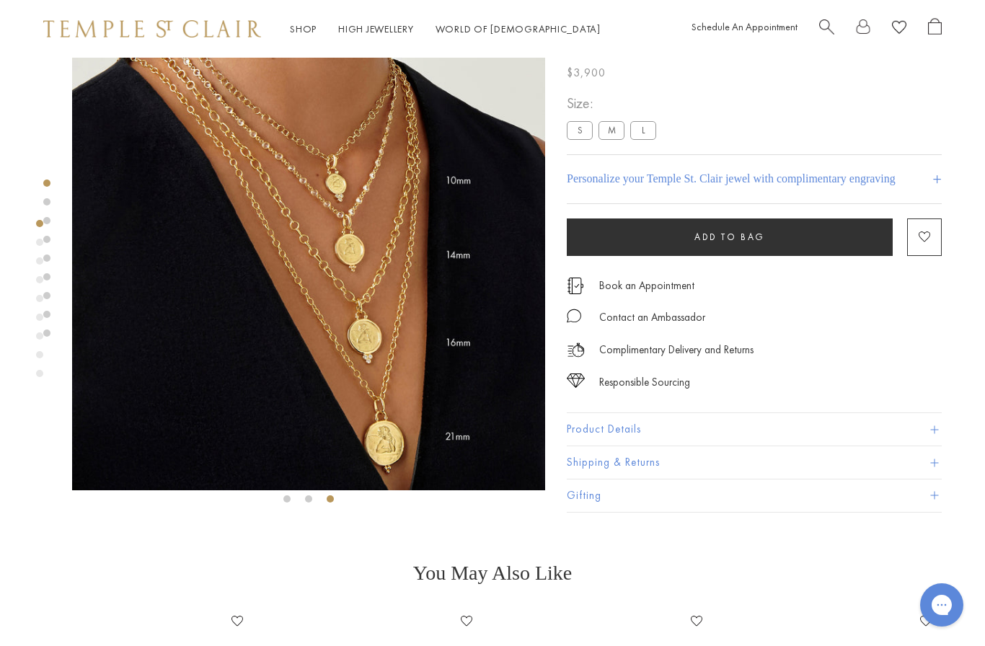
click at [932, 419] on button "Product Details" at bounding box center [754, 429] width 375 height 32
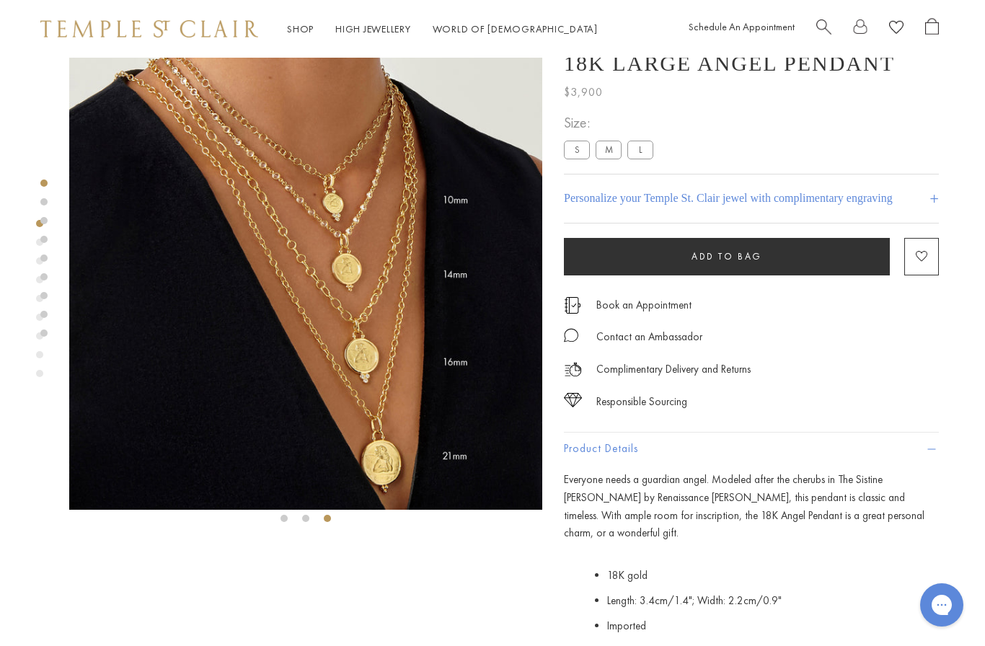
scroll to position [0, 3]
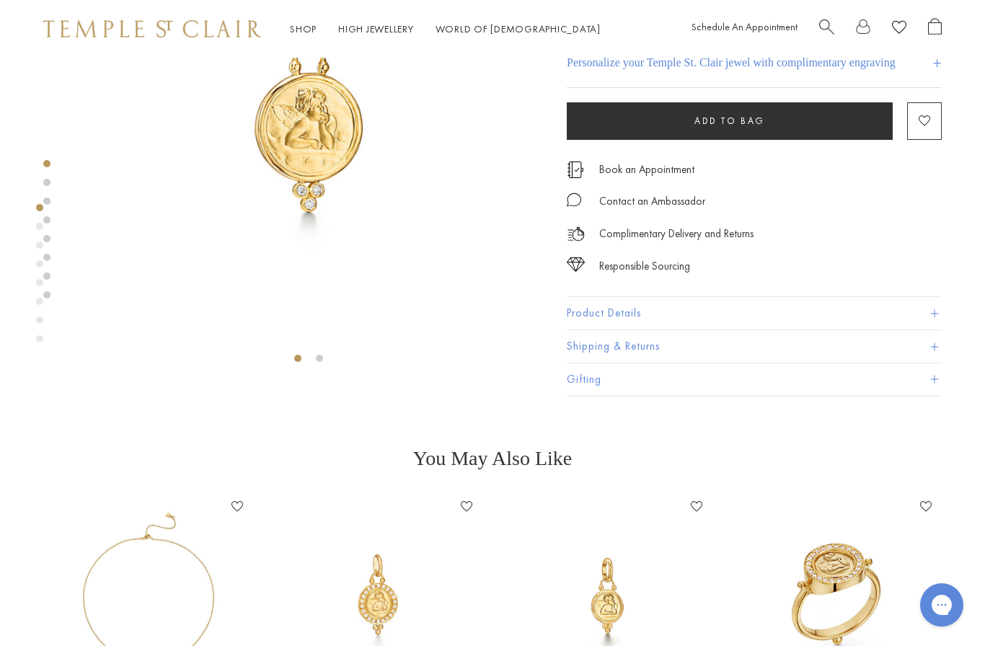
scroll to position [182, 0]
click at [938, 317] on button "Product Details" at bounding box center [754, 312] width 375 height 32
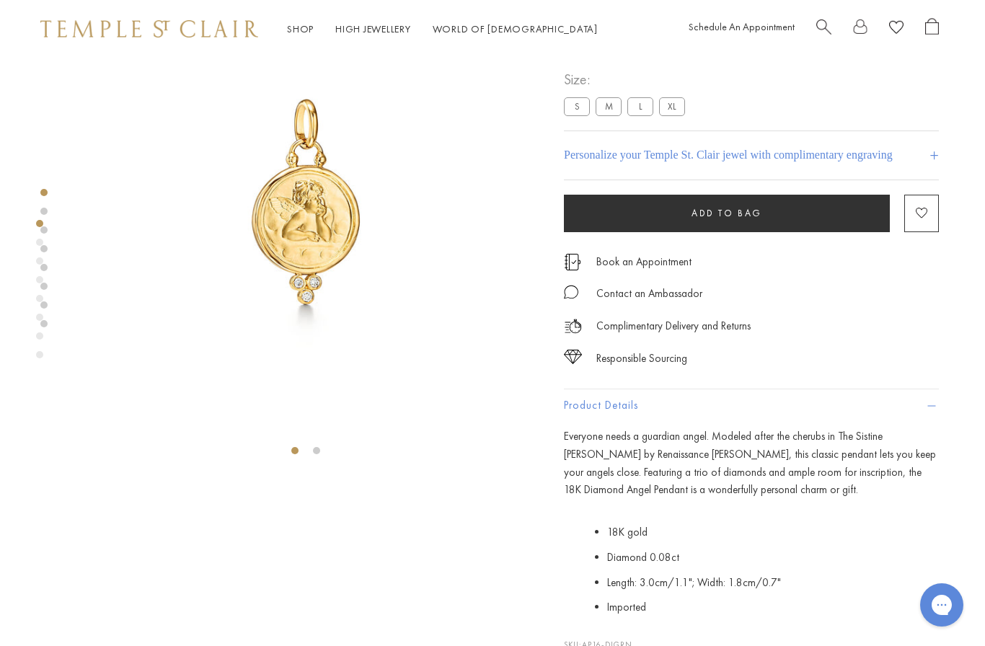
scroll to position [87, 3]
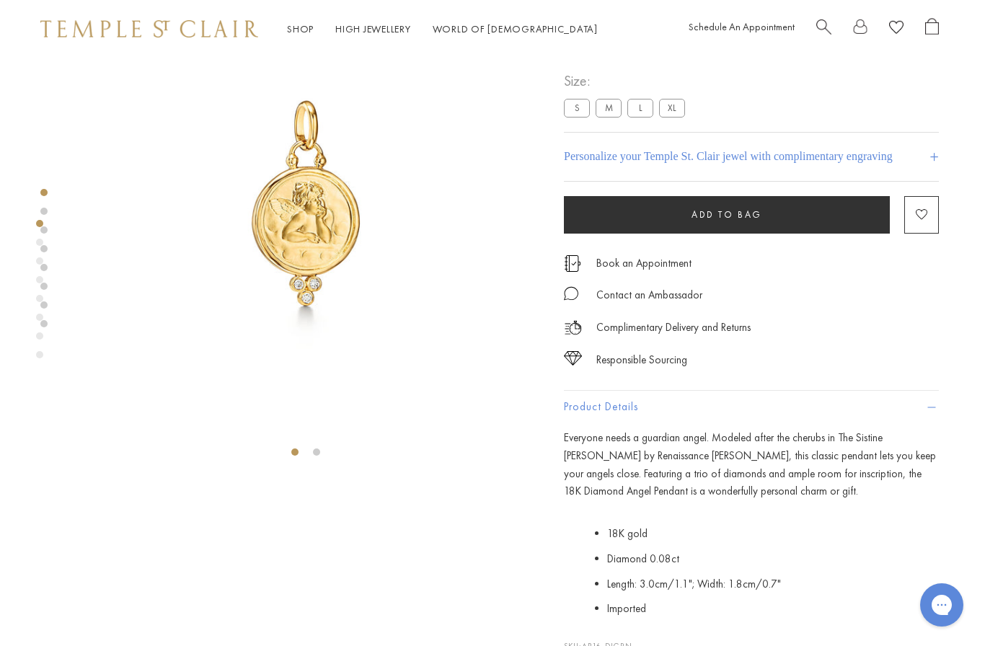
click at [683, 110] on label "XL" at bounding box center [672, 108] width 26 height 18
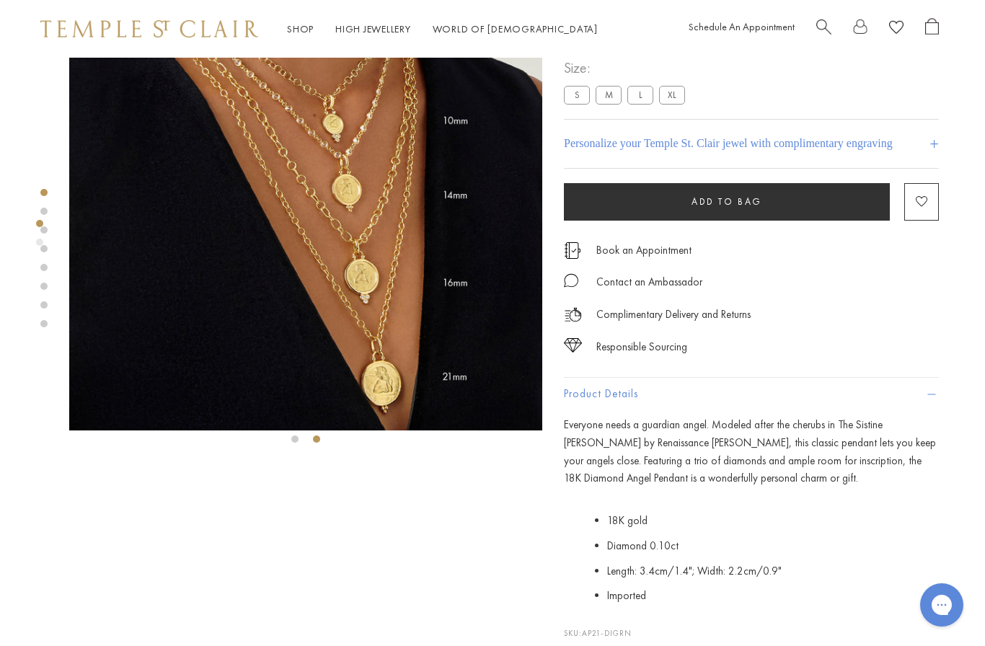
scroll to position [0, 3]
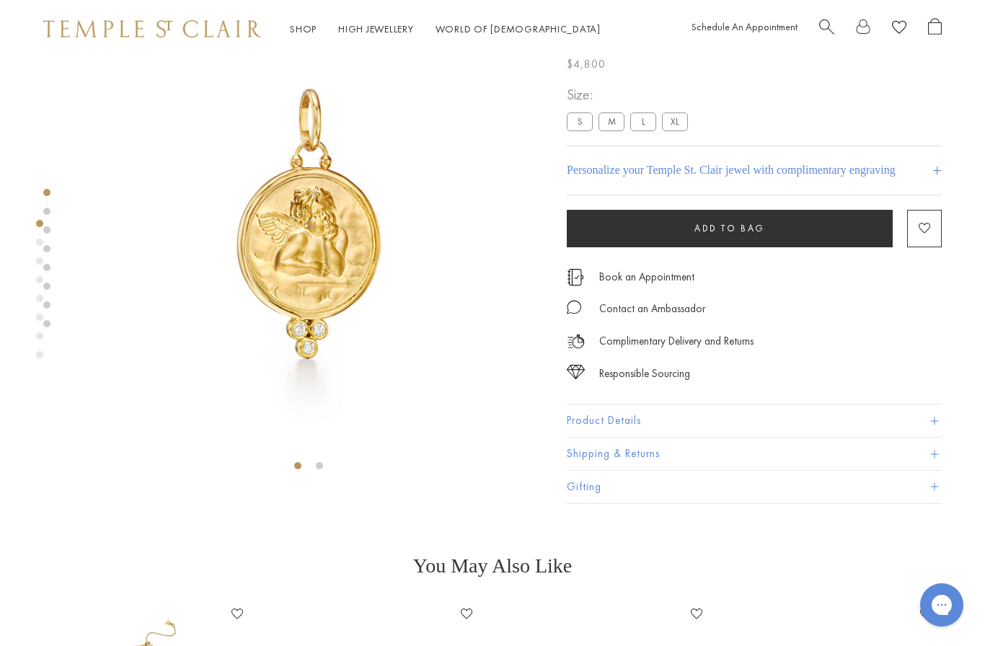
scroll to position [79, 0]
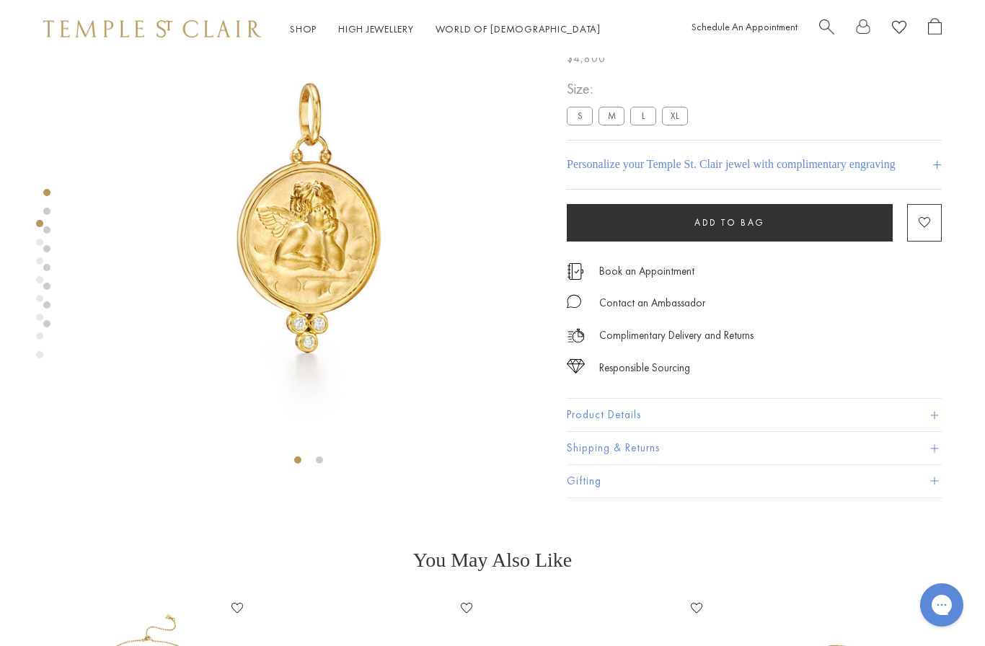
click at [935, 414] on span at bounding box center [934, 415] width 8 height 8
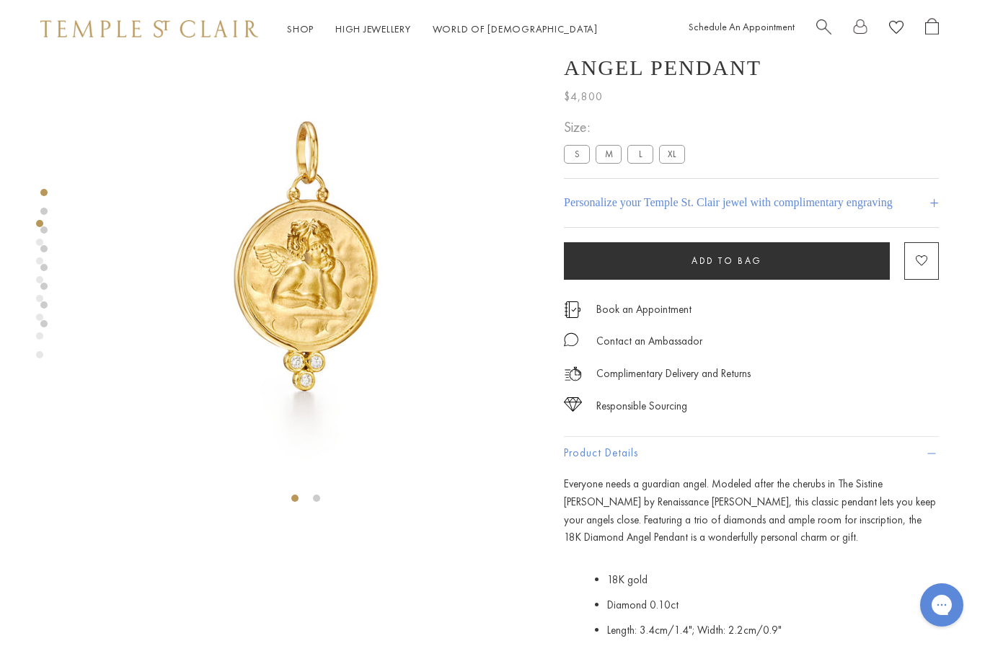
scroll to position [40, 3]
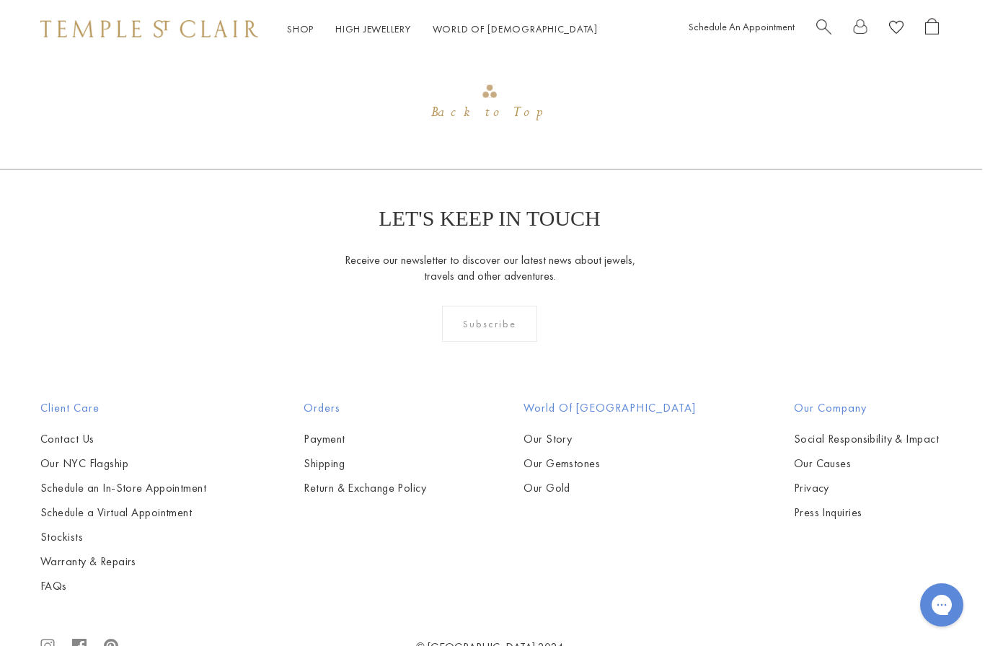
scroll to position [1310, 3]
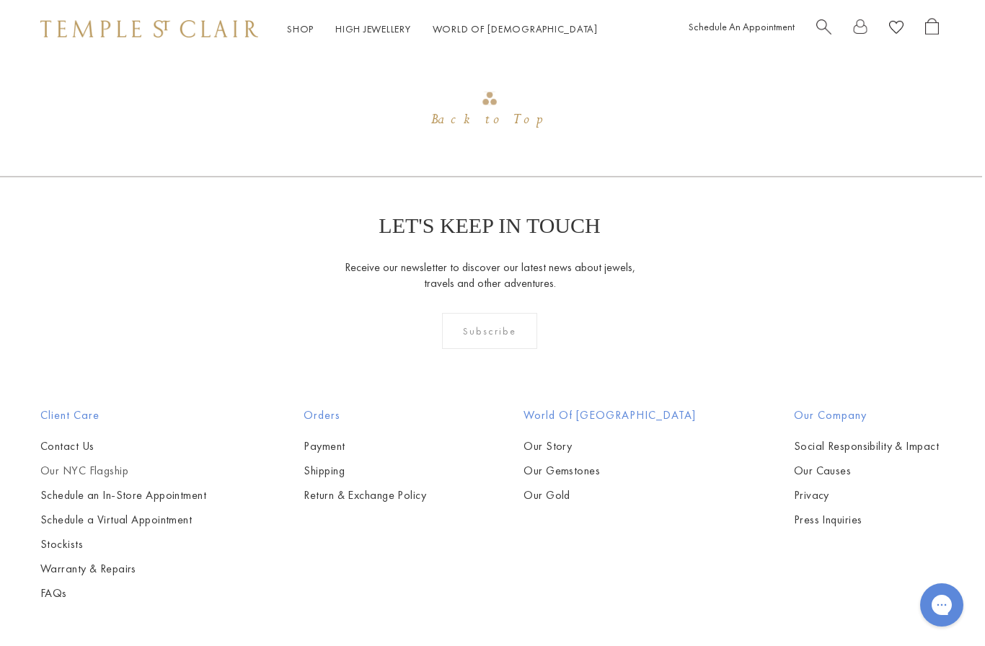
click at [73, 472] on link "Our NYC Flagship" at bounding box center [123, 471] width 166 height 16
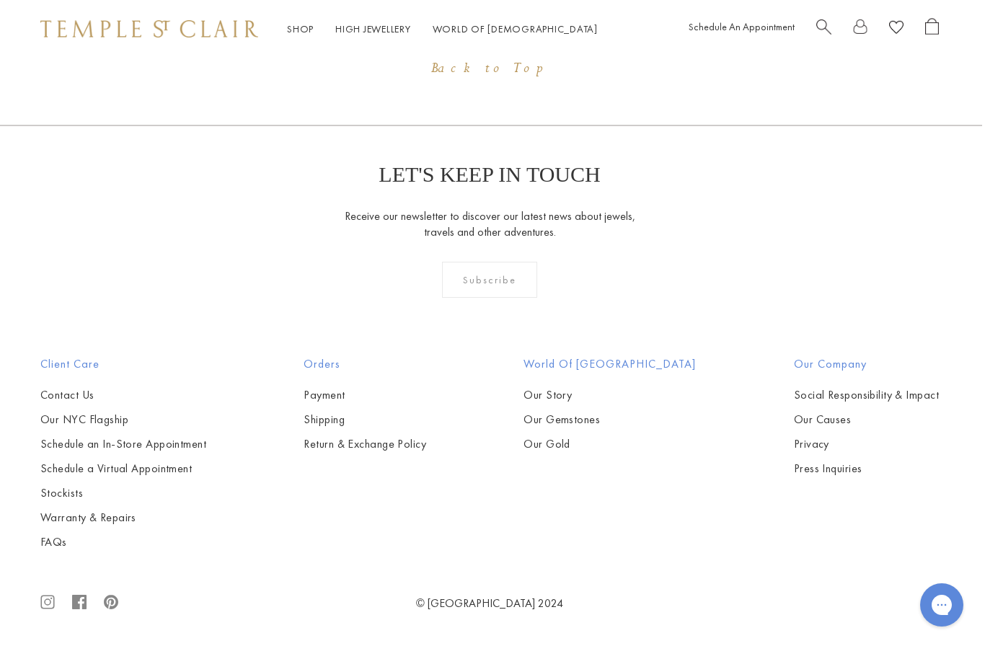
scroll to position [1361, 3]
click at [63, 425] on link "Our NYC Flagship" at bounding box center [123, 420] width 166 height 16
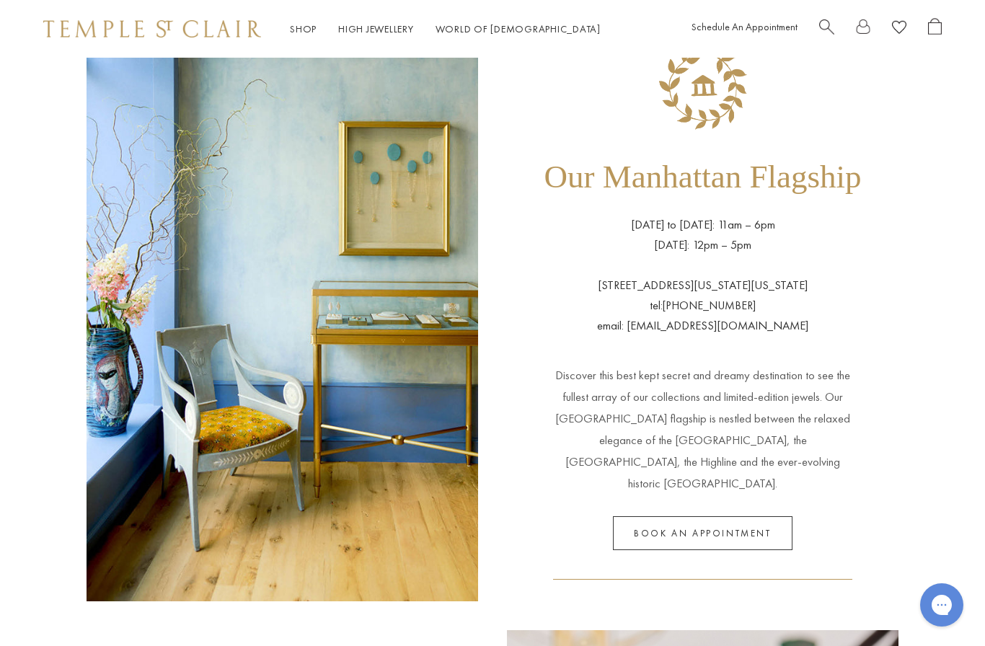
scroll to position [75, 0]
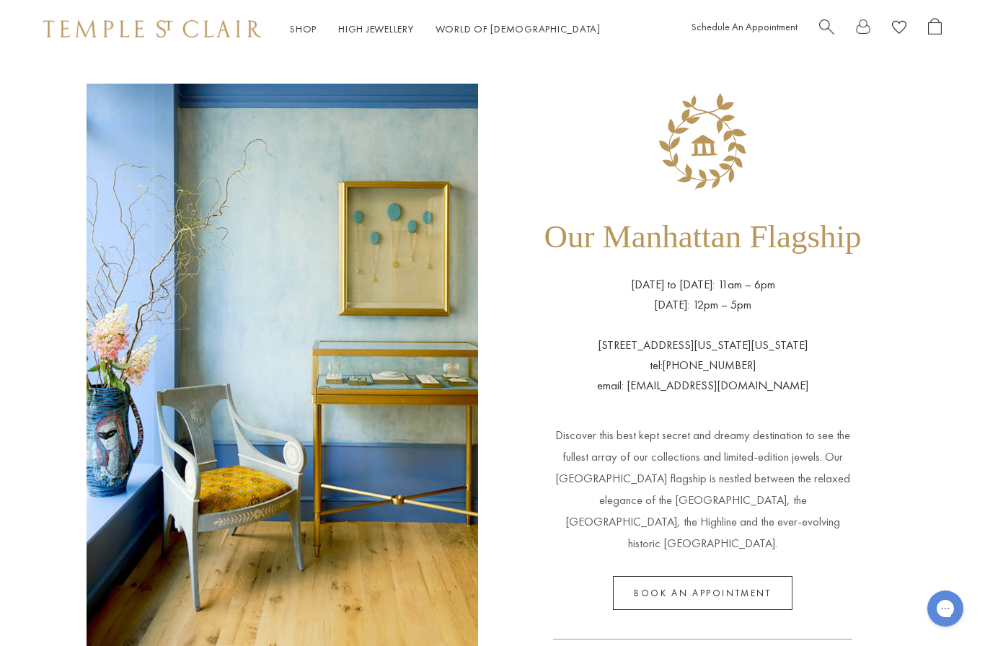
click at [280, 23] on div "Shop Shop Categories Amulets Pendants & Charms Lockets Chains & Leather Cords E…" at bounding box center [338, 29] width 590 height 18
click at [299, 18] on div "Shop Shop Categories Amulets Pendants & Charms Lockets Chains & Leather Cords E…" at bounding box center [492, 29] width 985 height 58
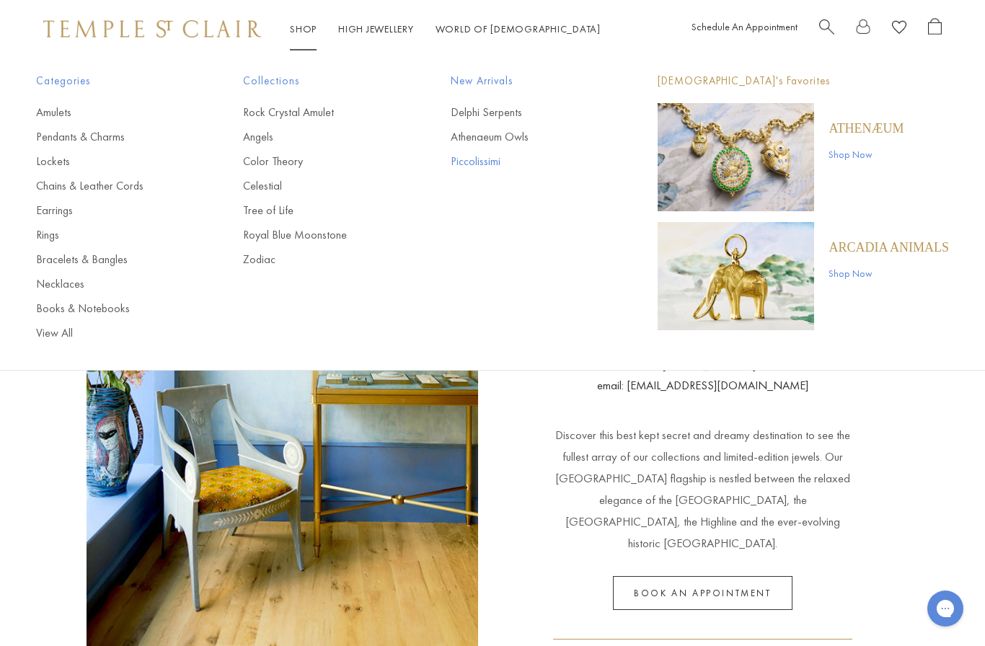
click at [486, 157] on link "Piccolissimi" at bounding box center [525, 162] width 149 height 16
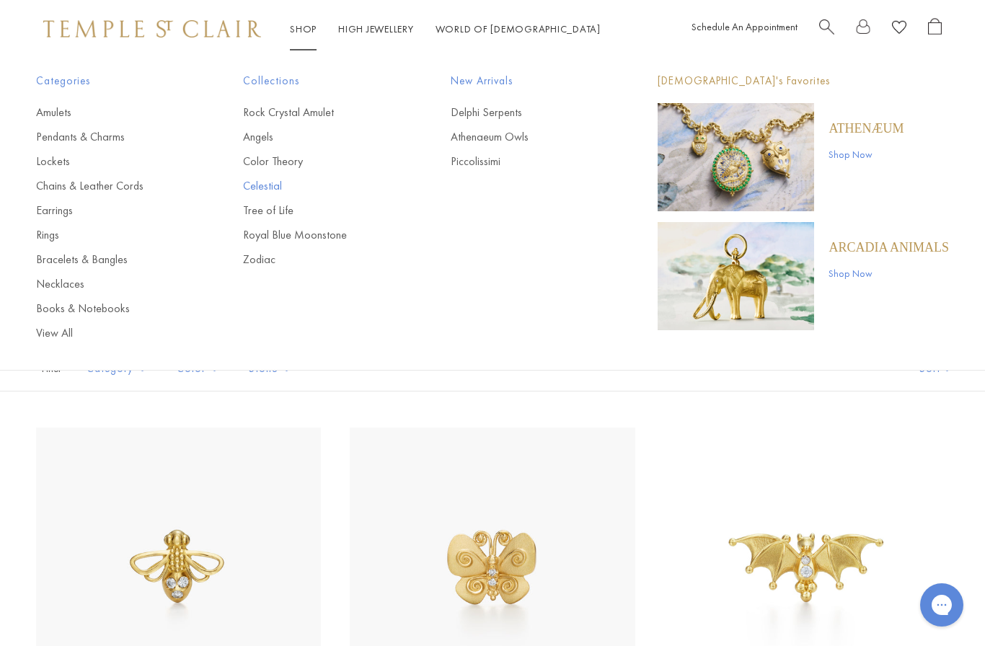
click at [265, 188] on link "Celestial" at bounding box center [317, 186] width 149 height 16
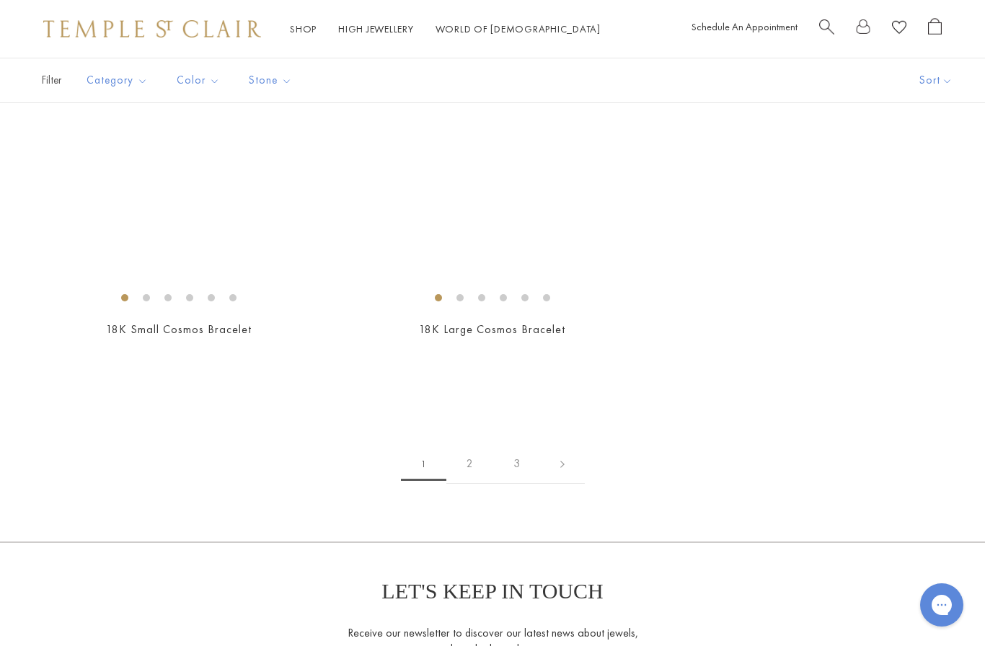
scroll to position [6087, 0]
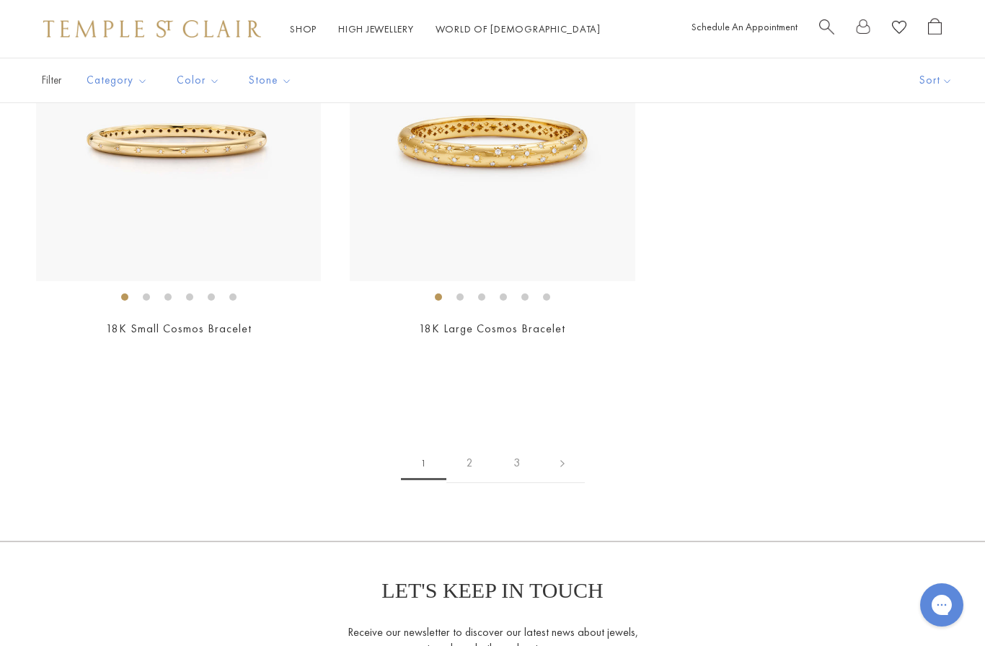
click at [467, 450] on link "2" at bounding box center [469, 463] width 47 height 40
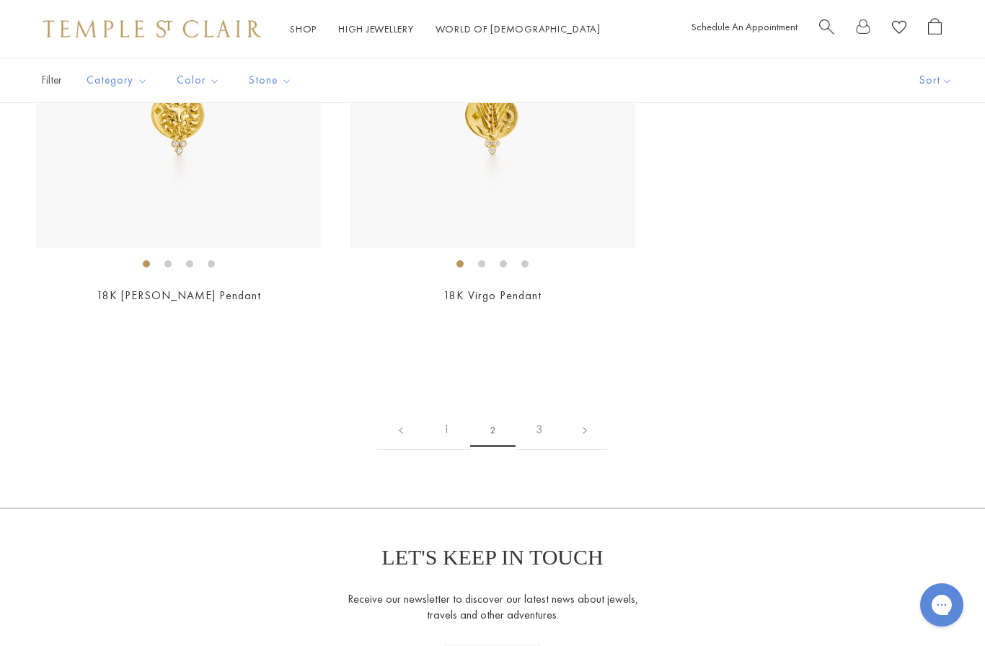
scroll to position [5311, 0]
click at [533, 423] on link "3" at bounding box center [539, 431] width 47 height 40
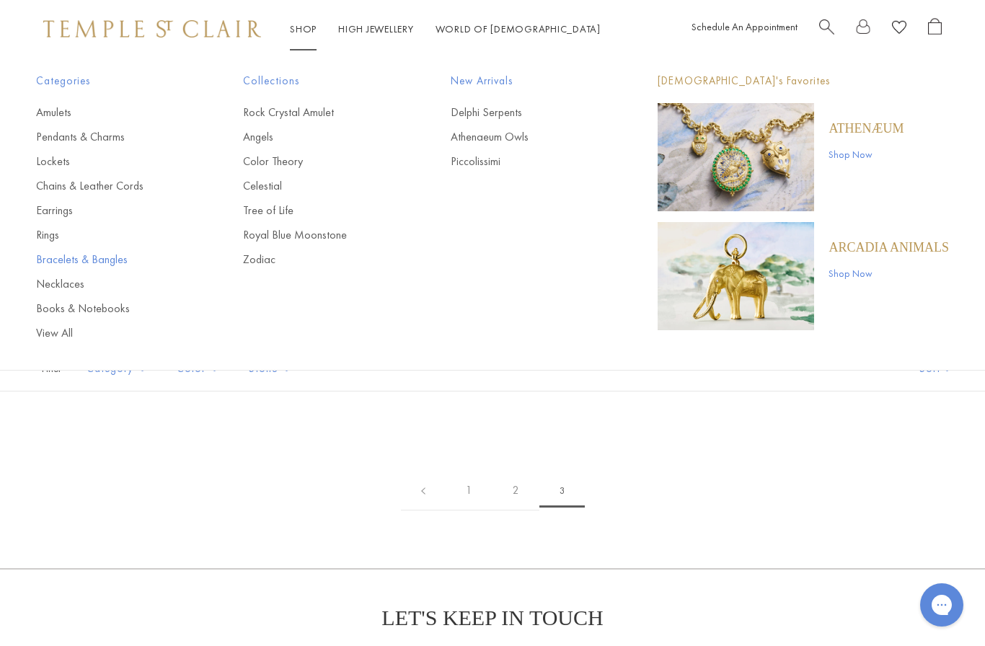
click at [74, 264] on link "Bracelets & Bangles" at bounding box center [110, 260] width 149 height 16
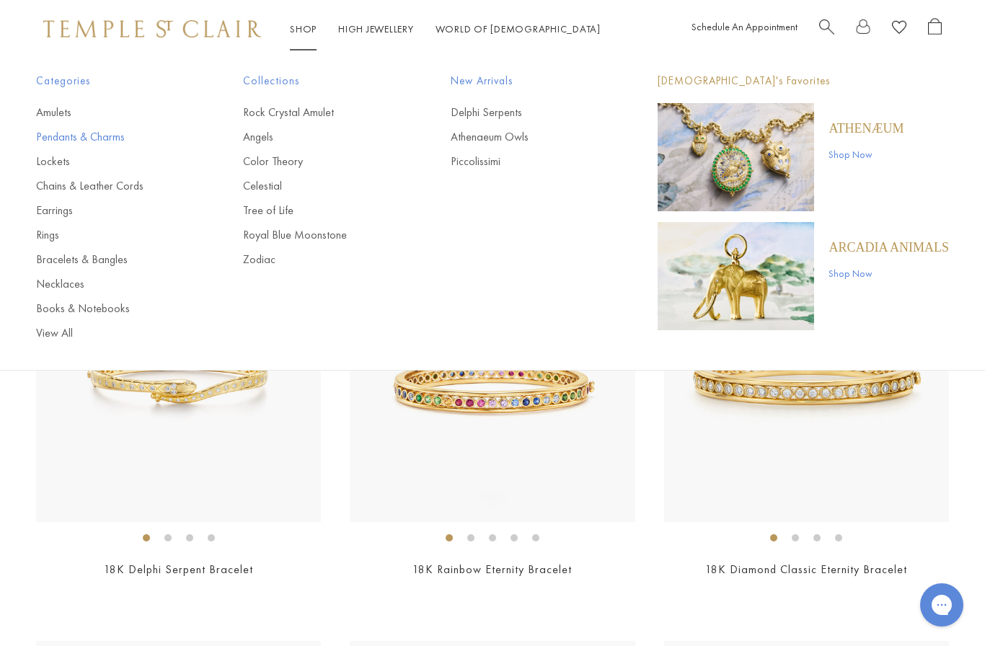
click at [92, 138] on link "Pendants & Charms" at bounding box center [110, 137] width 149 height 16
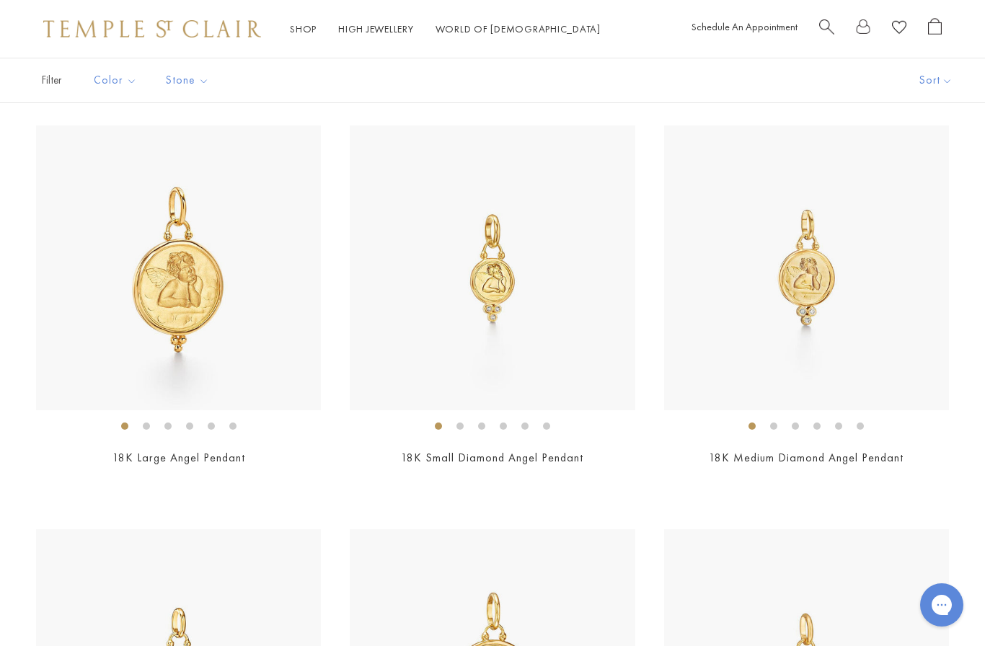
scroll to position [2162, 0]
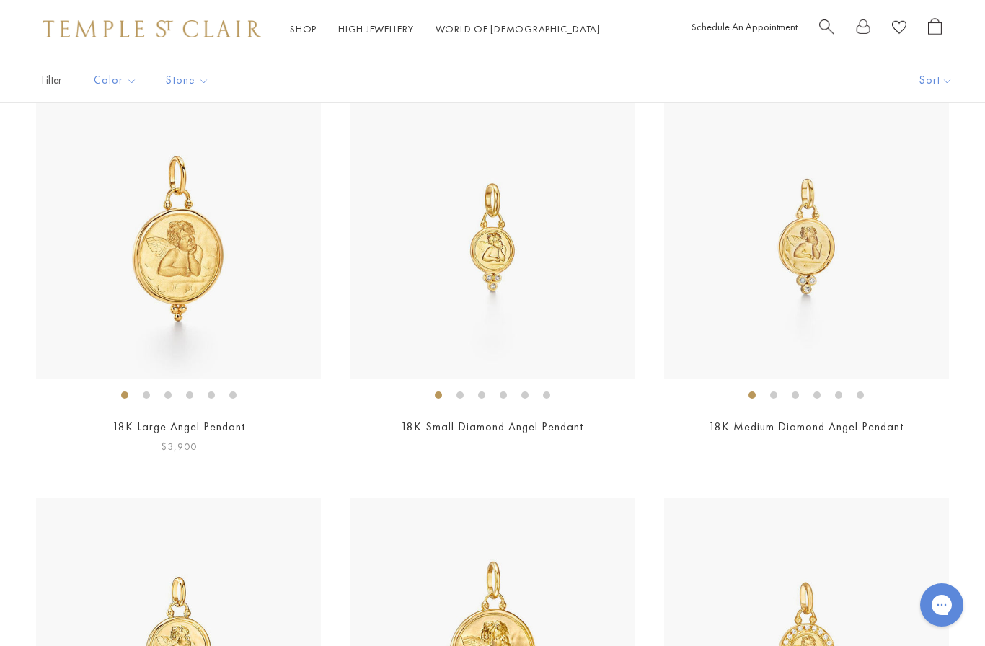
click at [172, 268] on img at bounding box center [178, 236] width 285 height 285
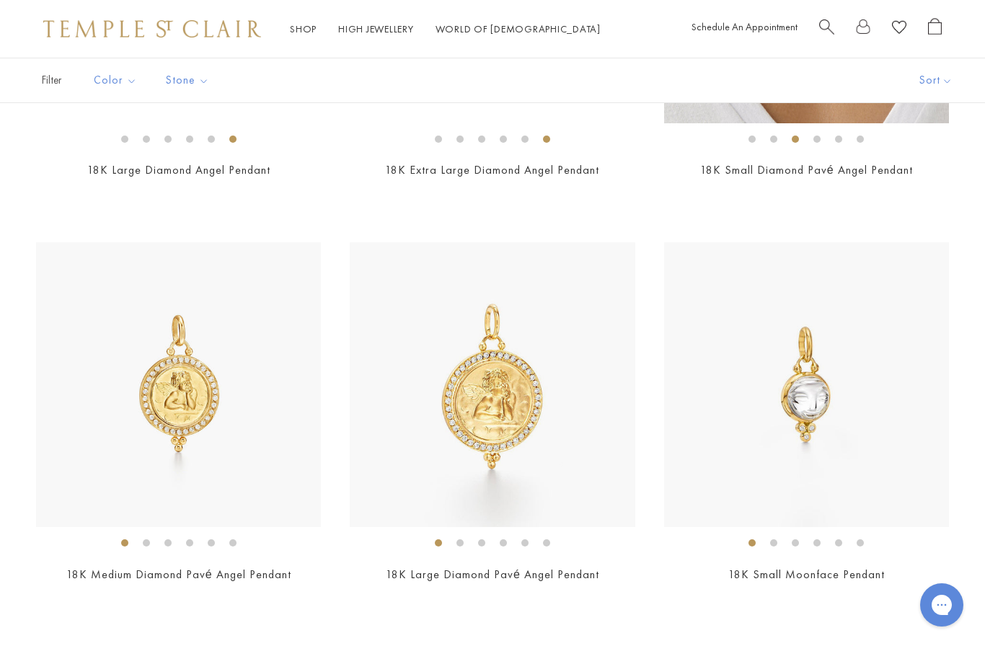
scroll to position [2824, 0]
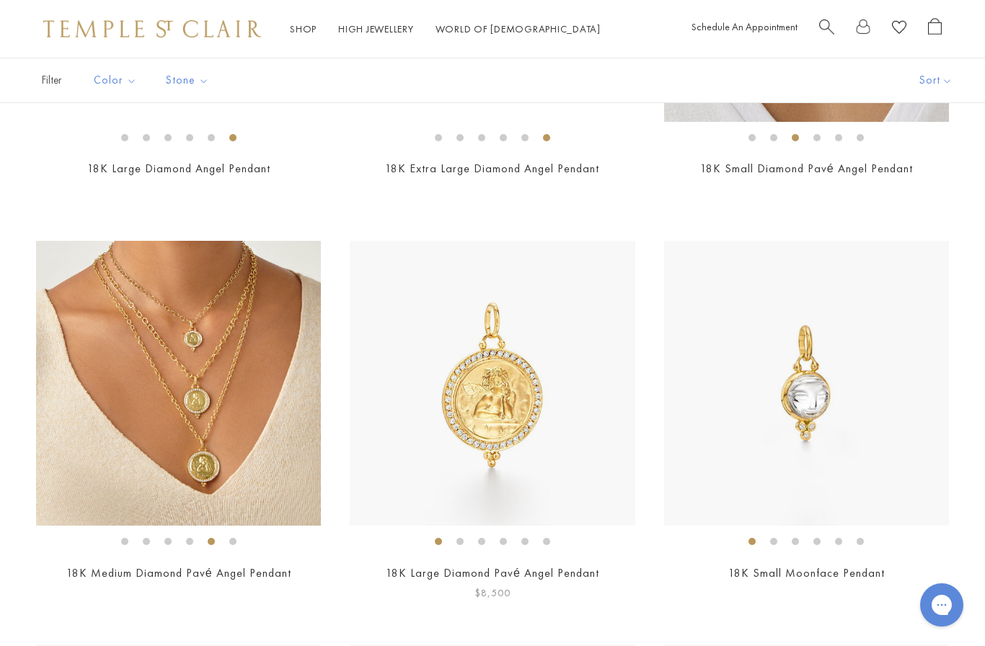
click at [508, 413] on img at bounding box center [492, 383] width 285 height 285
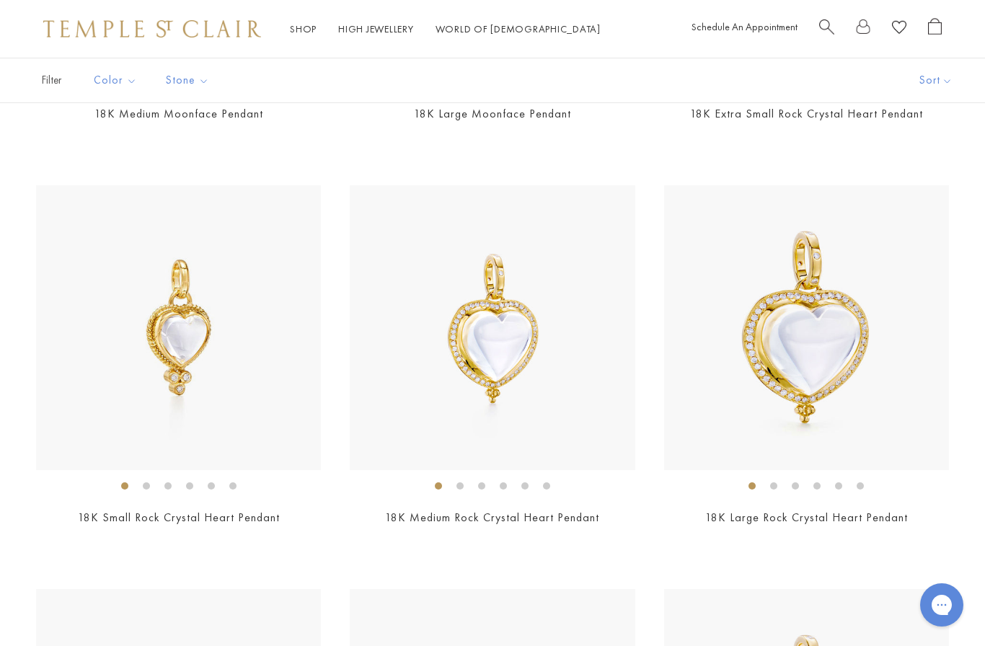
scroll to position [3687, 0]
click at [849, 353] on img at bounding box center [806, 328] width 285 height 285
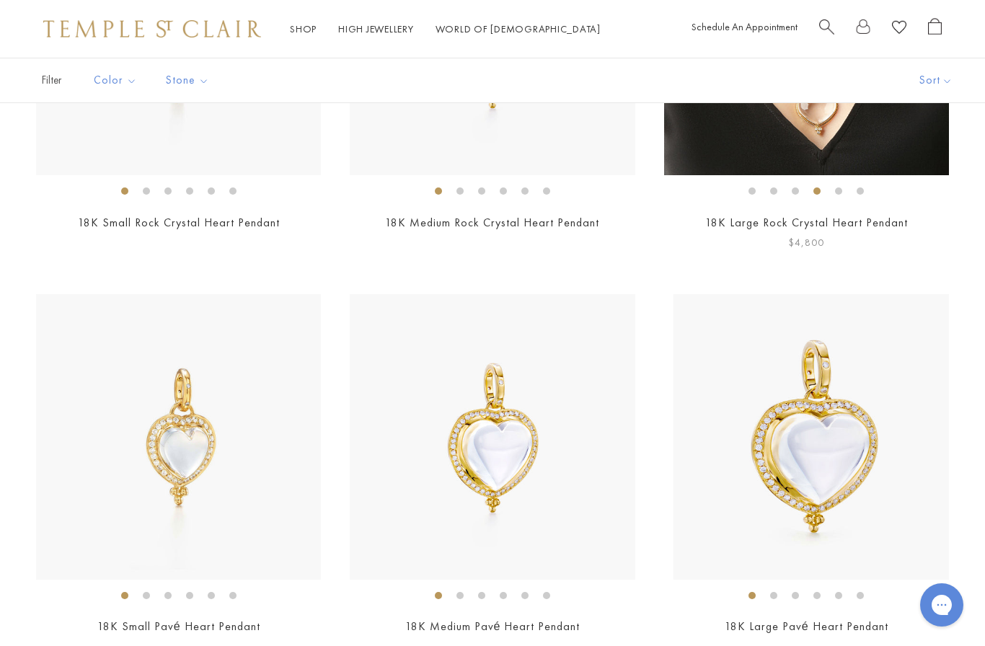
scroll to position [3987, 0]
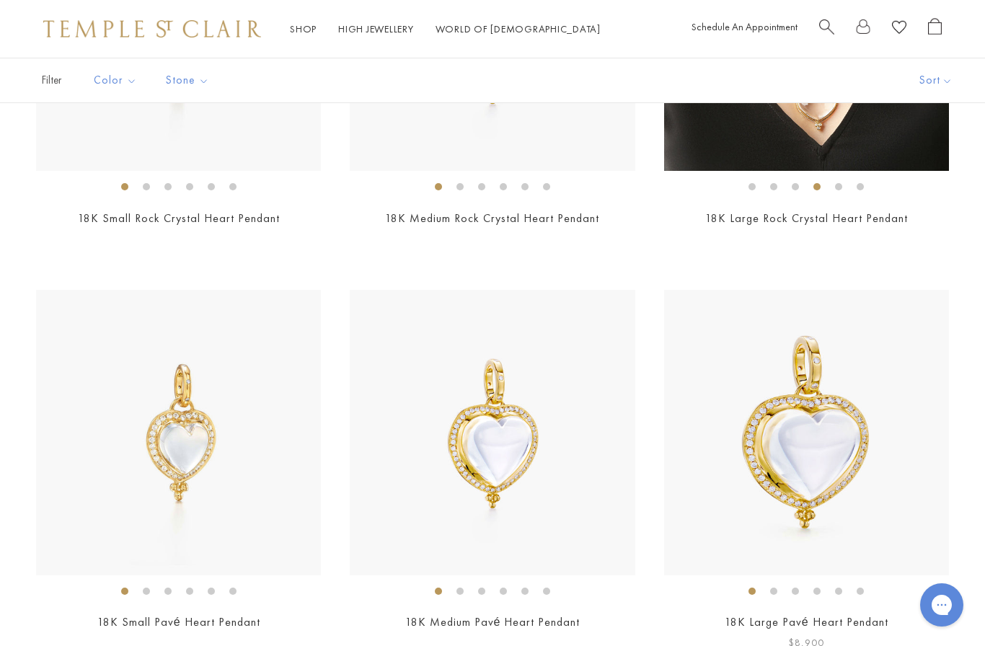
click at [837, 450] on img at bounding box center [806, 432] width 285 height 285
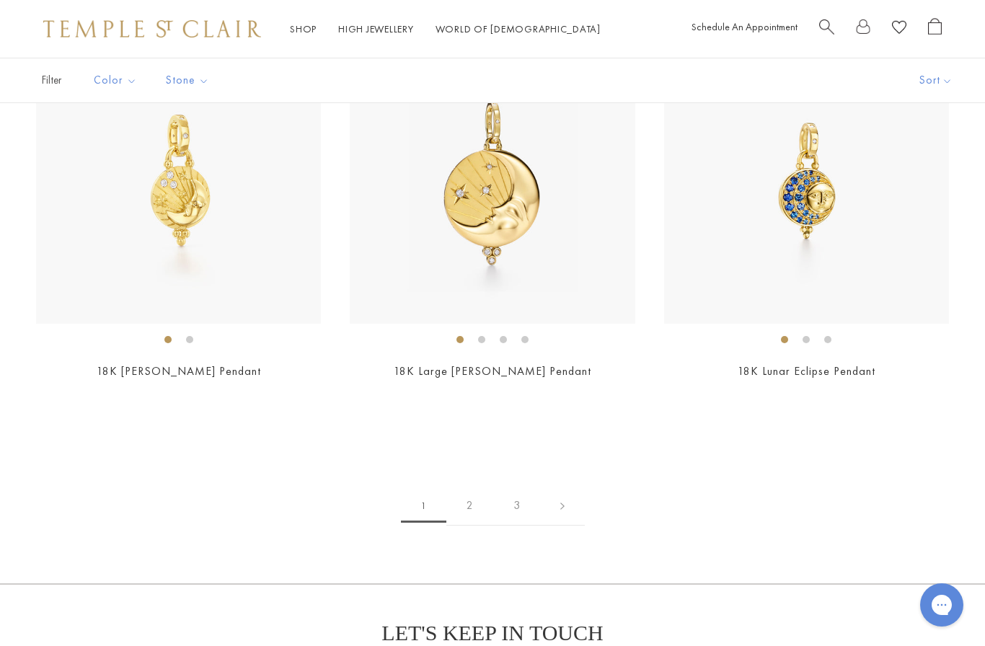
scroll to position [7864, 0]
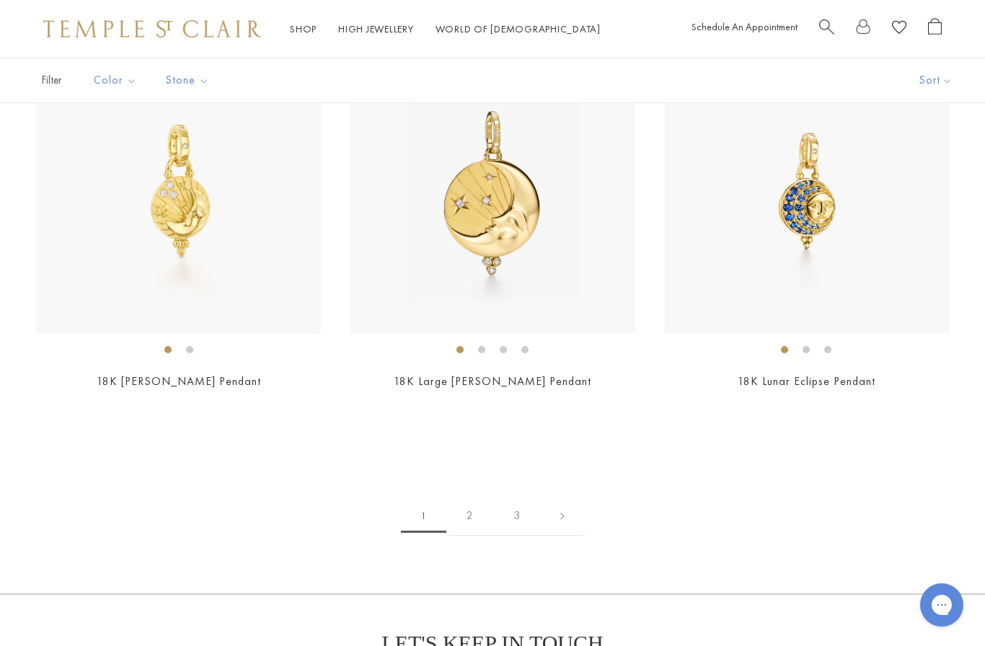
click at [469, 498] on link "2" at bounding box center [469, 516] width 47 height 40
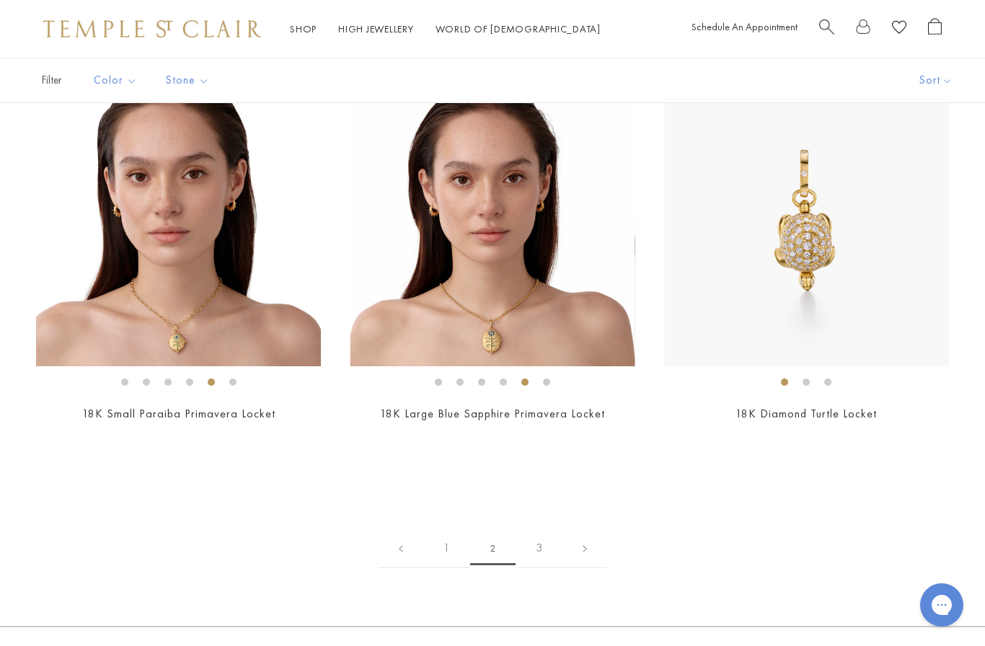
scroll to position [6227, 0]
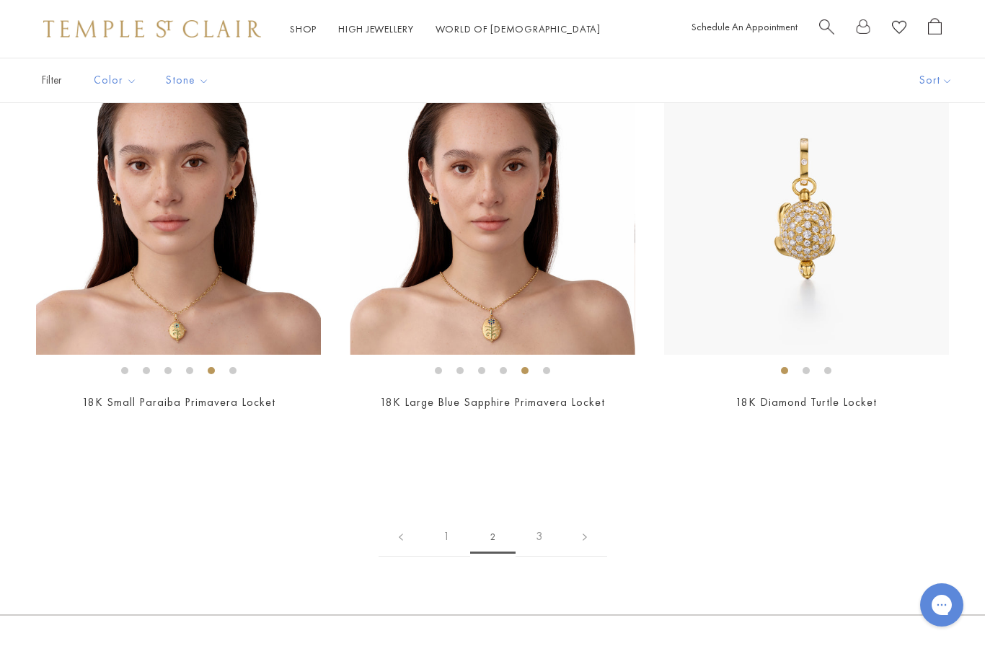
click at [531, 531] on link "3" at bounding box center [539, 537] width 47 height 40
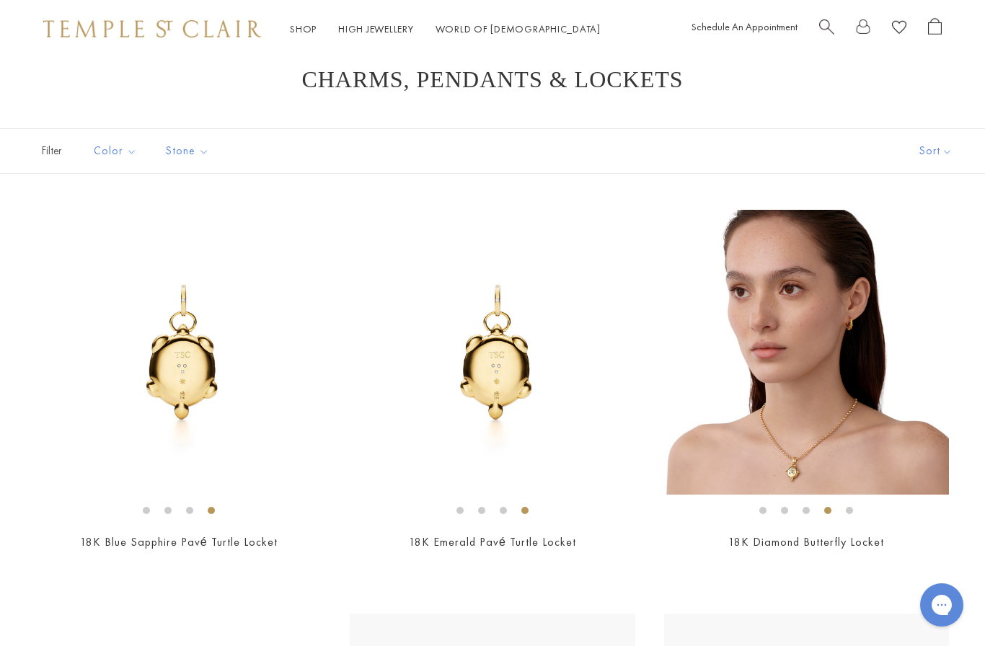
scroll to position [28, 0]
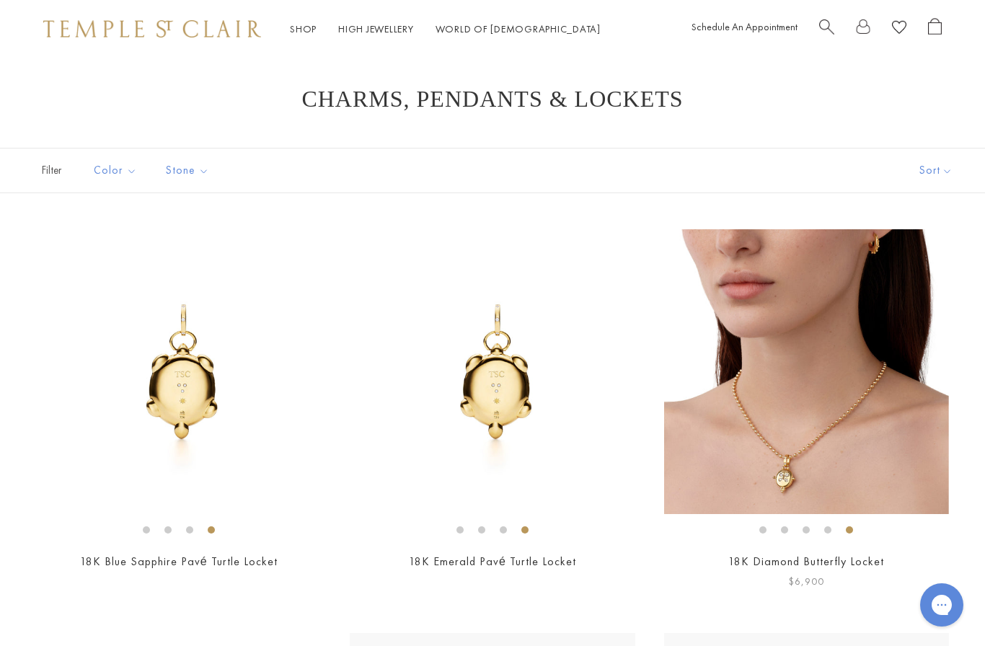
click at [818, 417] on img at bounding box center [806, 371] width 285 height 285
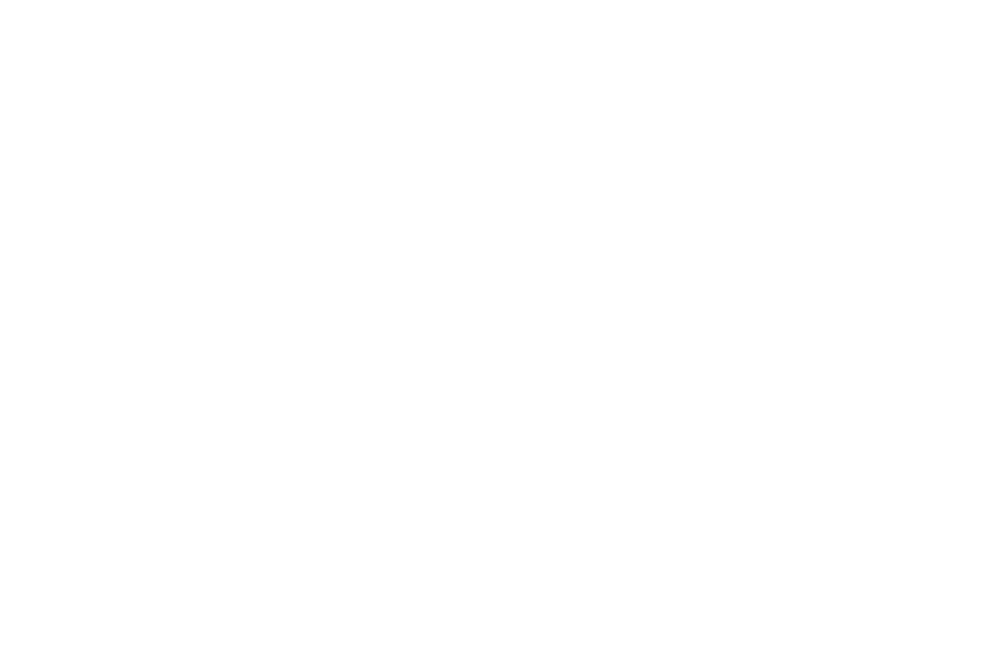
scroll to position [1549, 0]
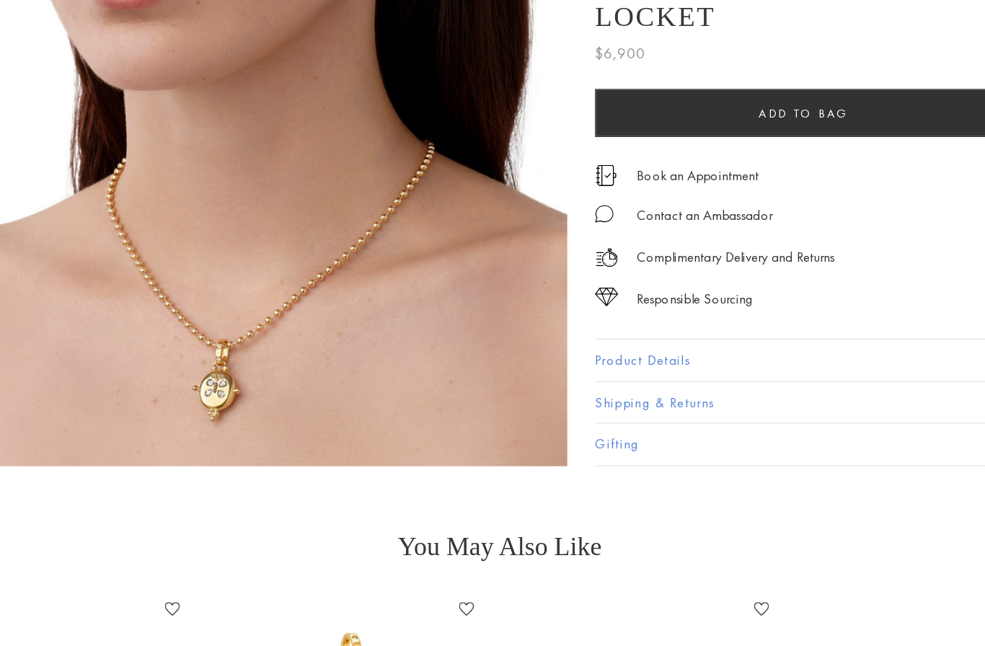
click at [656, 367] on button "Product Details" at bounding box center [754, 383] width 375 height 32
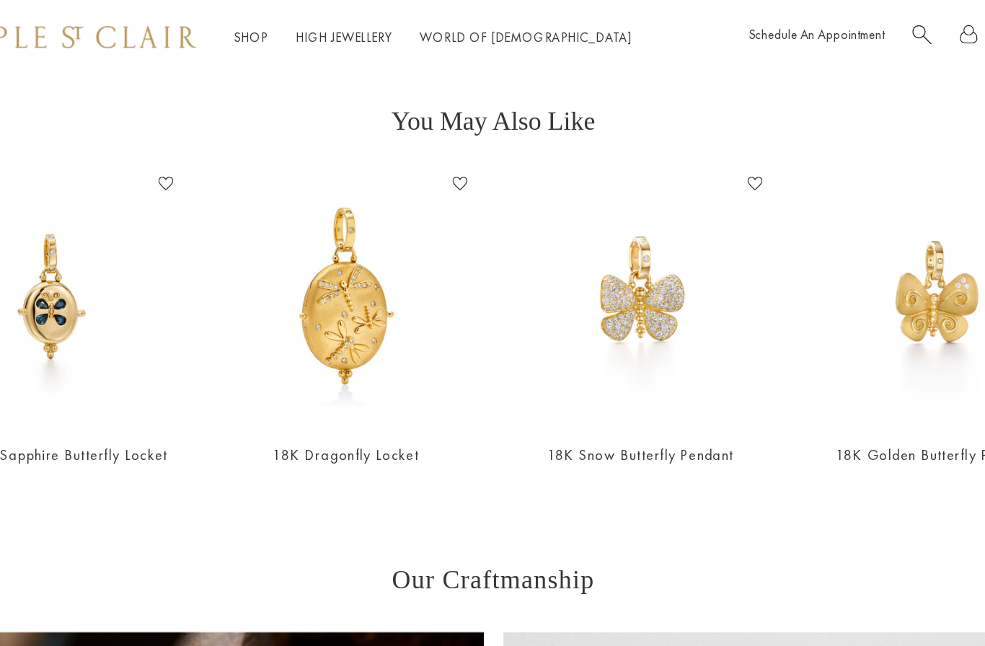
scroll to position [1867, 0]
